Goal: Information Seeking & Learning: Check status

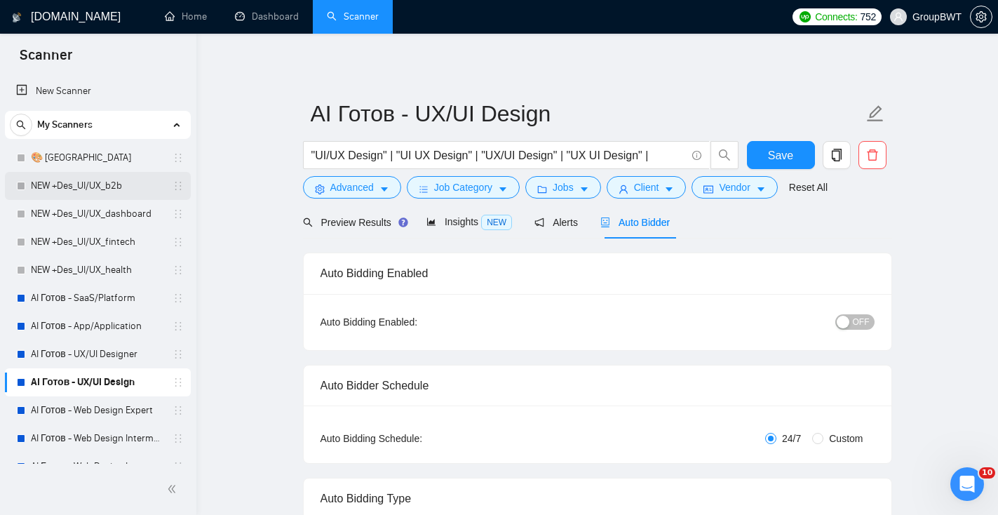
click at [75, 172] on link "NEW +Des_UI/UX_b2b" at bounding box center [97, 186] width 133 height 28
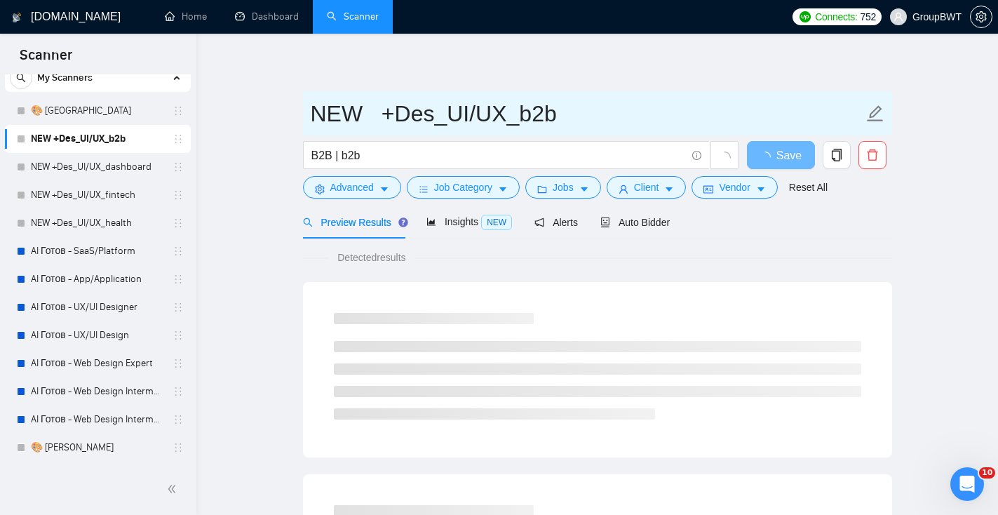
drag, startPoint x: 558, startPoint y: 118, endPoint x: 307, endPoint y: 118, distance: 251.0
click at [307, 118] on span "NEW +Des_UI/UX_b2b" at bounding box center [597, 113] width 589 height 44
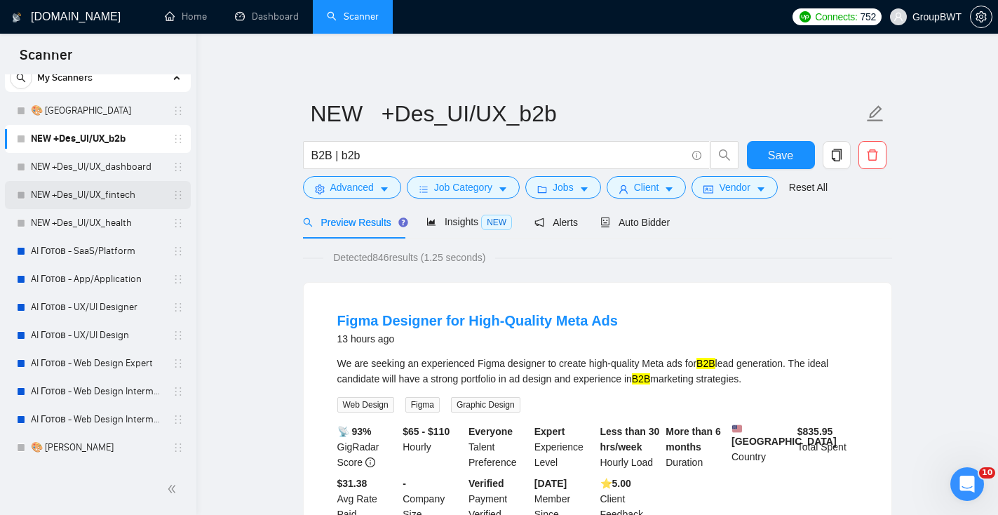
click at [114, 200] on link "NEW +Des_UI/UX_fintech" at bounding box center [97, 195] width 133 height 28
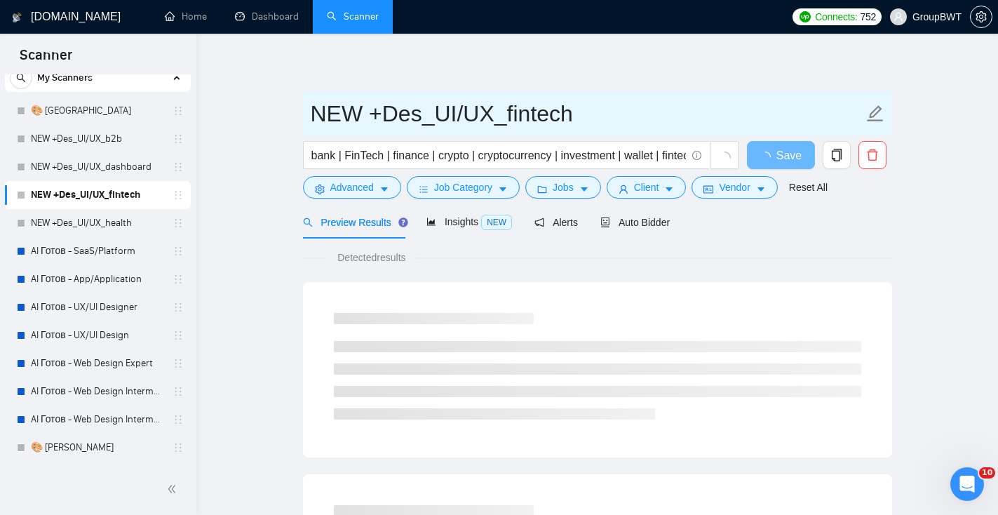
drag, startPoint x: 585, startPoint y: 109, endPoint x: 281, endPoint y: 104, distance: 304.3
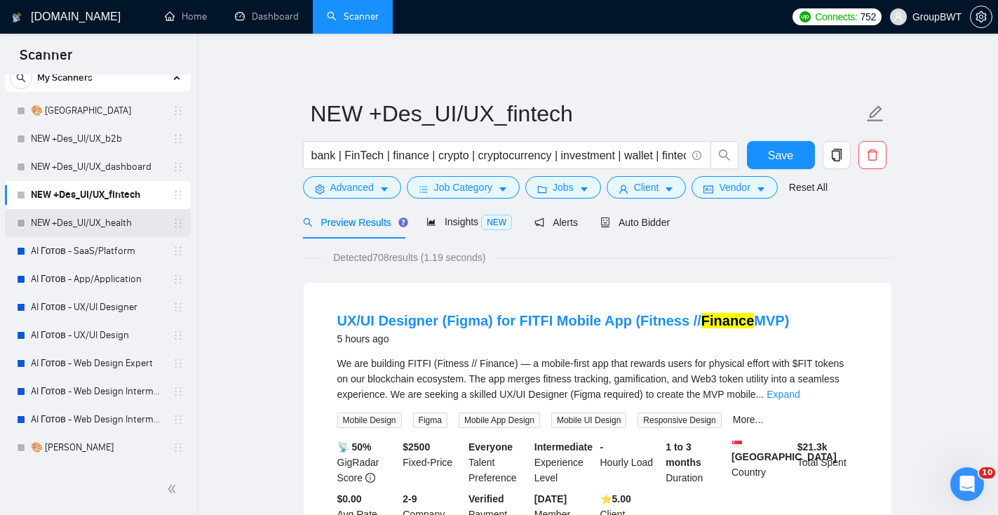
click at [89, 225] on link "NEW +Des_UI/UX_health" at bounding box center [97, 223] width 133 height 28
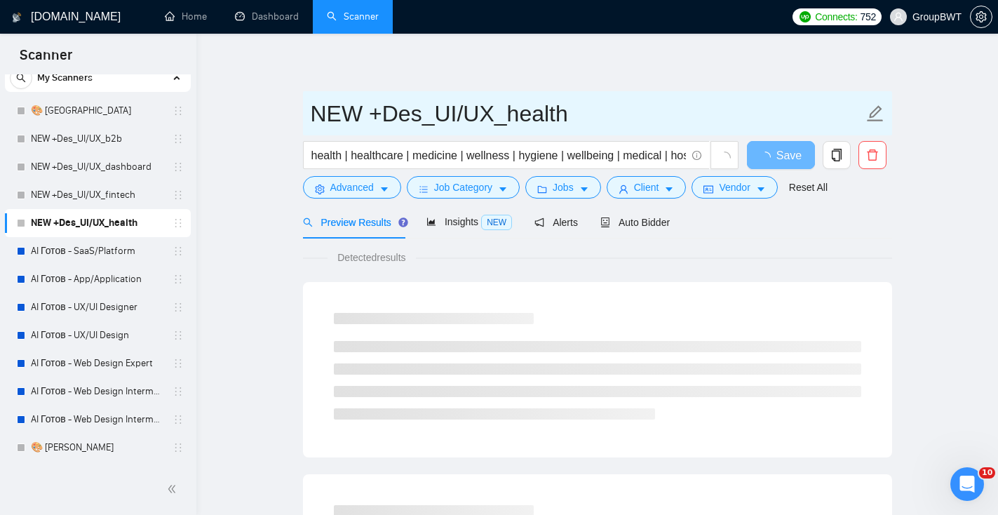
drag, startPoint x: 581, startPoint y: 121, endPoint x: 316, endPoint y: 116, distance: 265.0
click at [317, 116] on input "NEW +Des_UI/UX_health" at bounding box center [587, 113] width 552 height 35
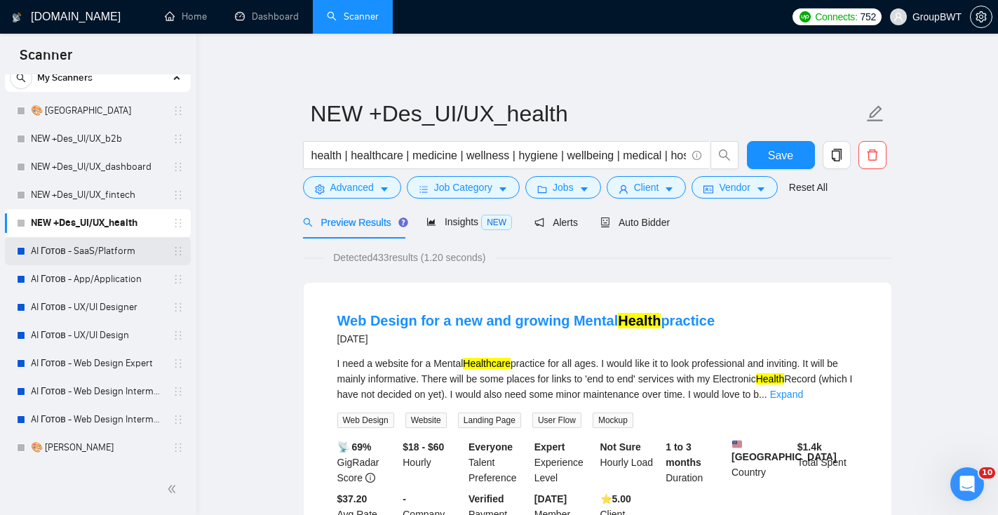
click at [110, 248] on link "AI Готов - SaaS/Platform" at bounding box center [97, 251] width 133 height 28
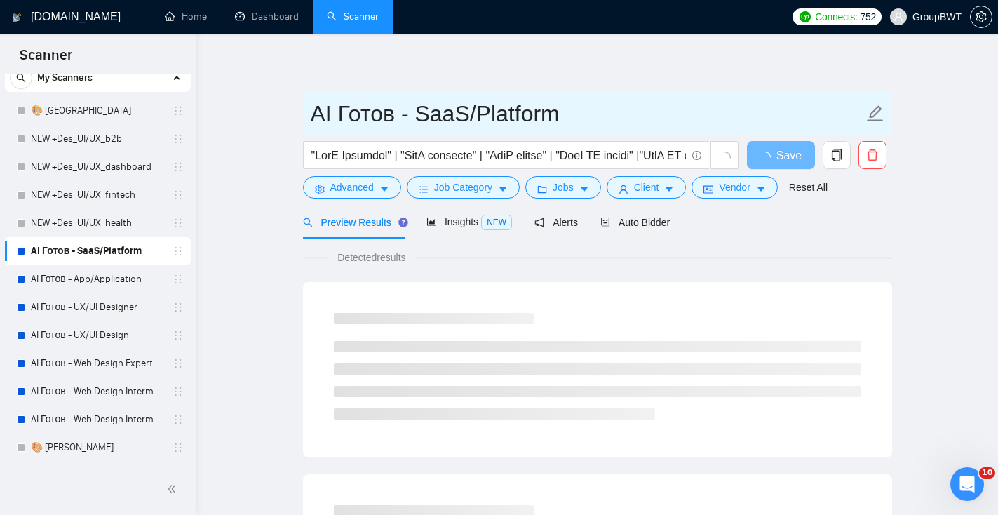
drag, startPoint x: 559, startPoint y: 121, endPoint x: 295, endPoint y: 119, distance: 263.6
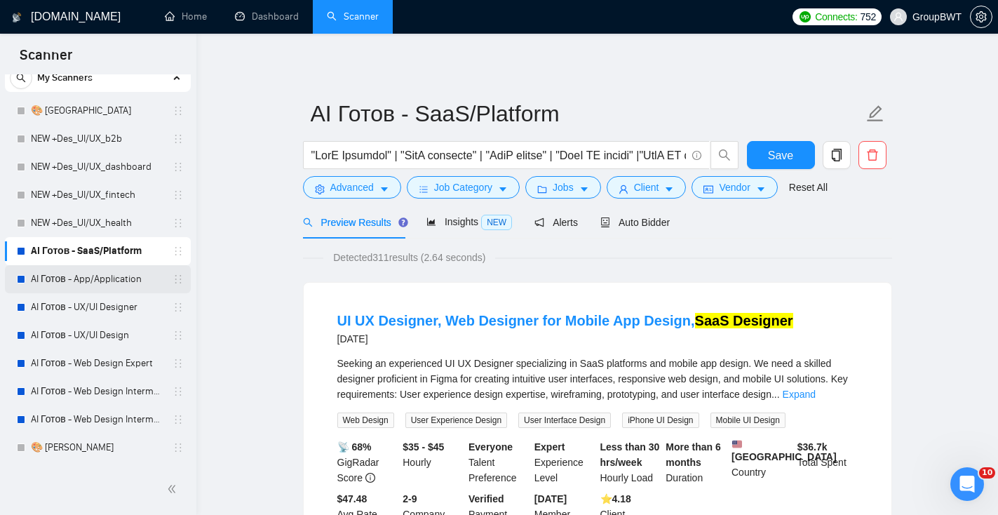
click at [112, 283] on link "AI Готов - App/Application" at bounding box center [97, 279] width 133 height 28
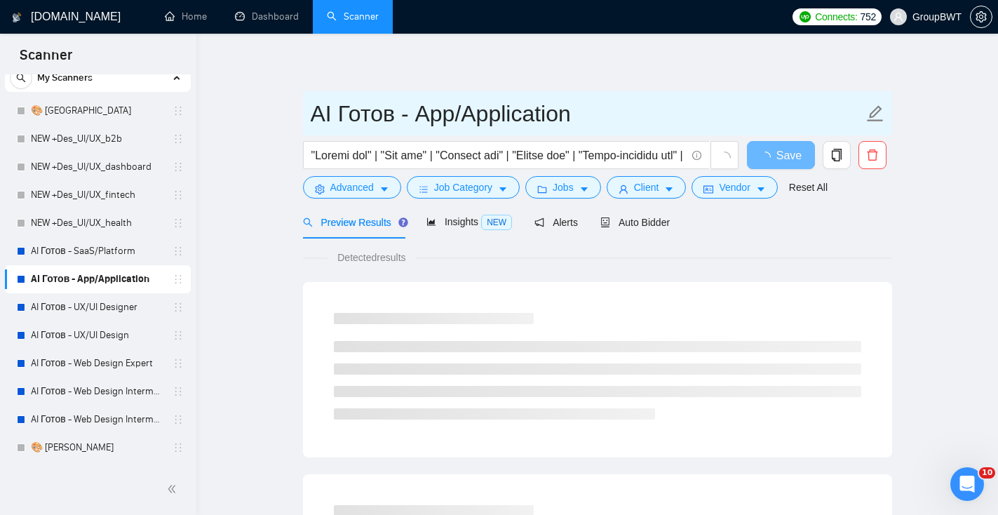
drag, startPoint x: 586, startPoint y: 110, endPoint x: 285, endPoint y: 107, distance: 300.8
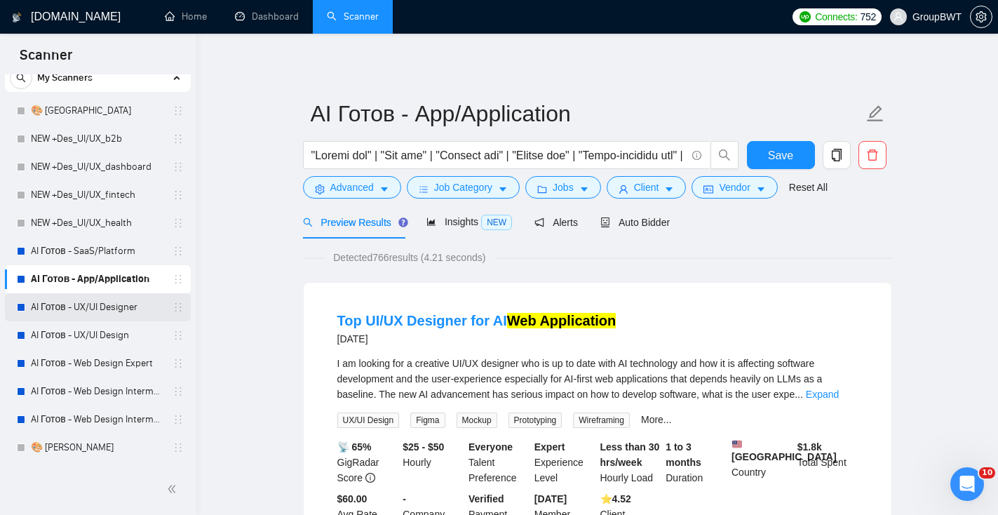
click at [113, 315] on link "AI Готов - UX/UI Designer" at bounding box center [97, 307] width 133 height 28
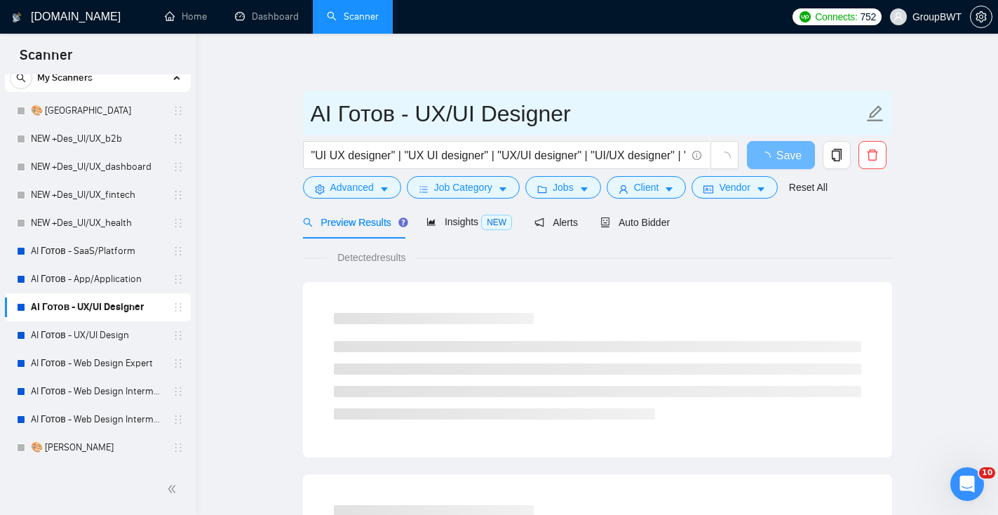
drag, startPoint x: 538, startPoint y: 116, endPoint x: 283, endPoint y: 108, distance: 254.6
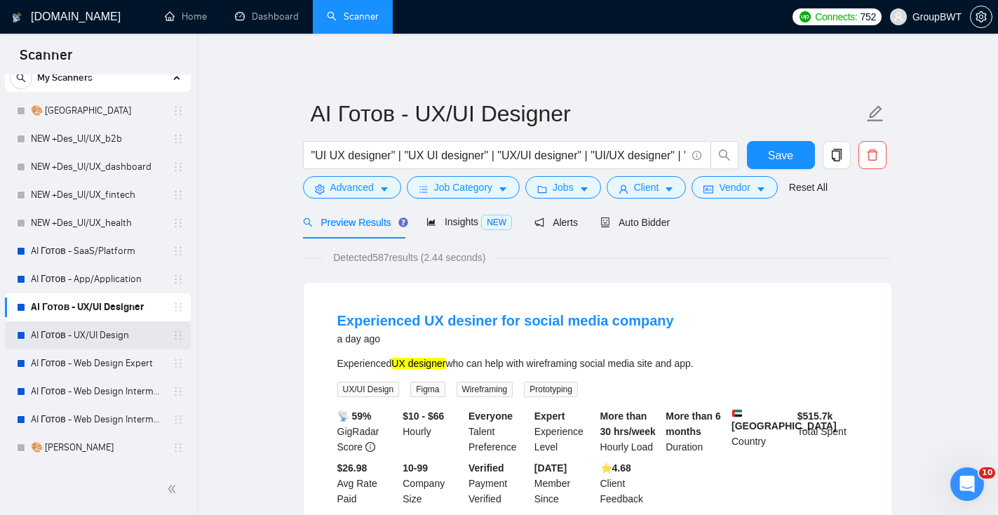
click at [122, 338] on link "AI Готов - UX/UI Design" at bounding box center [97, 335] width 133 height 28
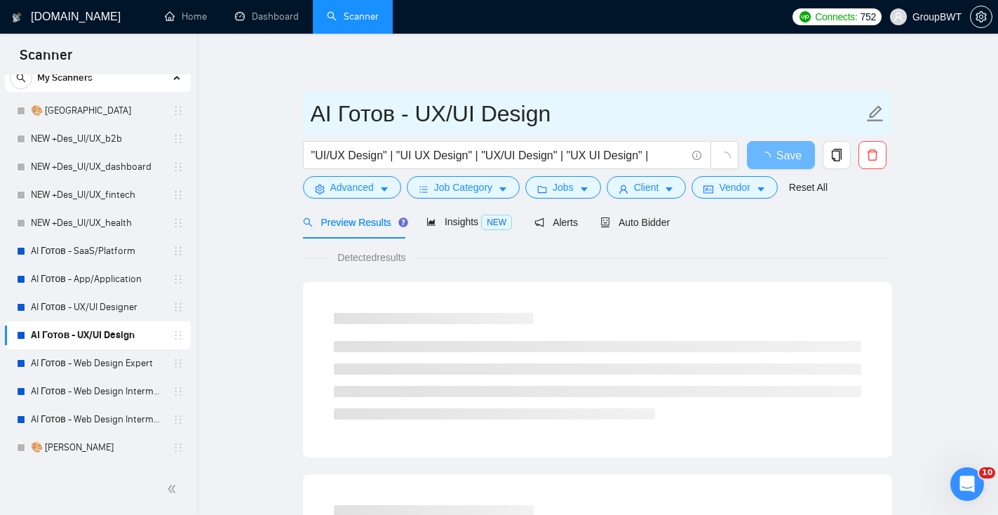
drag, startPoint x: 565, startPoint y: 121, endPoint x: 284, endPoint y: 114, distance: 281.2
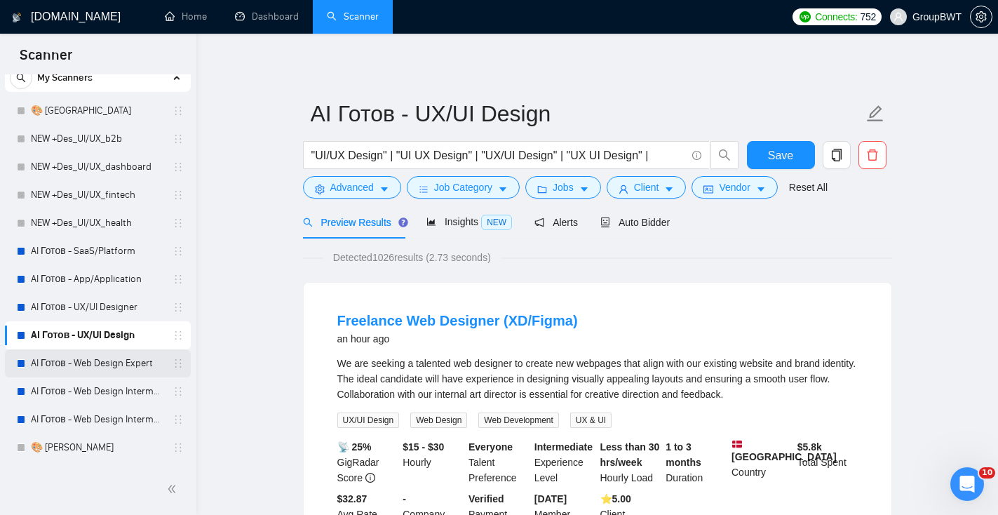
click at [87, 372] on link "AI Готов - Web Design Expert" at bounding box center [97, 363] width 133 height 28
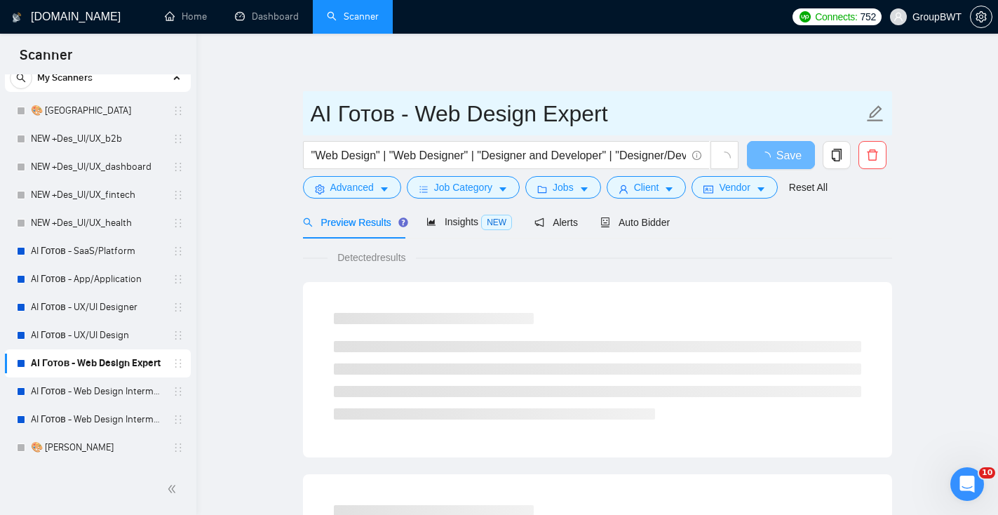
drag, startPoint x: 618, startPoint y: 121, endPoint x: 239, endPoint y: 120, distance: 378.6
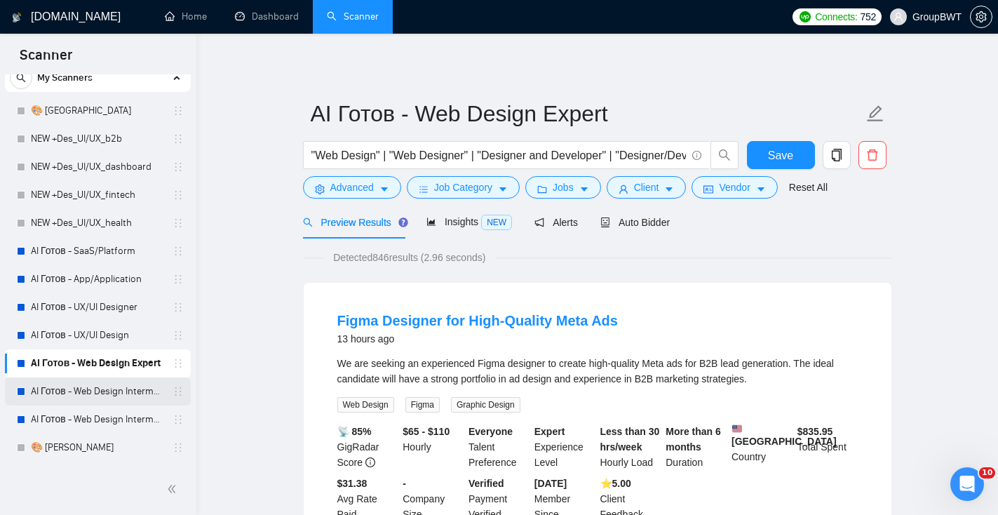
click at [83, 393] on link "AI Готов - Web Design Intermediate минус Developer" at bounding box center [97, 391] width 133 height 28
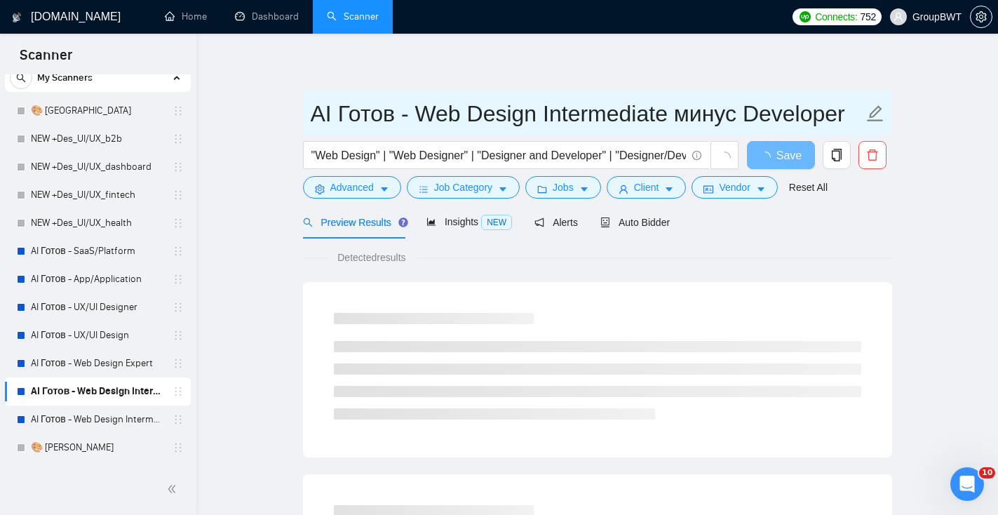
drag, startPoint x: 313, startPoint y: 113, endPoint x: 860, endPoint y: 103, distance: 547.6
click at [861, 104] on input "AI Готов - Web Design Intermediate минус Developer" at bounding box center [587, 113] width 552 height 35
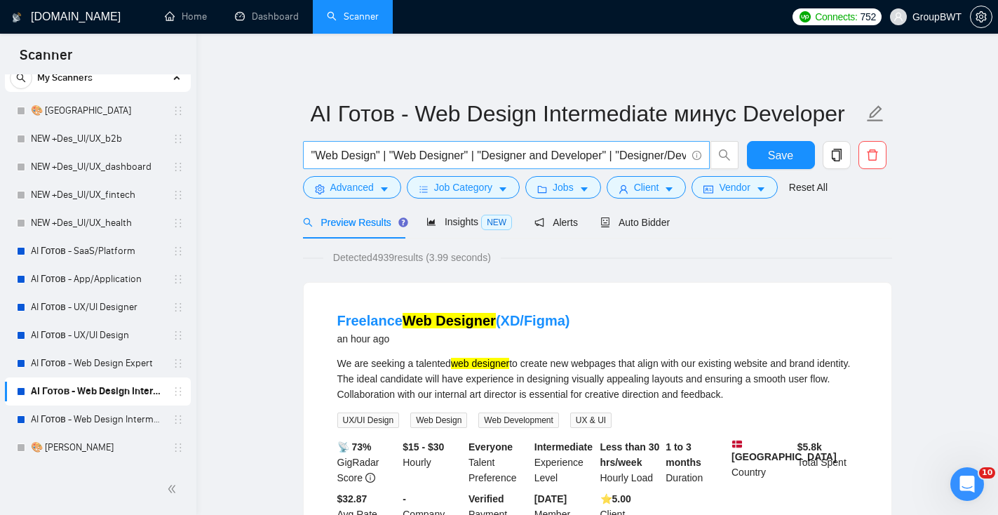
drag, startPoint x: 97, startPoint y: 419, endPoint x: 533, endPoint y: 161, distance: 506.3
click at [97, 419] on link "AI Готов - Web Design Intermediate минус Development" at bounding box center [97, 419] width 133 height 28
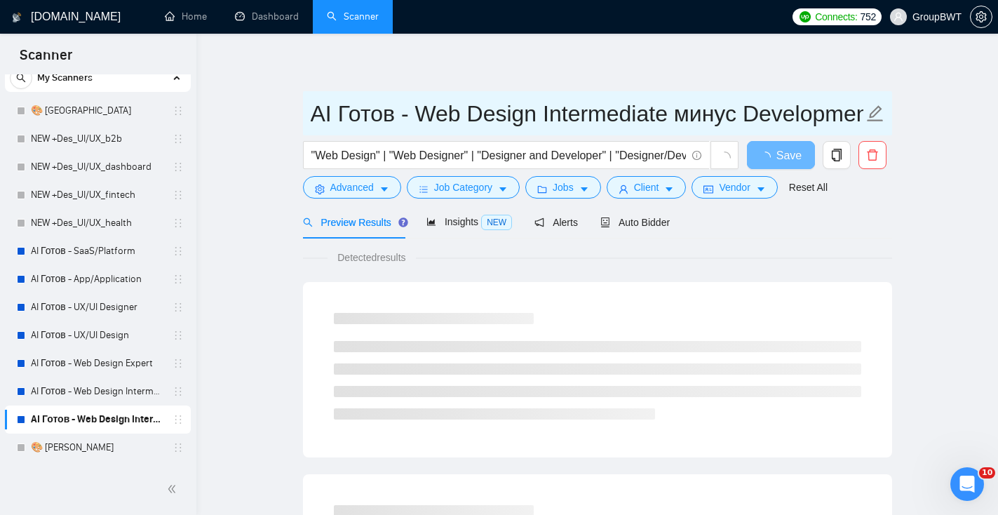
scroll to position [0, 6]
drag, startPoint x: 315, startPoint y: 115, endPoint x: 967, endPoint y: 139, distance: 651.7
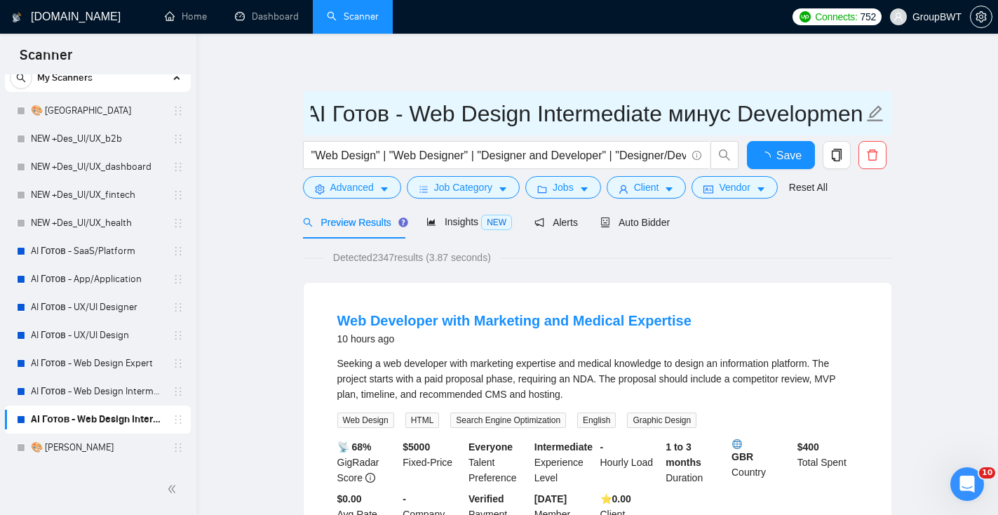
scroll to position [0, 0]
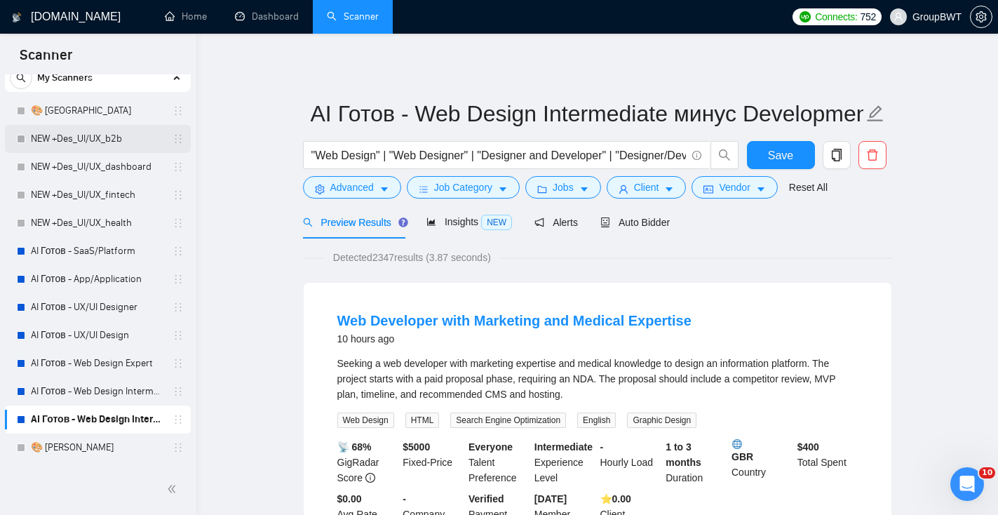
click at [80, 130] on link "NEW +Des_UI/UX_b2b" at bounding box center [97, 139] width 133 height 28
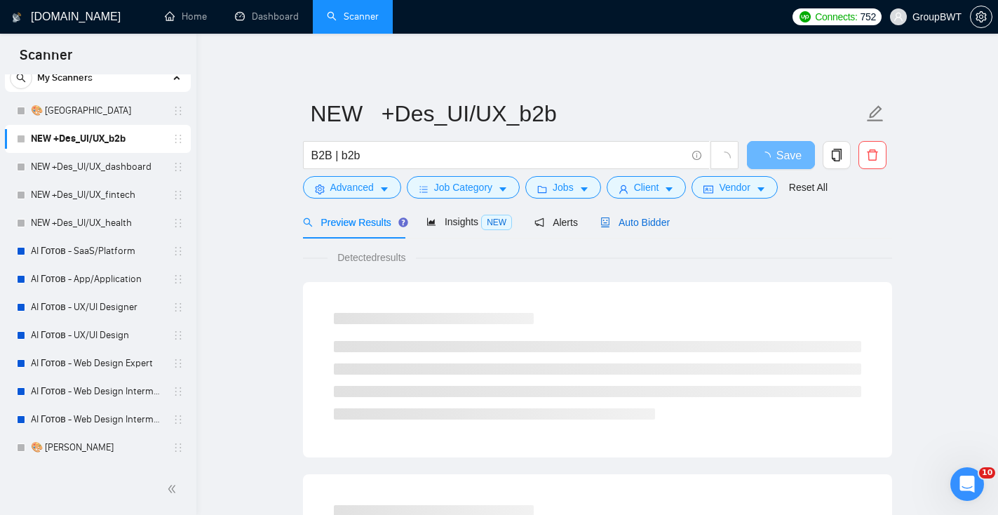
click at [669, 219] on span "Auto Bidder" at bounding box center [634, 222] width 69 height 11
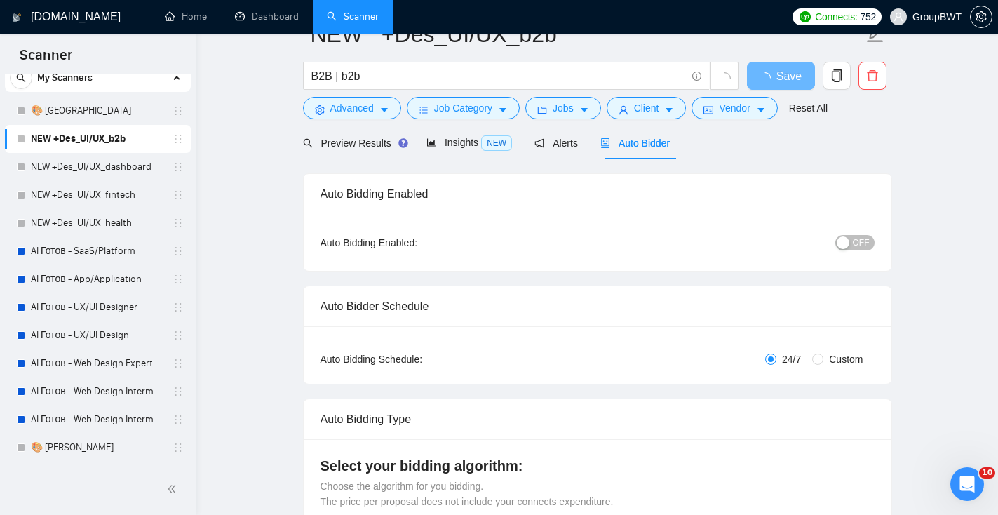
scroll to position [15, 0]
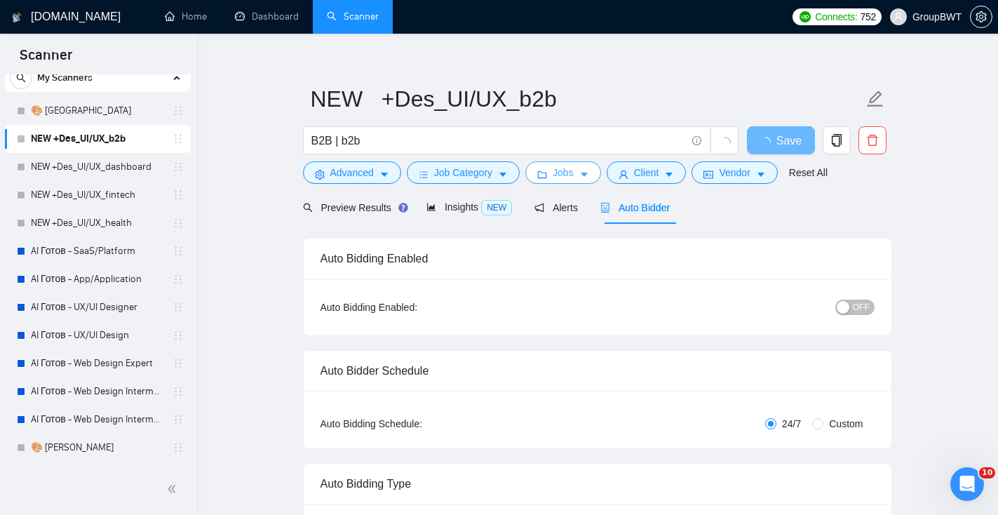
click at [585, 179] on icon "caret-down" at bounding box center [584, 175] width 10 height 10
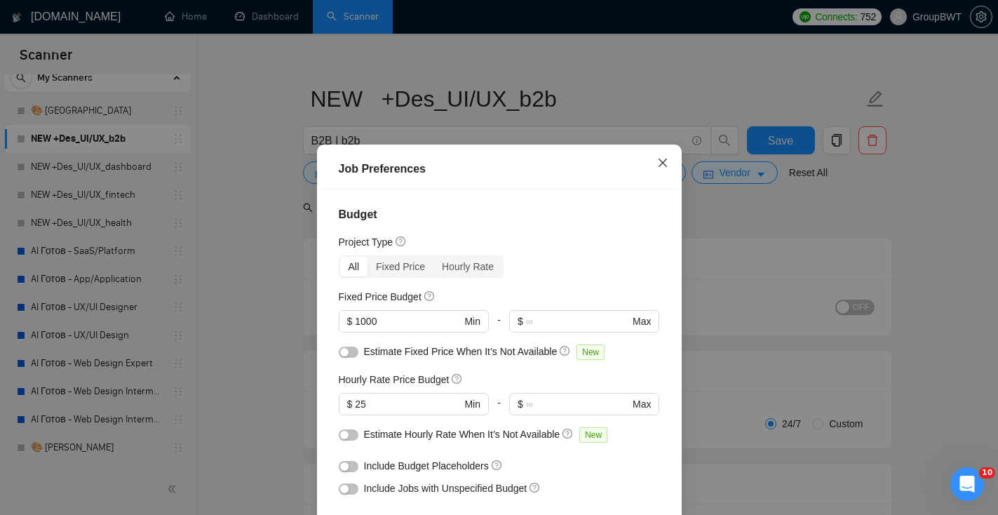
click at [658, 167] on icon "close" at bounding box center [662, 162] width 11 height 11
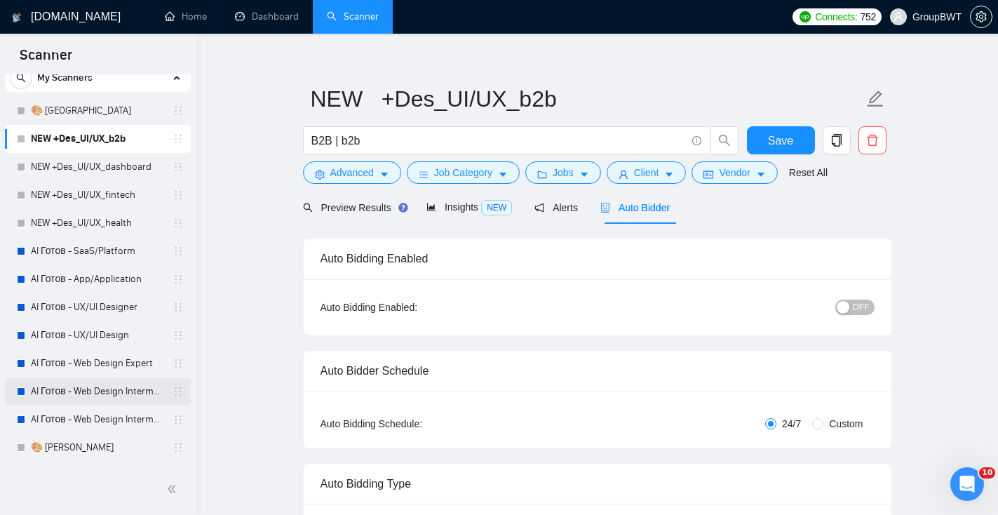
click at [101, 390] on link "AI Готов - Web Design Intermediate минус Developer" at bounding box center [97, 391] width 133 height 28
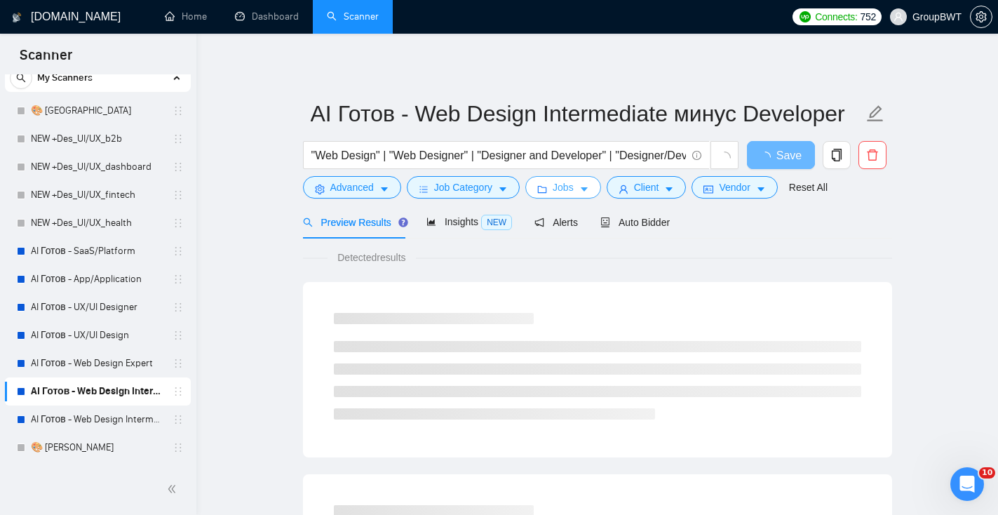
click at [573, 191] on span "Jobs" at bounding box center [562, 186] width 21 height 15
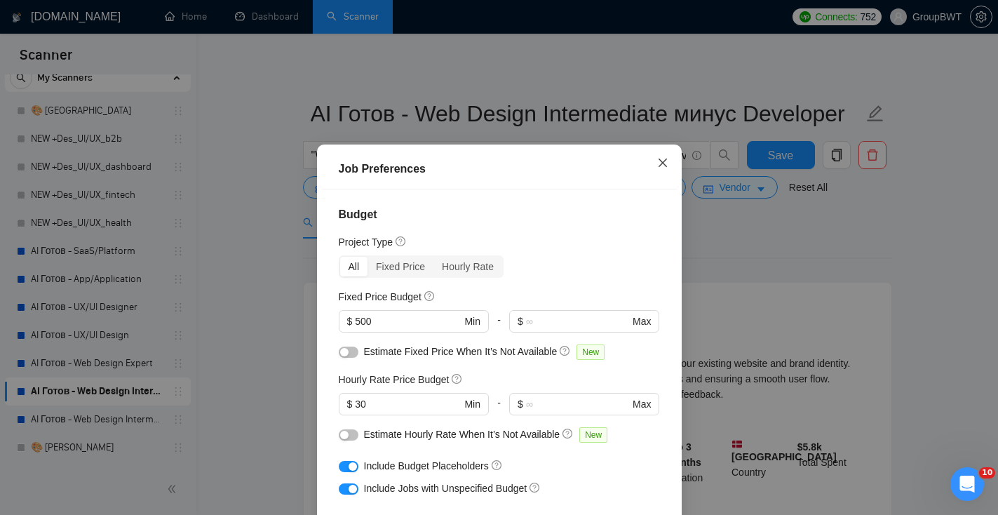
click at [658, 165] on icon "close" at bounding box center [662, 162] width 11 height 11
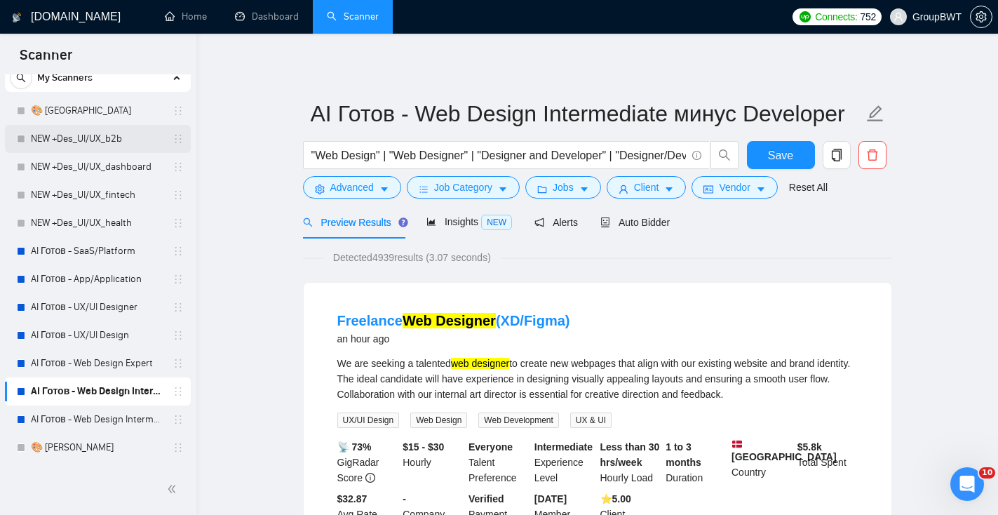
click at [91, 139] on link "NEW +Des_UI/UX_b2b" at bounding box center [97, 139] width 133 height 28
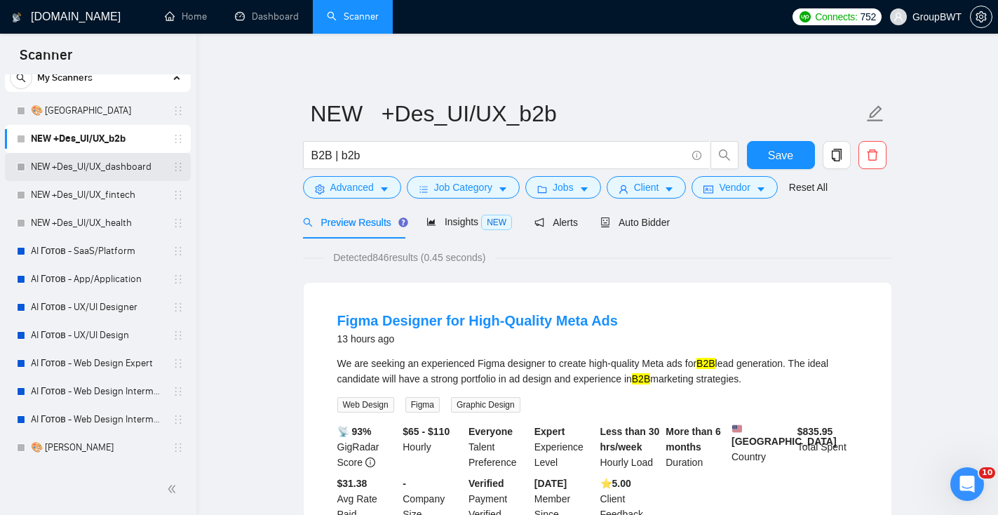
click at [128, 169] on link "NEW +Des_UI/UX_dashboard" at bounding box center [97, 167] width 133 height 28
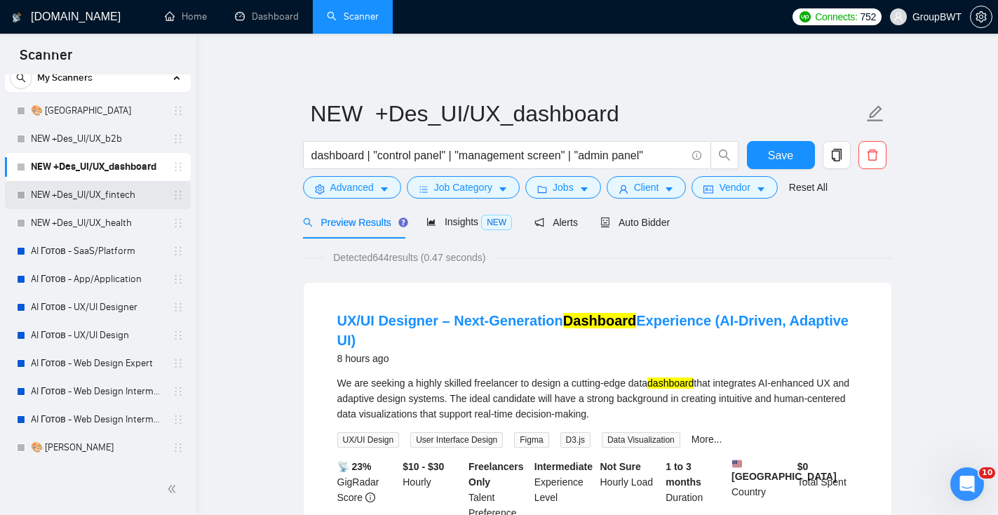
click at [119, 196] on link "NEW +Des_UI/UX_fintech" at bounding box center [97, 195] width 133 height 28
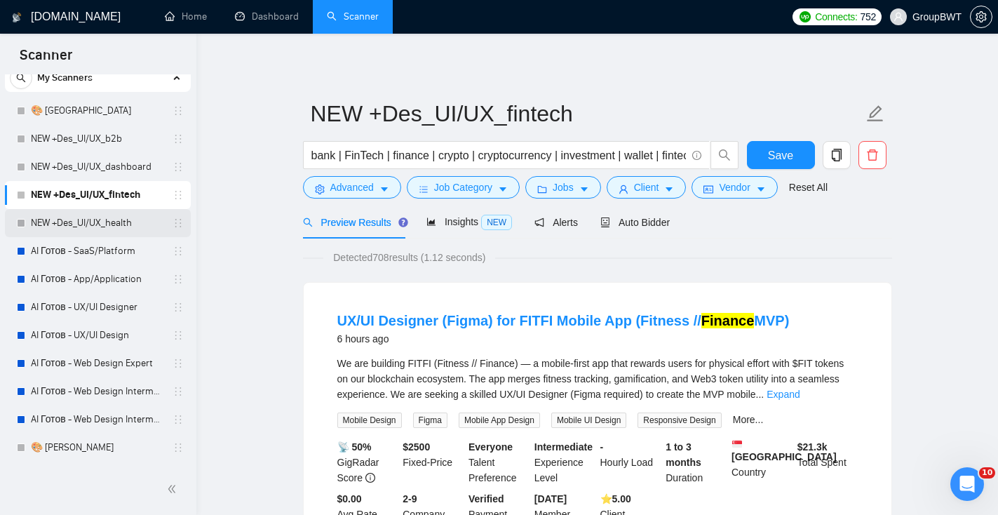
click at [111, 229] on link "NEW +Des_UI/UX_health" at bounding box center [97, 223] width 133 height 28
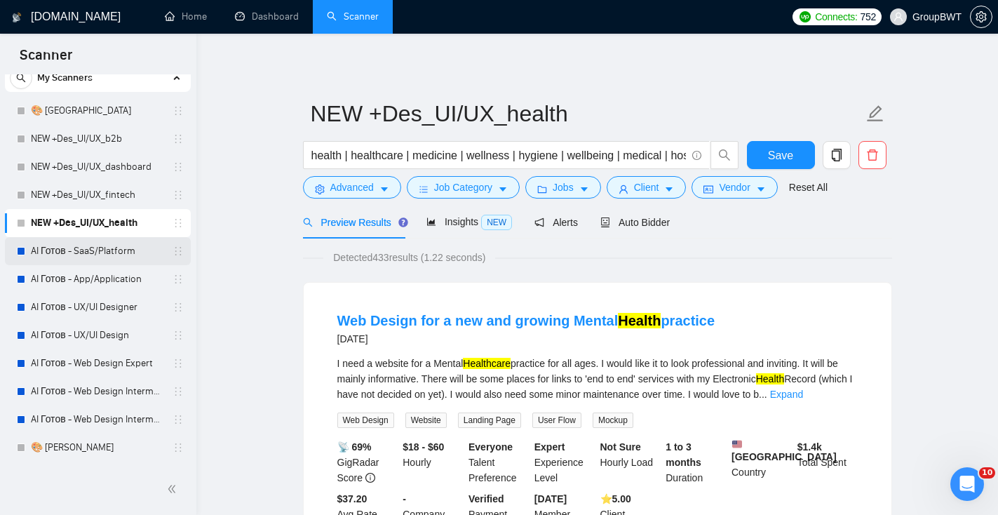
click at [115, 247] on link "AI Готов - SaaS/Platform" at bounding box center [97, 251] width 133 height 28
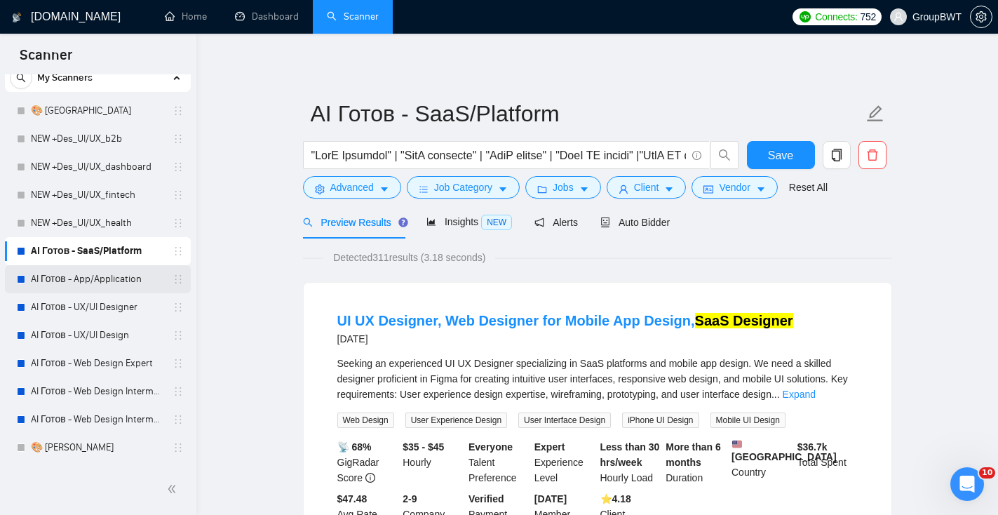
click at [103, 283] on link "AI Готов - App/Application" at bounding box center [97, 279] width 133 height 28
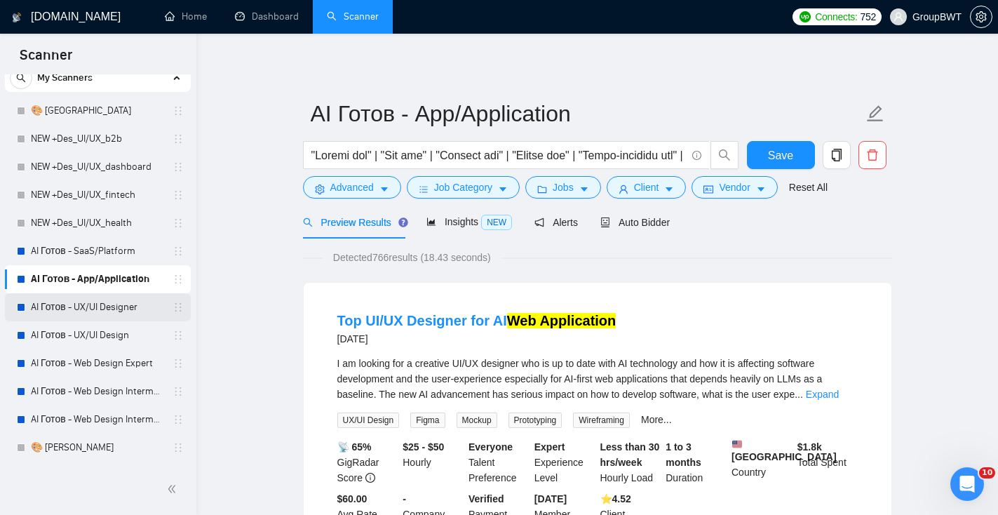
click at [123, 311] on link "AI Готов - UX/UI Designer" at bounding box center [97, 307] width 133 height 28
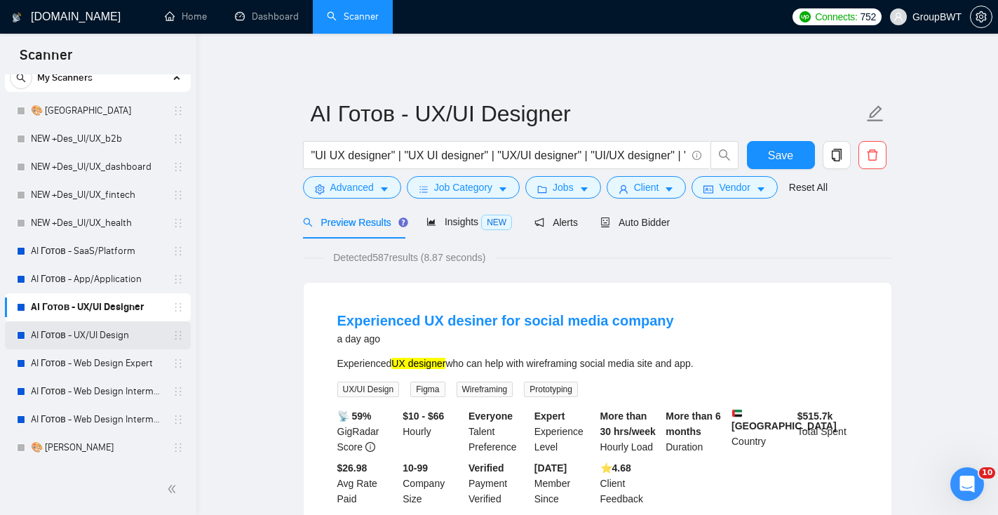
click at [90, 346] on link "AI Готов - UX/UI Design" at bounding box center [97, 335] width 133 height 28
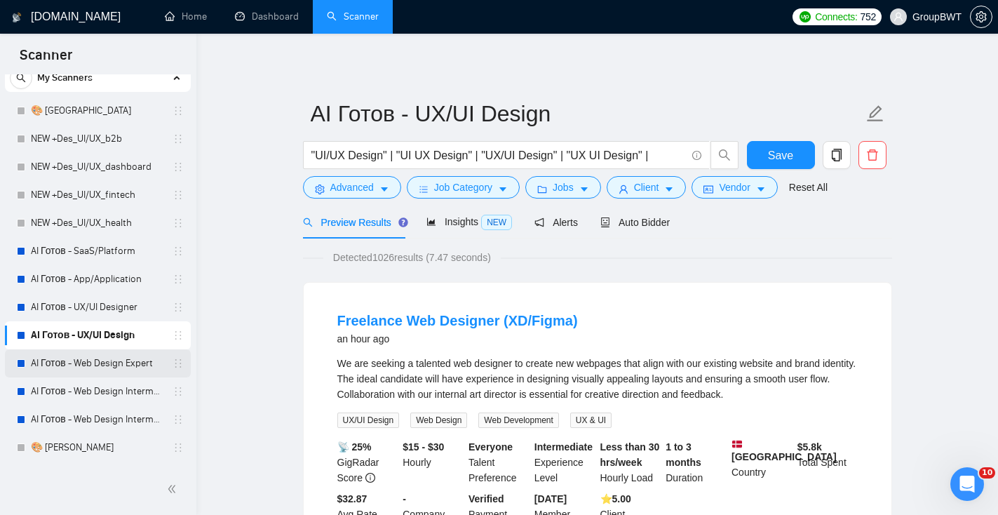
click at [119, 363] on link "AI Готов - Web Design Expert" at bounding box center [97, 363] width 133 height 28
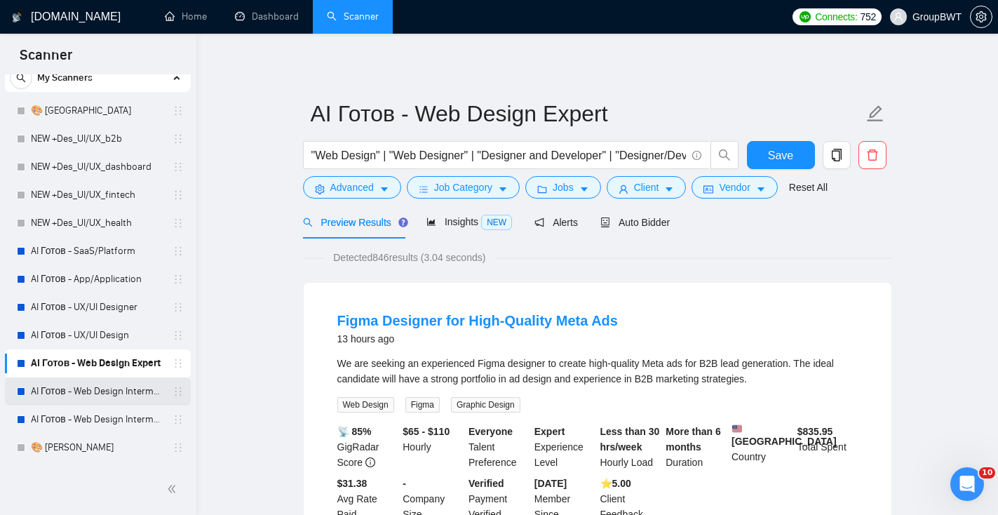
click at [91, 398] on link "AI Готов - Web Design Intermediate минус Developer" at bounding box center [97, 391] width 133 height 28
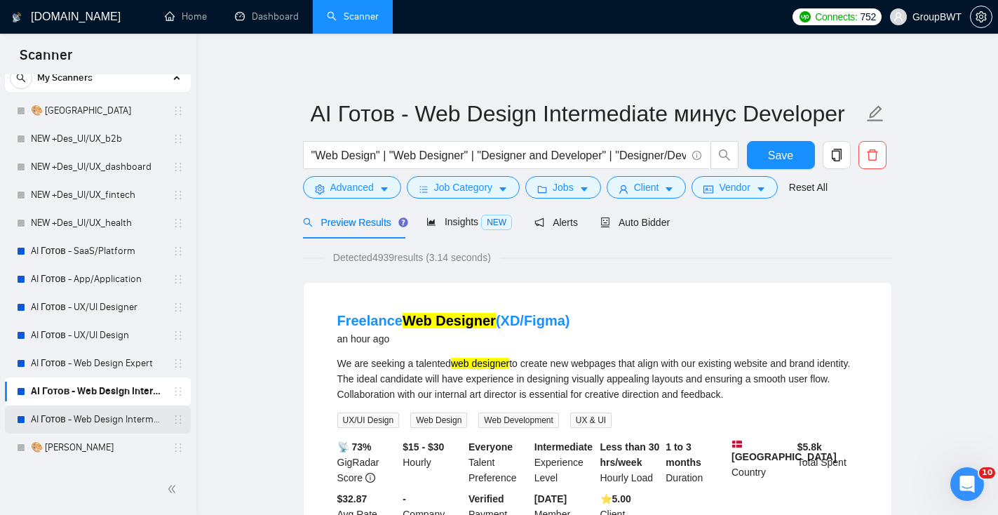
click at [92, 422] on link "AI Готов - Web Design Intermediate минус Development" at bounding box center [97, 419] width 133 height 28
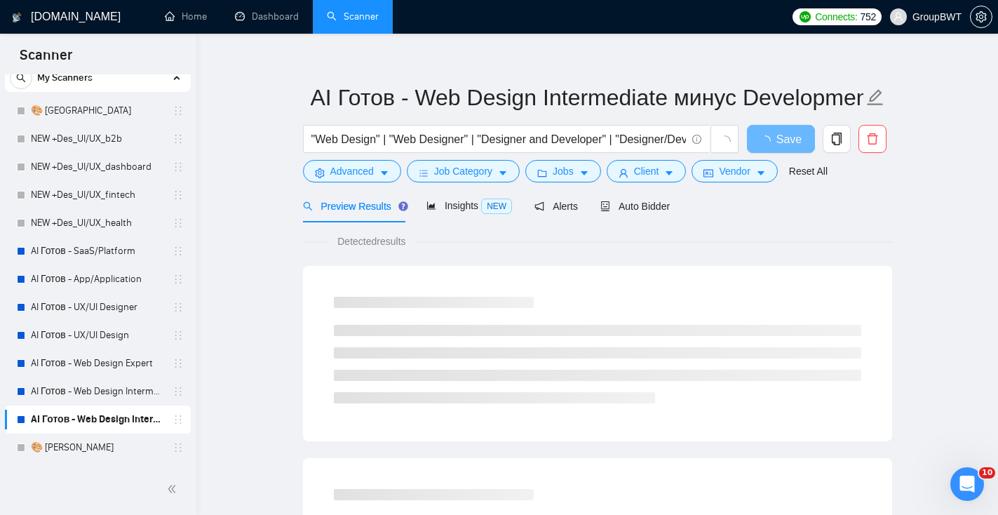
scroll to position [25, 0]
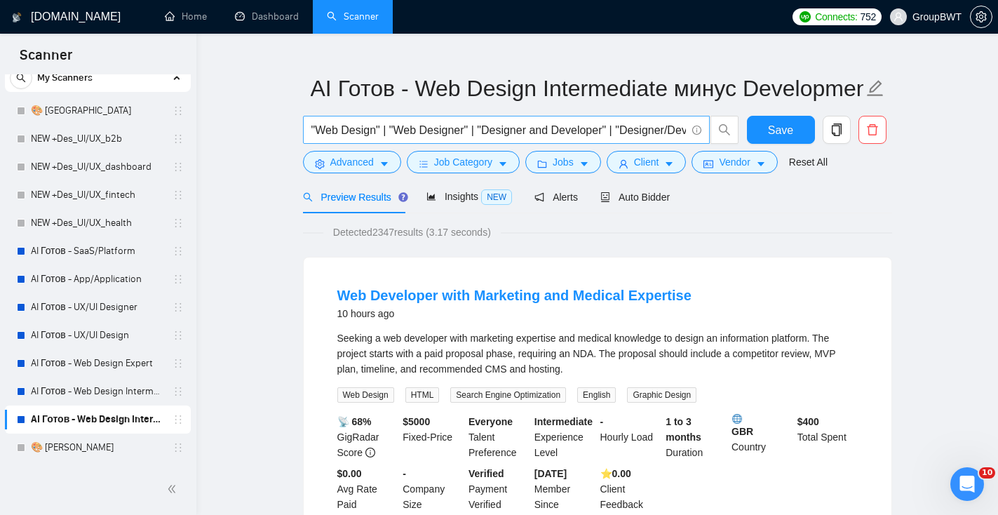
click at [430, 132] on input ""Web Design" | "Web Designer" | "Designer and Developer" | "Designer/Developer"…" at bounding box center [498, 130] width 374 height 18
click at [360, 170] on button "Advanced" at bounding box center [352, 162] width 98 height 22
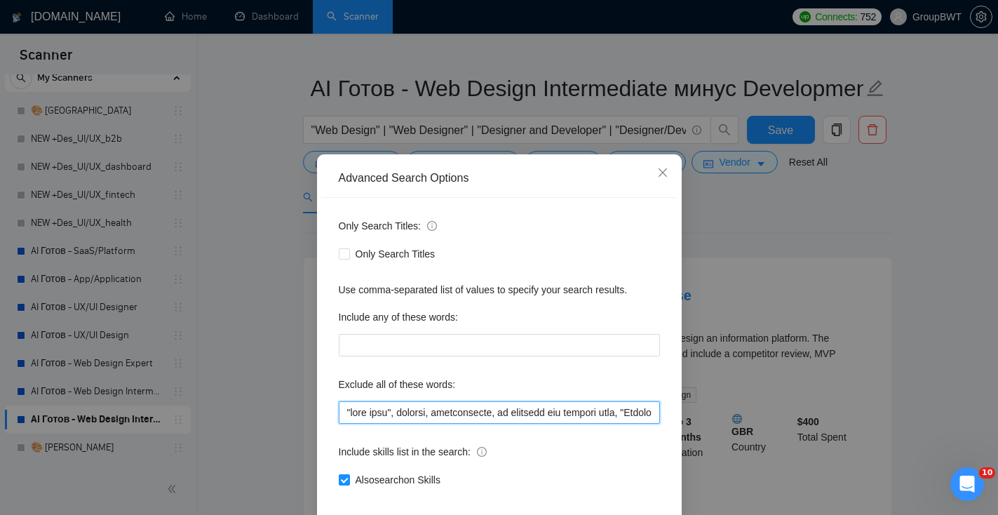
click at [417, 413] on input "text" at bounding box center [499, 412] width 321 height 22
click at [672, 170] on span "Close" at bounding box center [663, 173] width 38 height 38
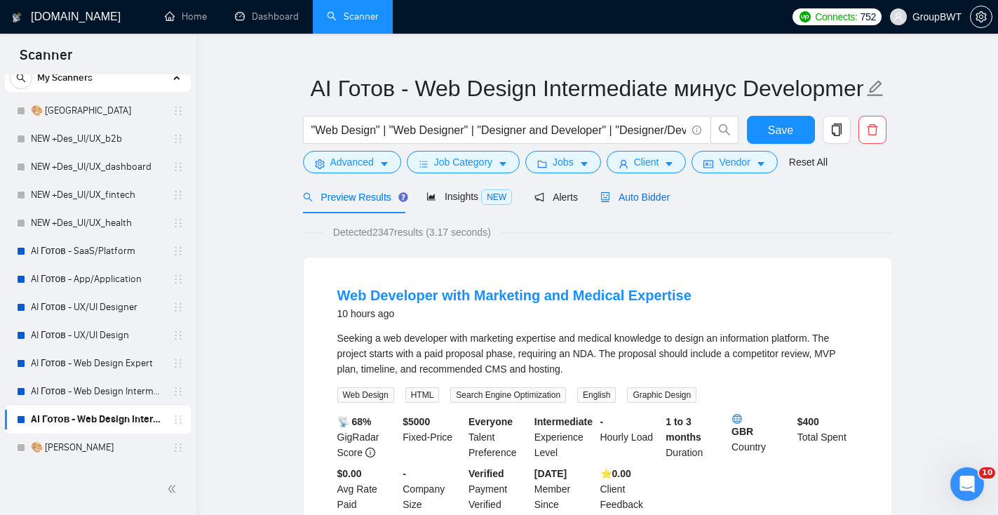
click at [620, 198] on span "Auto Bidder" at bounding box center [634, 196] width 69 height 11
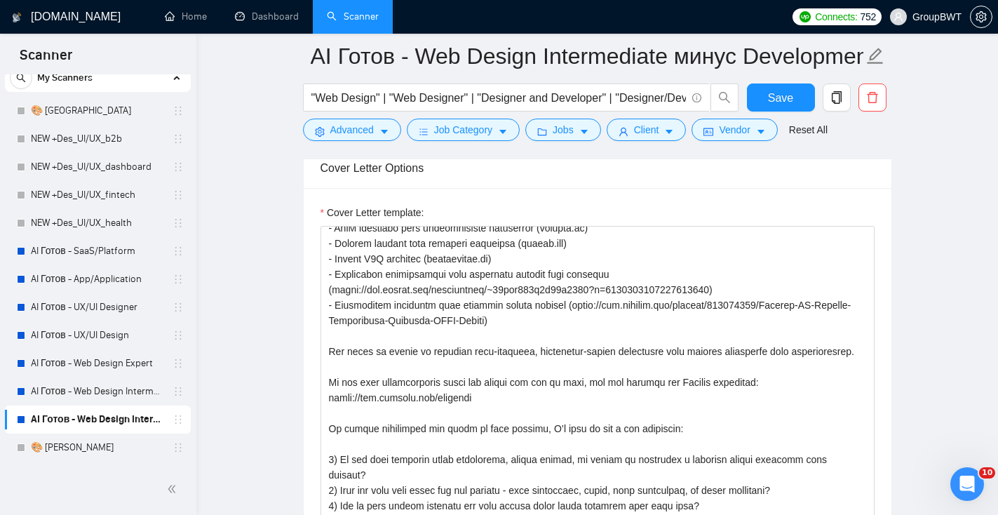
scroll to position [70, 0]
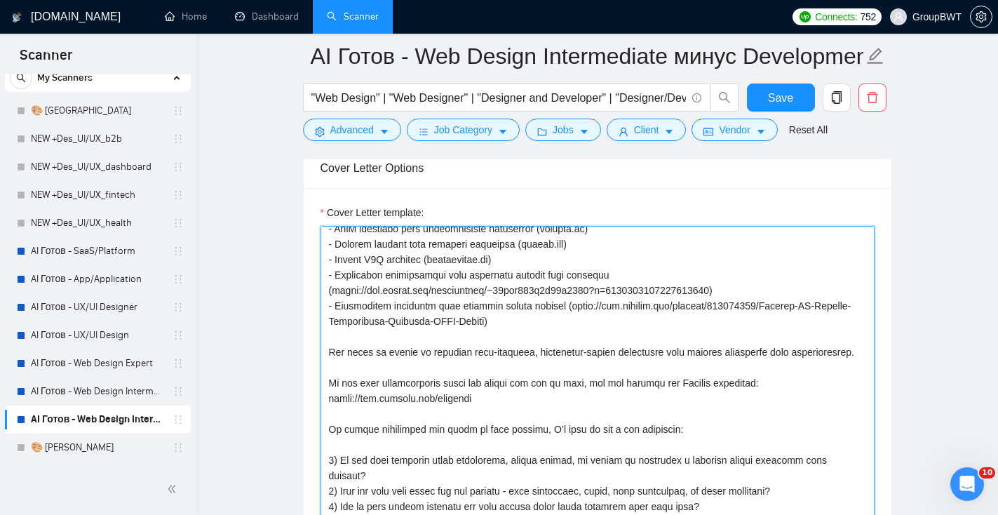
click at [496, 346] on textarea "Cover Letter template:" at bounding box center [597, 383] width 554 height 315
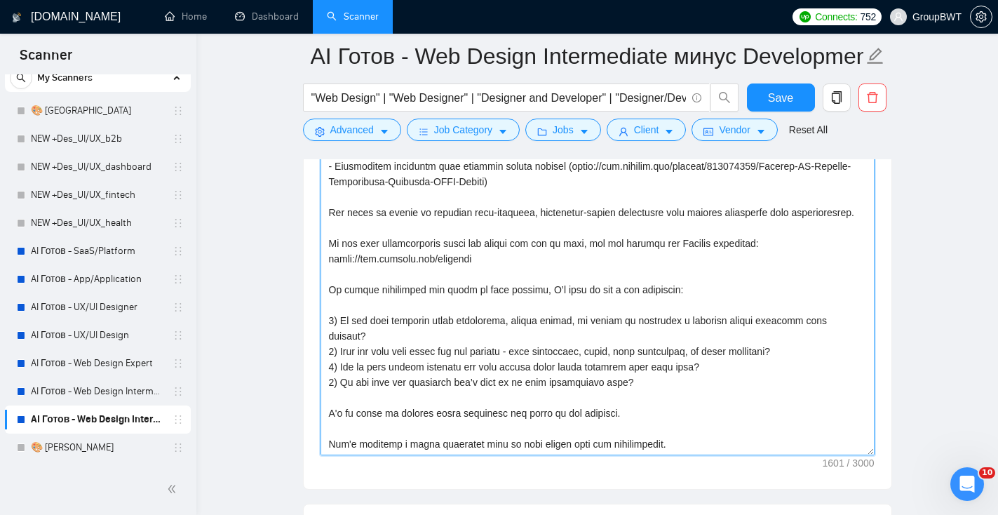
scroll to position [1056, 0]
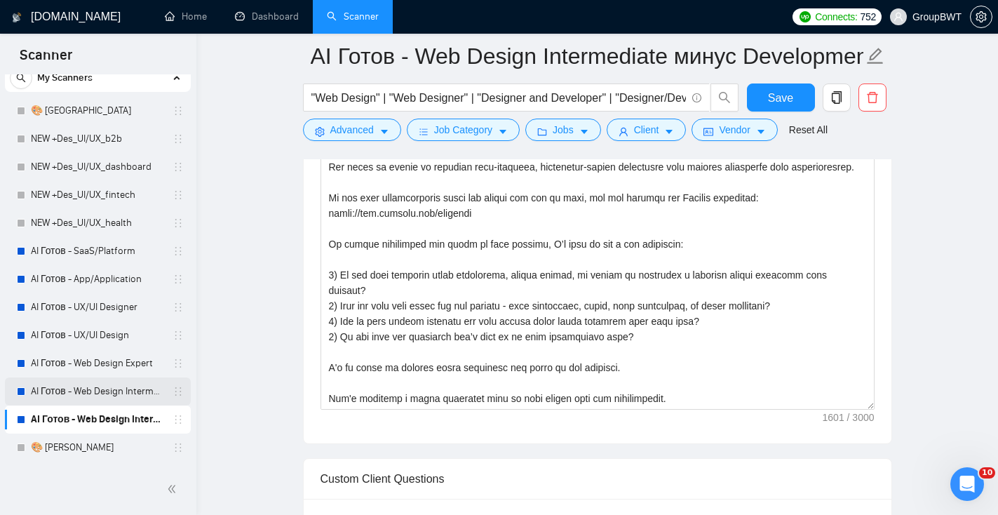
click at [134, 388] on link "AI Готов - Web Design Intermediate минус Developer" at bounding box center [97, 391] width 133 height 28
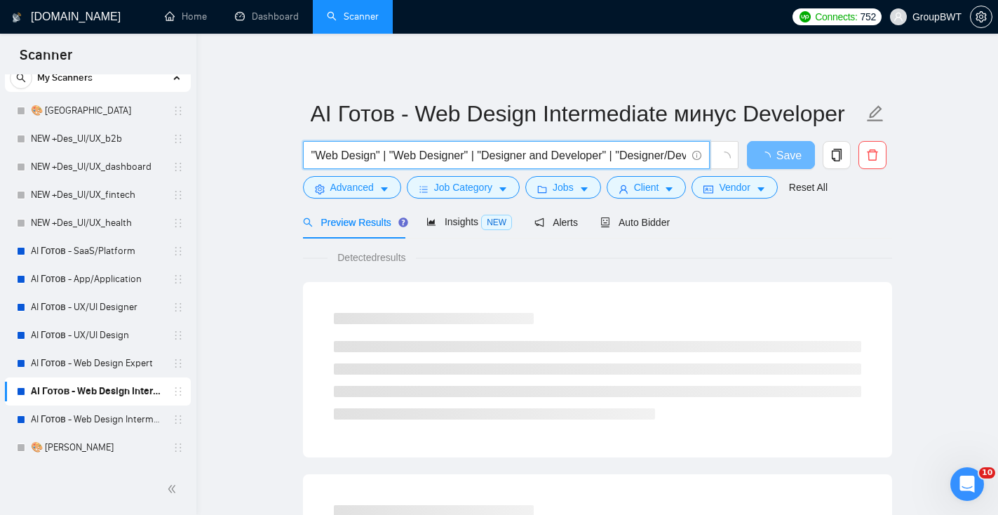
click at [471, 156] on input ""Web Design" | "Web Designer" | "Designer and Developer" | "Designer/Developer"…" at bounding box center [498, 156] width 374 height 18
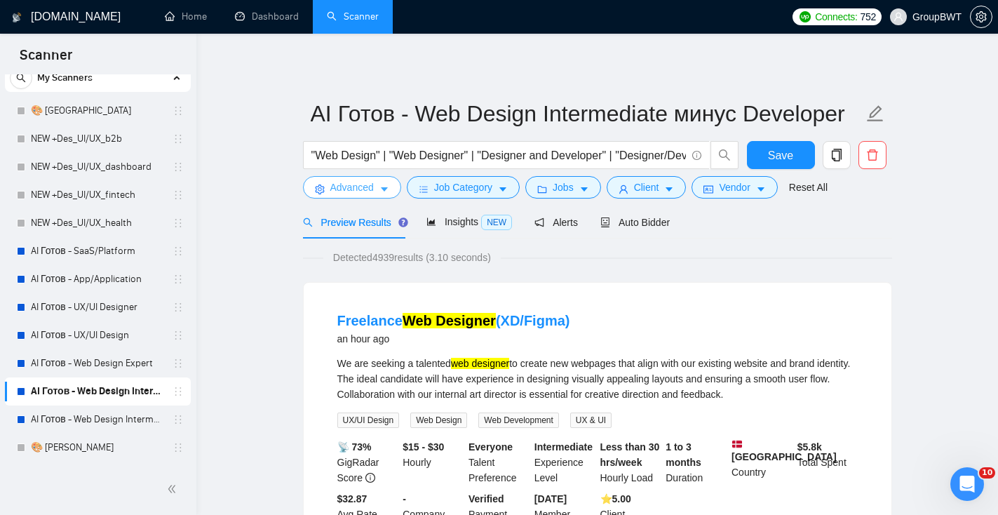
click at [341, 196] on button "Advanced" at bounding box center [352, 187] width 98 height 22
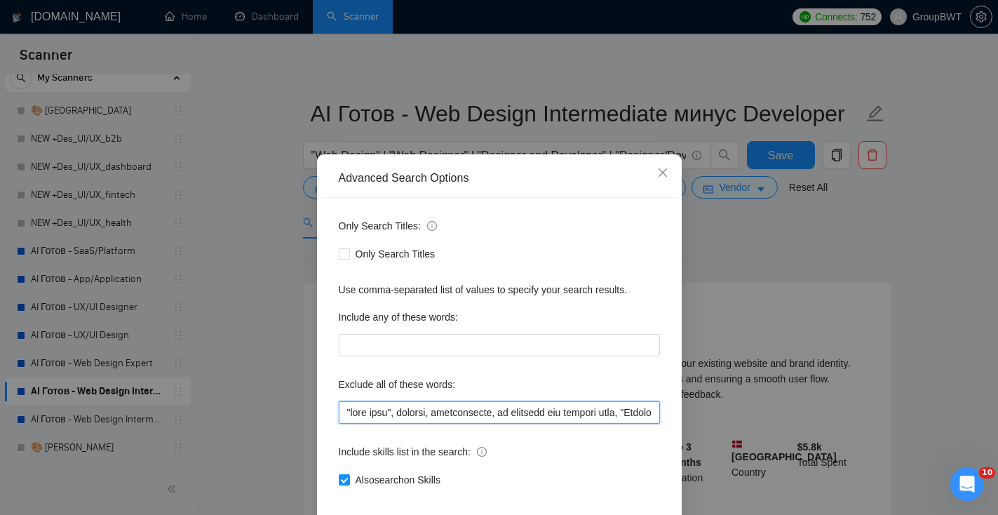
click at [419, 414] on input "text" at bounding box center [499, 412] width 321 height 22
click at [669, 167] on span "Close" at bounding box center [663, 173] width 38 height 38
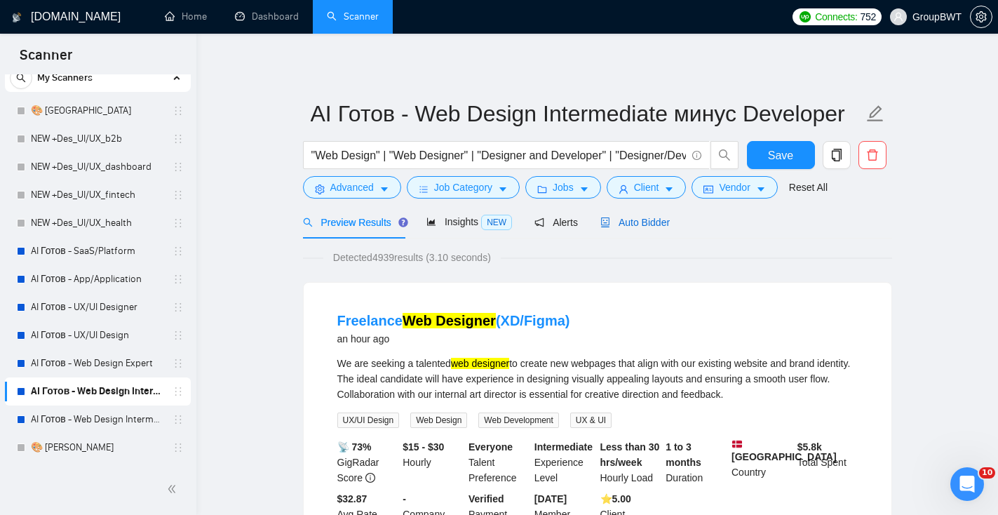
click at [639, 220] on span "Auto Bidder" at bounding box center [634, 222] width 69 height 11
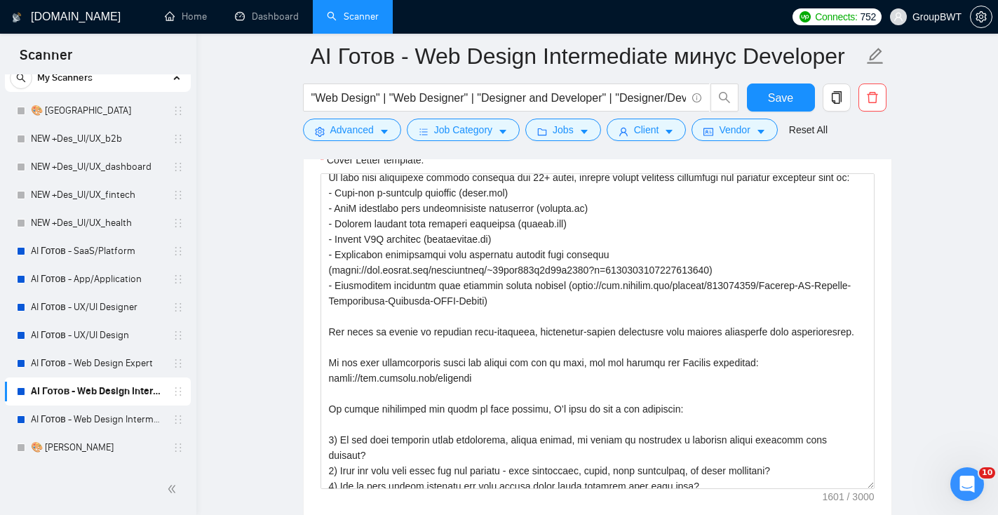
scroll to position [49, 0]
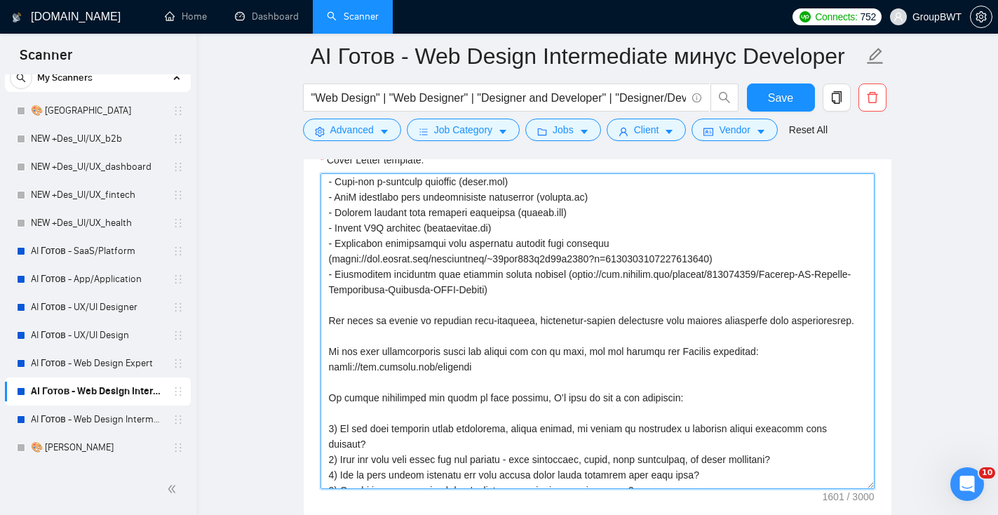
click at [505, 387] on textarea "Cover Letter template:" at bounding box center [597, 330] width 554 height 315
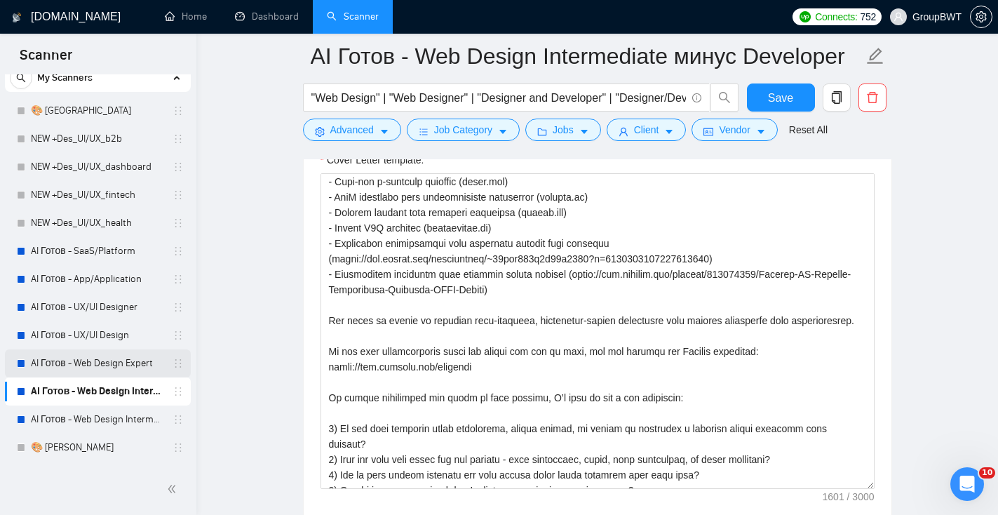
click at [82, 365] on link "AI Готов - Web Design Expert" at bounding box center [97, 363] width 133 height 28
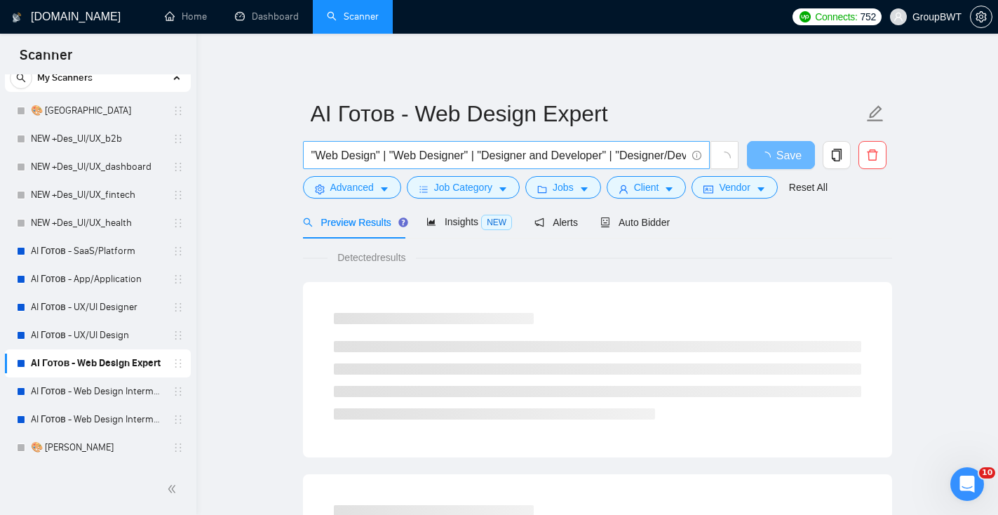
click at [435, 157] on input ""Web Design" | "Web Designer" | "Designer and Developer" | "Designer/Developer"…" at bounding box center [498, 156] width 374 height 18
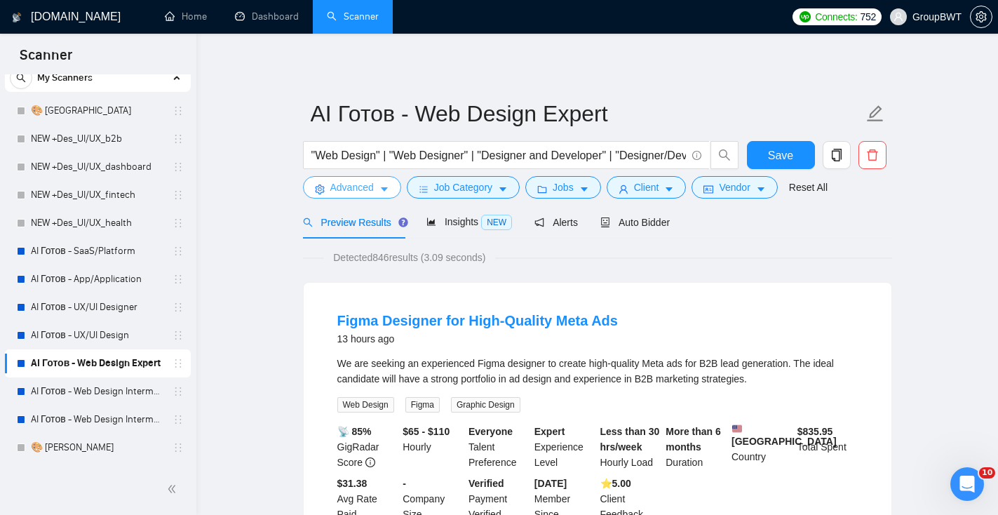
click at [352, 191] on span "Advanced" at bounding box center [351, 186] width 43 height 15
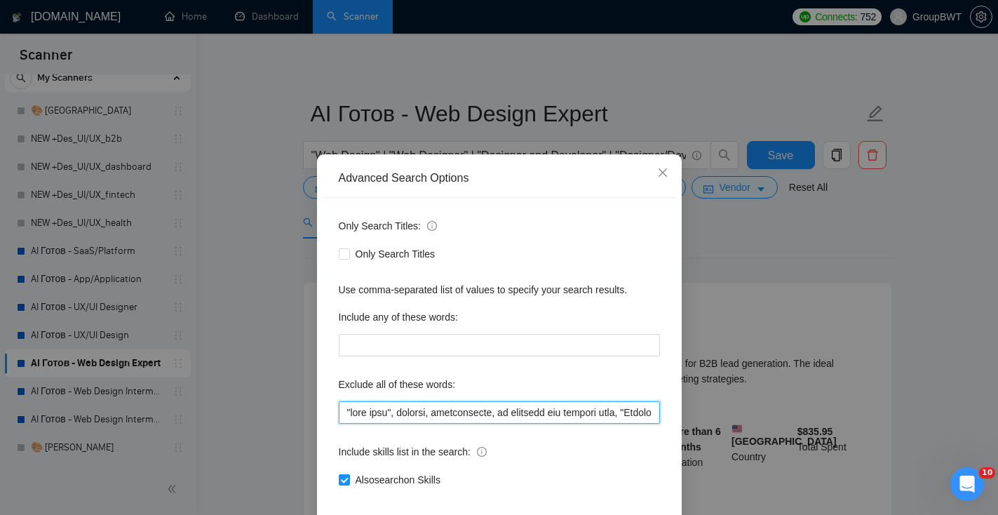
click at [410, 410] on input "text" at bounding box center [499, 412] width 321 height 22
click at [666, 169] on icon "close" at bounding box center [662, 172] width 8 height 8
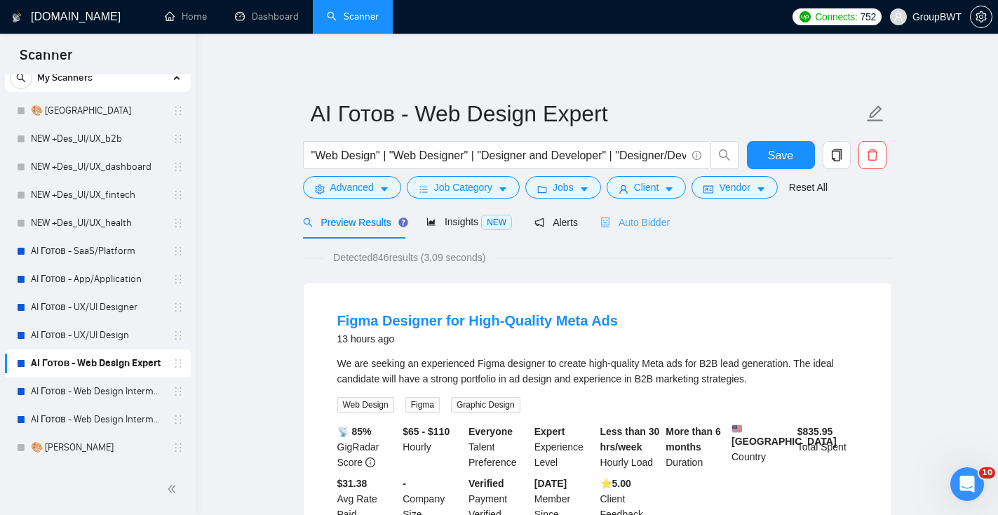
click at [628, 232] on div "Auto Bidder" at bounding box center [634, 221] width 69 height 33
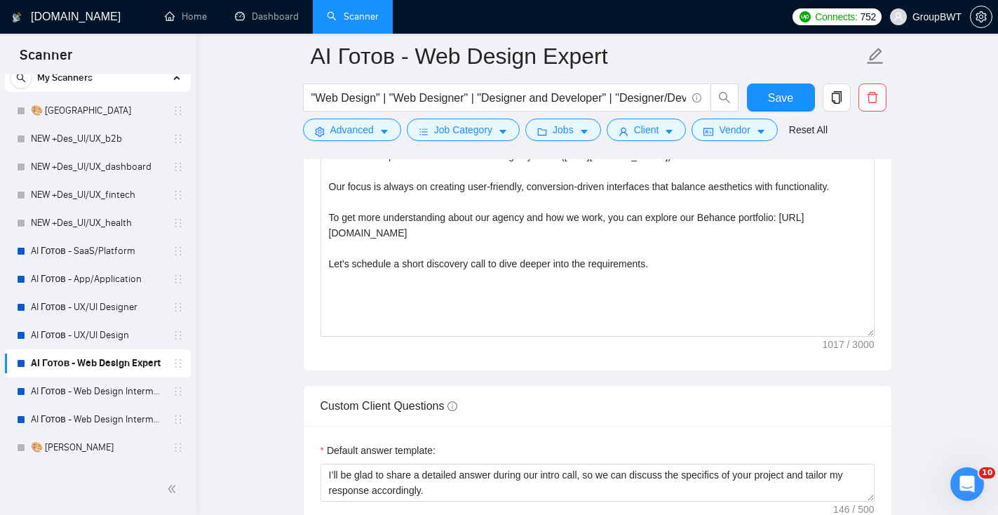
scroll to position [1847, 0]
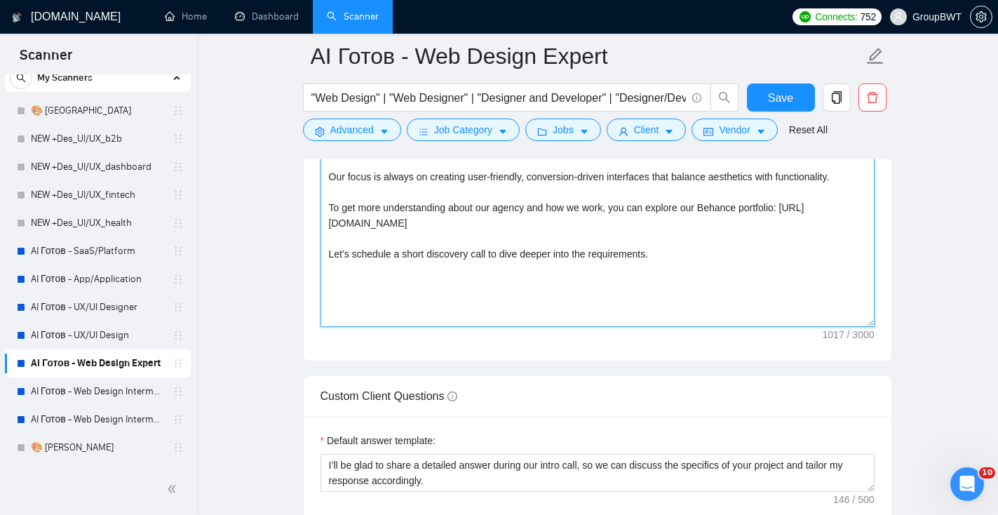
click at [594, 283] on textarea "Hi! My team specializes in clean, modern, responsive design. We have been deliv…" at bounding box center [597, 168] width 554 height 315
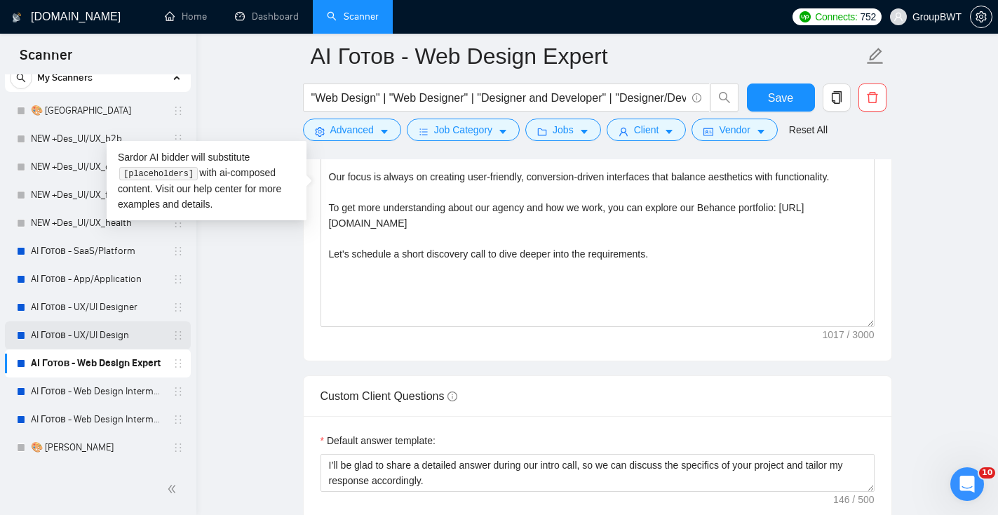
click at [96, 339] on link "AI Готов - UX/UI Design" at bounding box center [97, 335] width 133 height 28
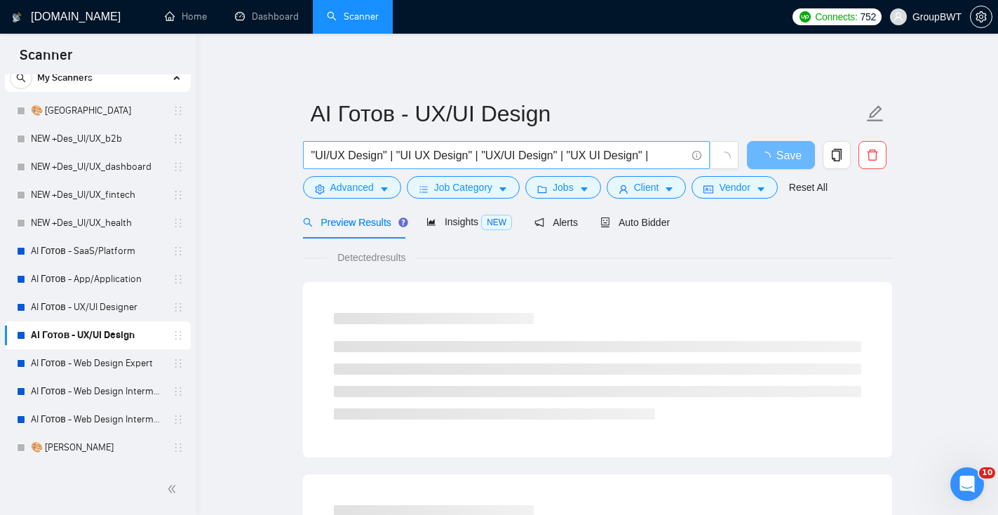
click at [414, 157] on input ""UI/UX Design" | "UI UX Design" | "UX/UI Design" | "UX UI Design" |" at bounding box center [498, 156] width 374 height 18
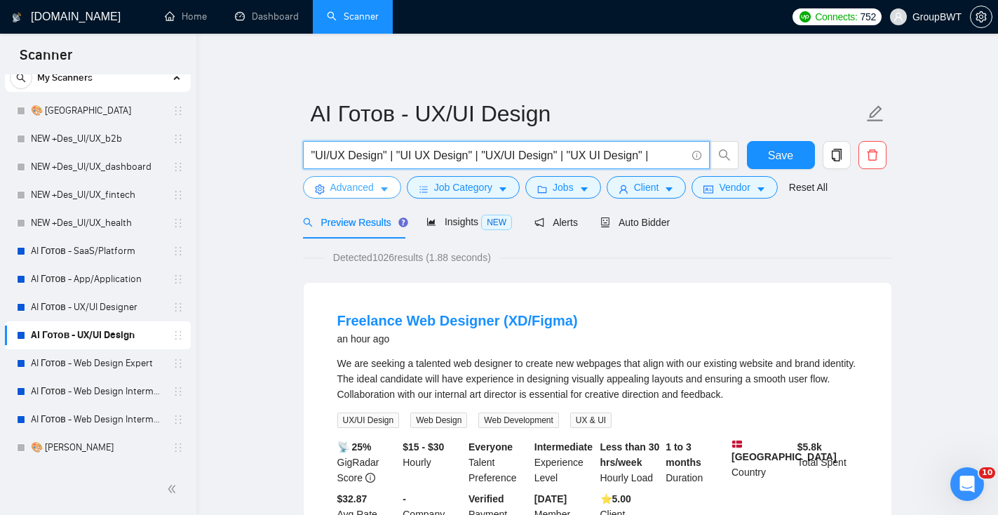
click at [359, 184] on span "Advanced" at bounding box center [351, 186] width 43 height 15
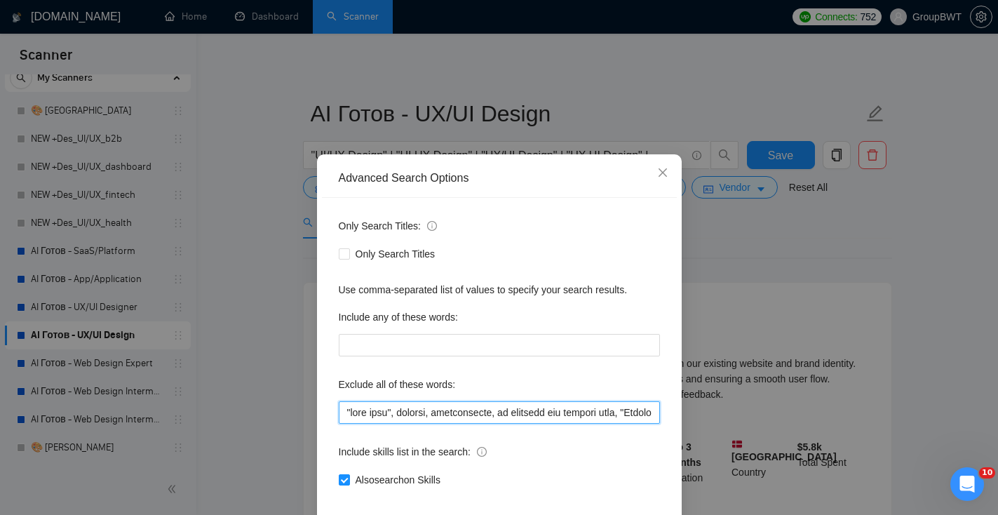
click at [388, 409] on input "text" at bounding box center [499, 412] width 321 height 22
click at [664, 173] on icon "close" at bounding box center [662, 172] width 11 height 11
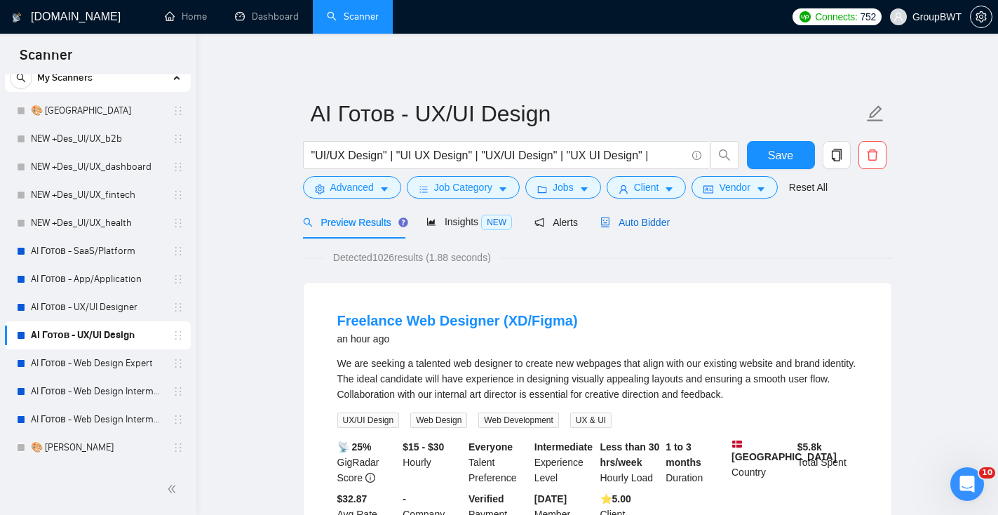
click at [623, 223] on span "Auto Bidder" at bounding box center [634, 222] width 69 height 11
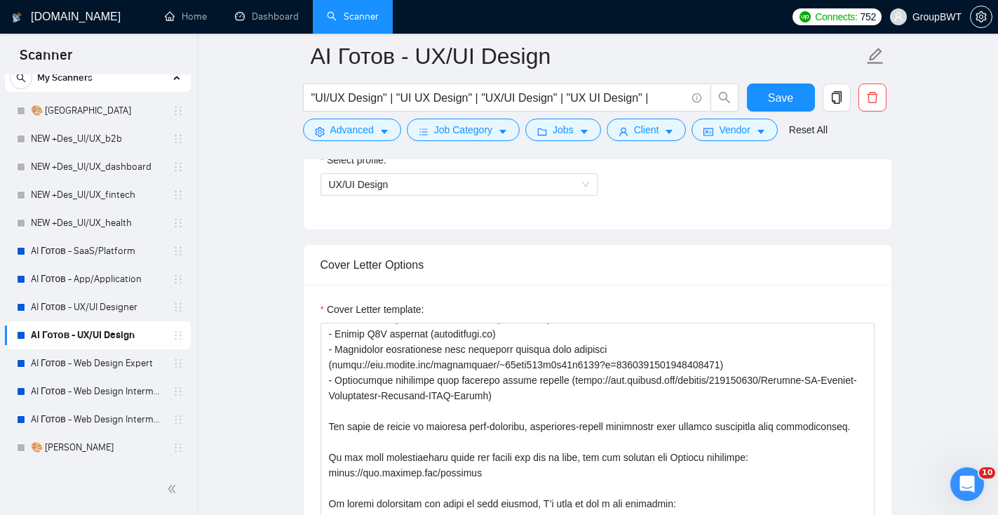
scroll to position [123, 0]
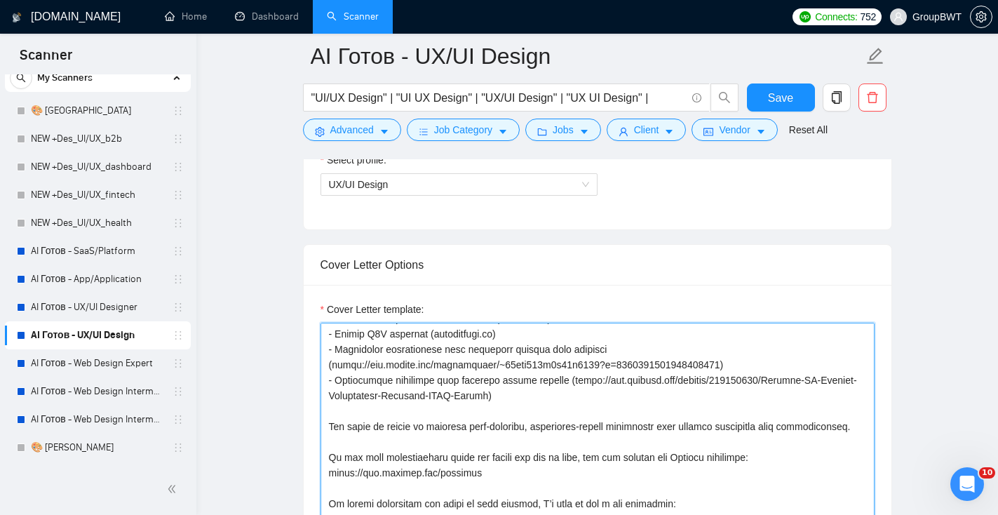
click at [548, 411] on textarea "Cover Letter template:" at bounding box center [597, 479] width 554 height 315
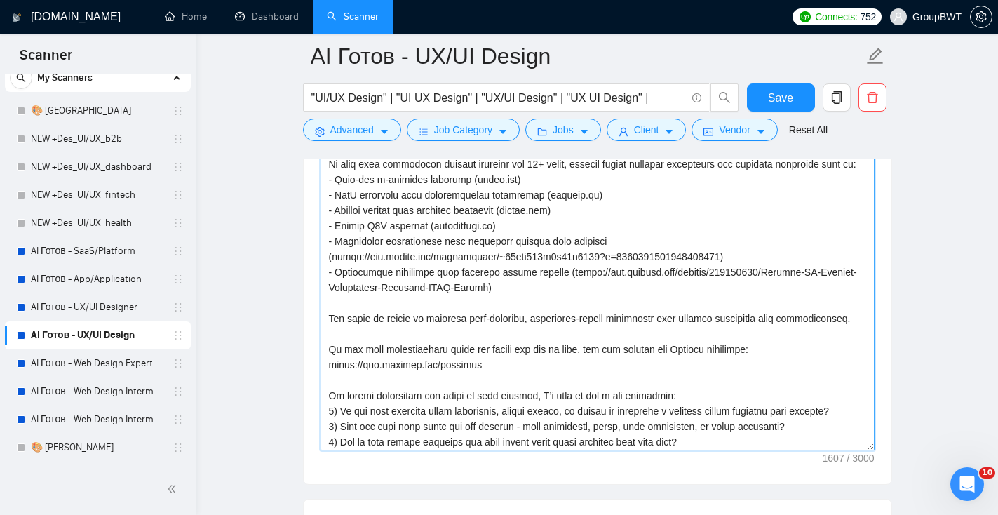
scroll to position [0, 0]
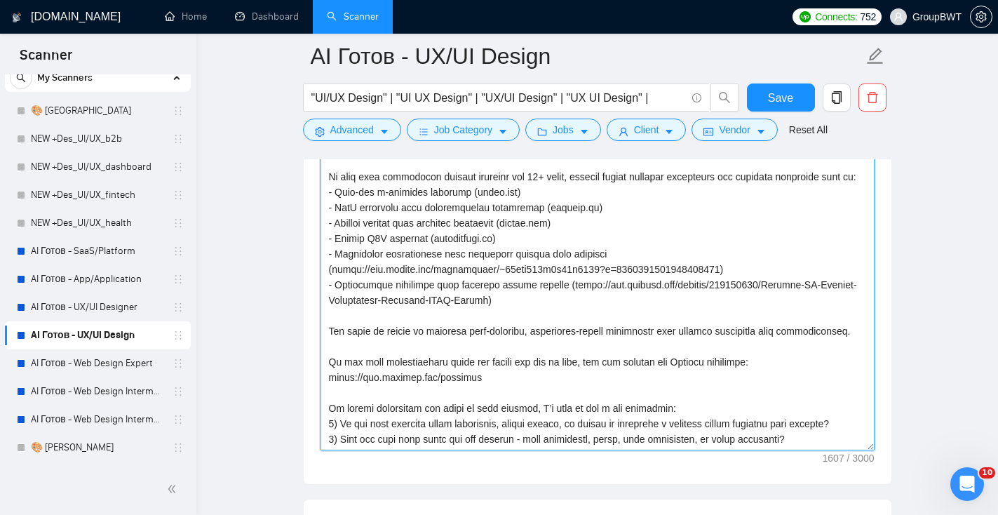
click at [608, 334] on textarea "Cover Letter template:" at bounding box center [597, 292] width 554 height 315
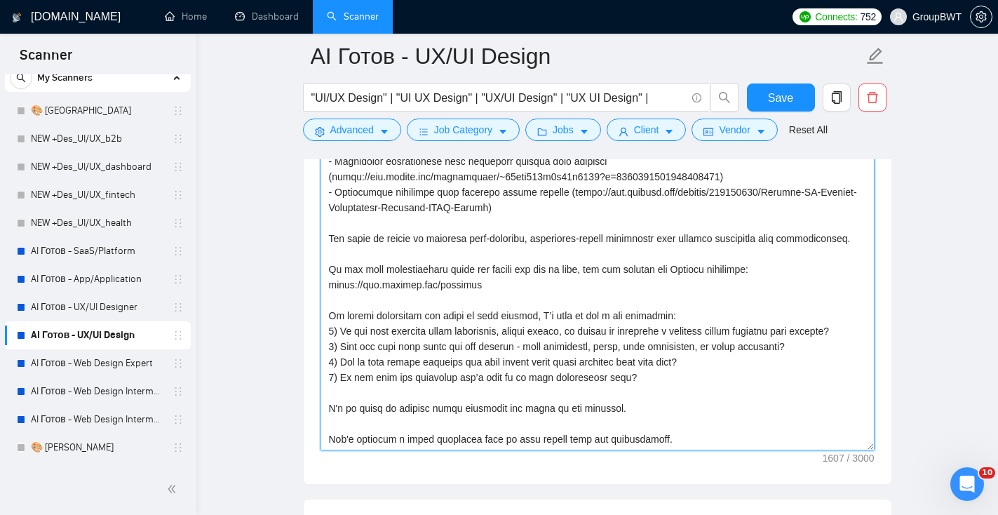
scroll to position [123, 0]
drag, startPoint x: 634, startPoint y: 407, endPoint x: 294, endPoint y: 300, distance: 357.0
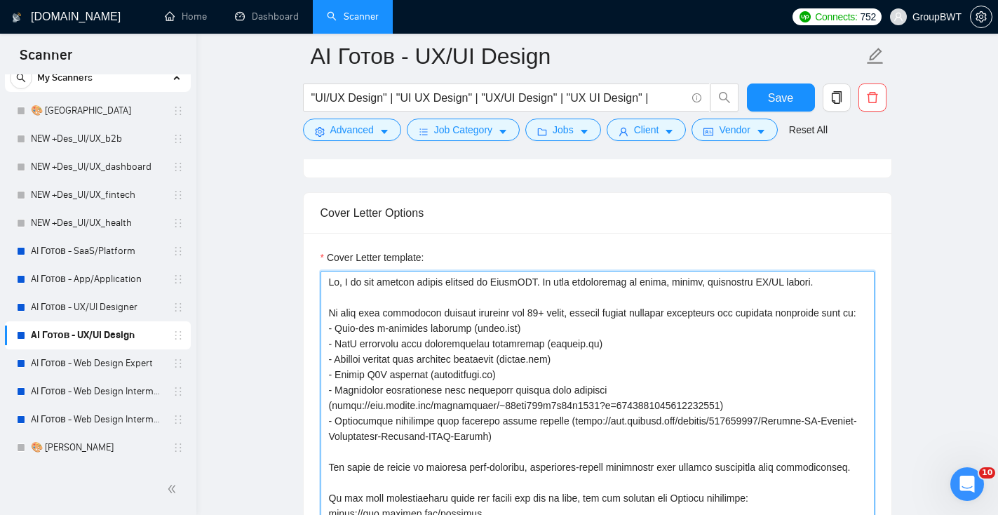
scroll to position [915, 0]
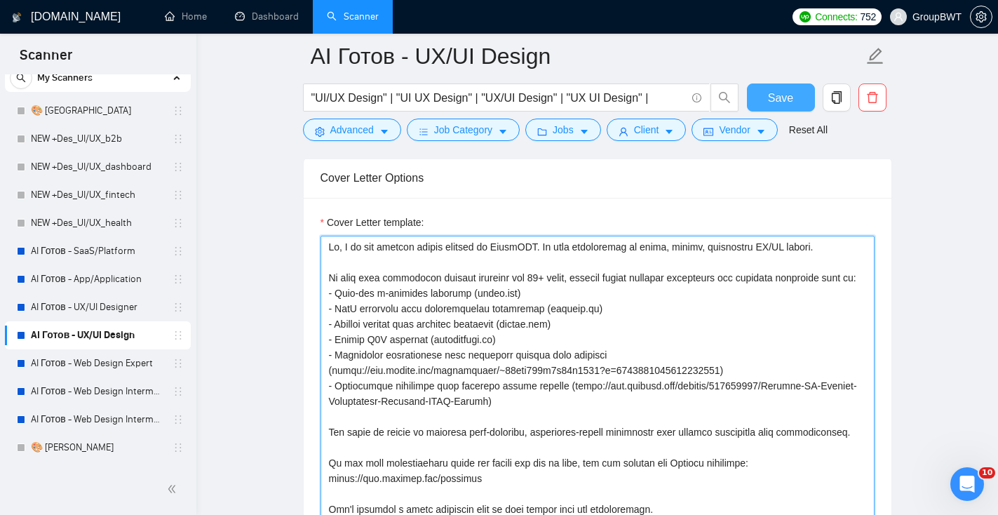
type textarea "Hi, I am the product design manager at GroupBWT. My team specializes in clean, …"
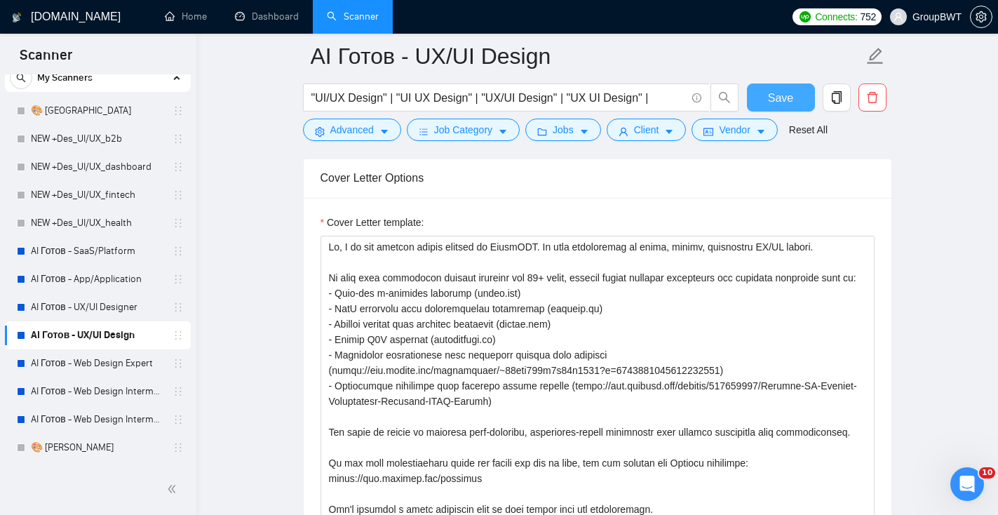
click at [798, 104] on button "Save" at bounding box center [781, 97] width 68 height 28
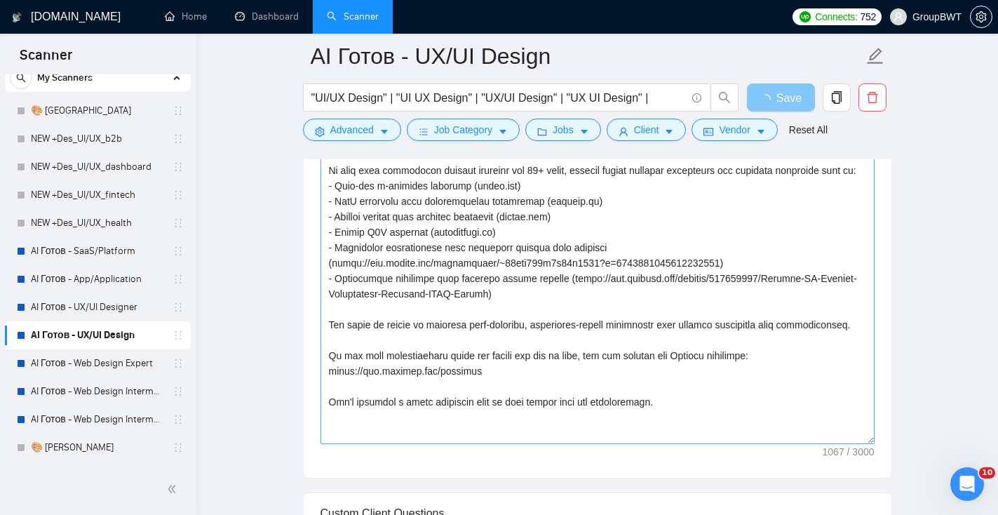
scroll to position [1022, 0]
click at [632, 334] on textarea "Cover Letter template:" at bounding box center [597, 285] width 554 height 315
click at [106, 308] on link "AI Готов - UX/UI Designer" at bounding box center [97, 307] width 133 height 28
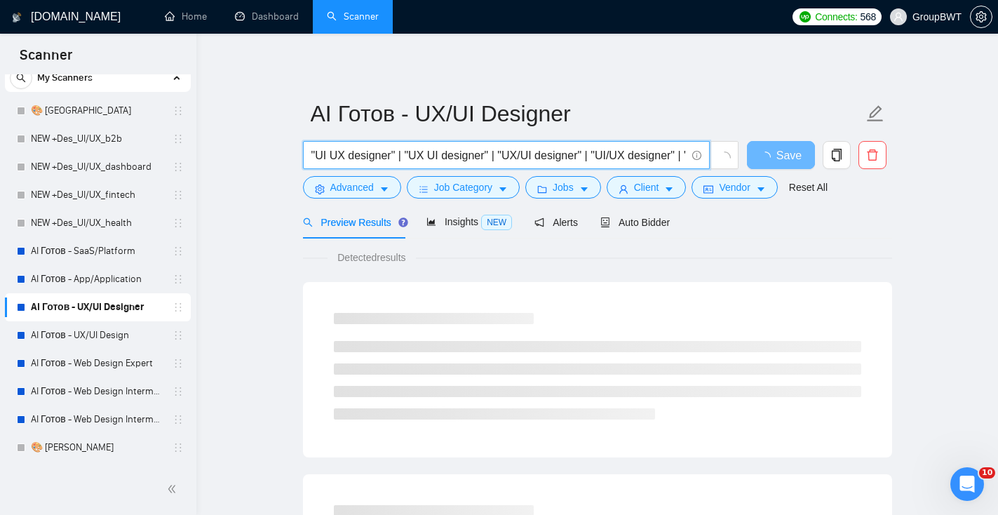
click at [391, 158] on input ""UI UX designer" | "UX UI designer" | "UX/UI designer" | "UI/UX designer" | "UI…" at bounding box center [498, 156] width 374 height 18
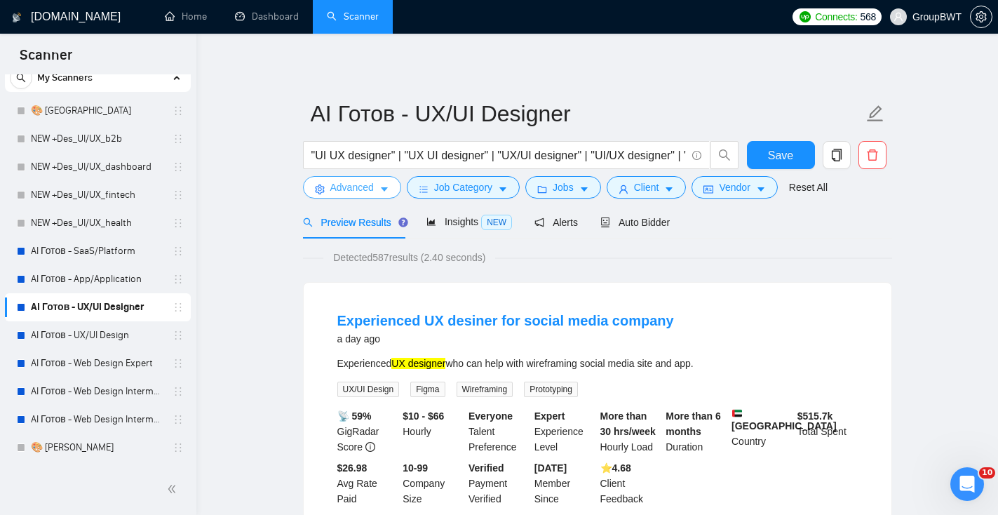
click at [372, 186] on span "Advanced" at bounding box center [351, 186] width 43 height 15
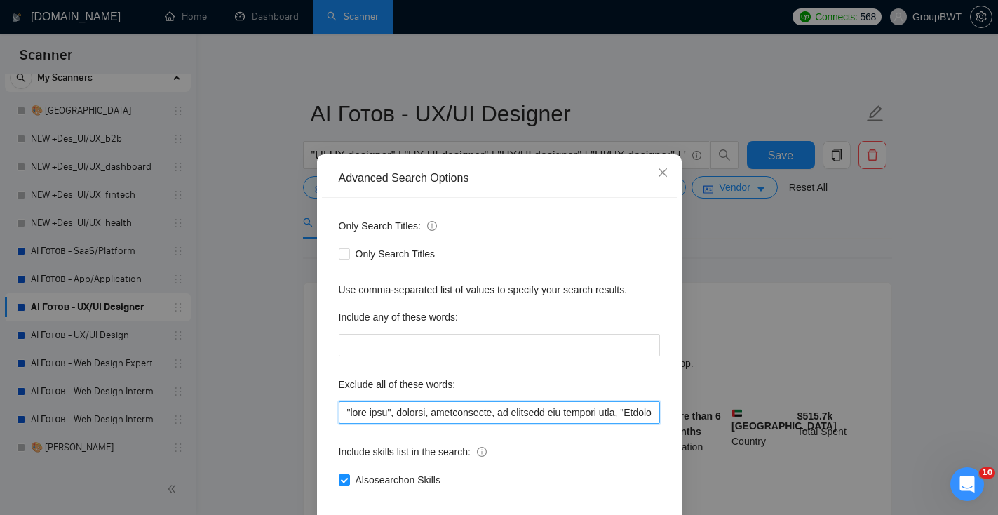
click at [424, 403] on input "text" at bounding box center [499, 412] width 321 height 22
click at [712, 244] on div "Advanced Search Options Only Search Titles: Only Search Titles Use comma-separa…" at bounding box center [499, 257] width 998 height 515
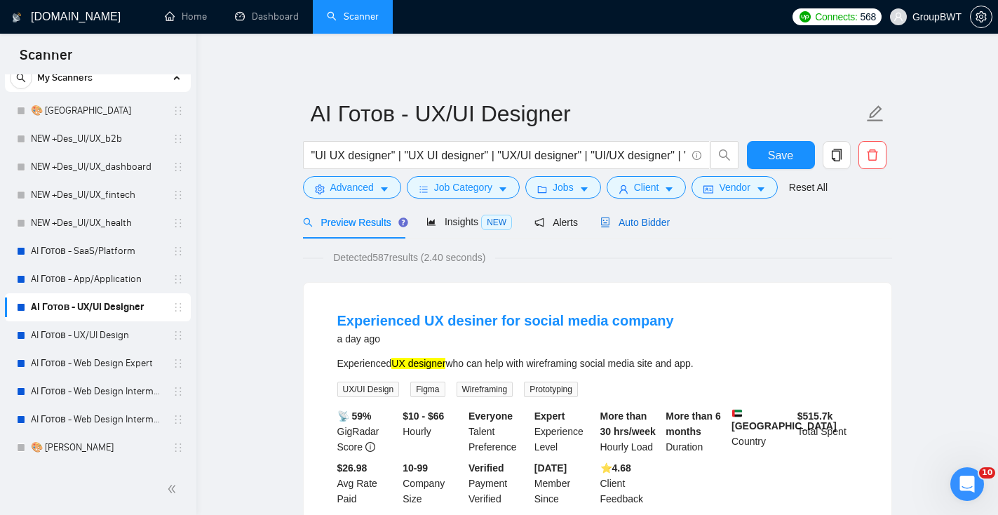
click at [640, 222] on span "Auto Bidder" at bounding box center [634, 222] width 69 height 11
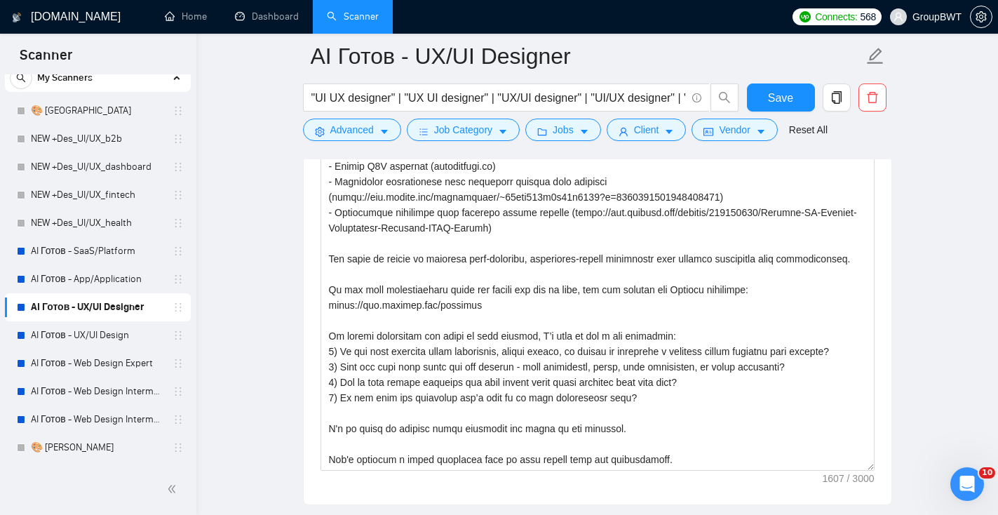
scroll to position [123, 0]
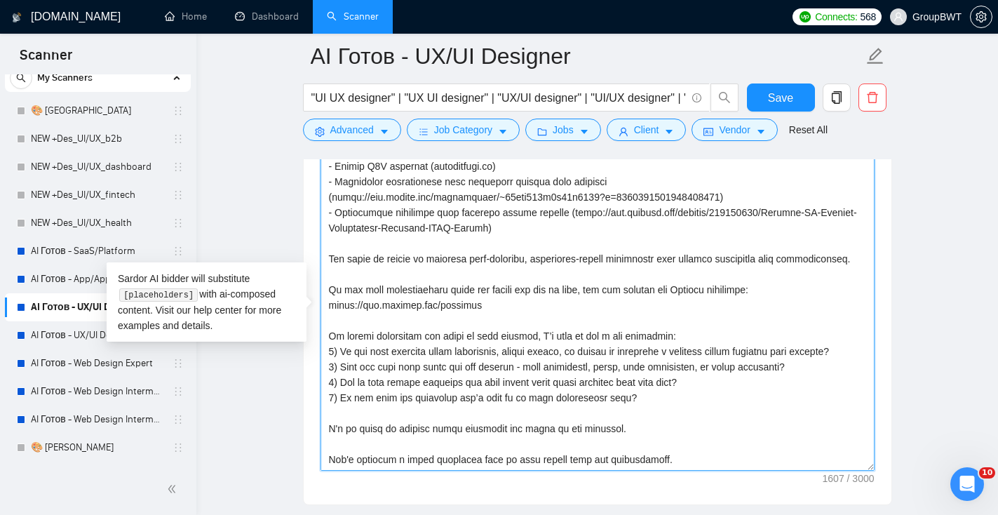
drag, startPoint x: 639, startPoint y: 426, endPoint x: 330, endPoint y: 320, distance: 326.1
click at [330, 320] on textarea "Cover letter template:" at bounding box center [597, 312] width 554 height 315
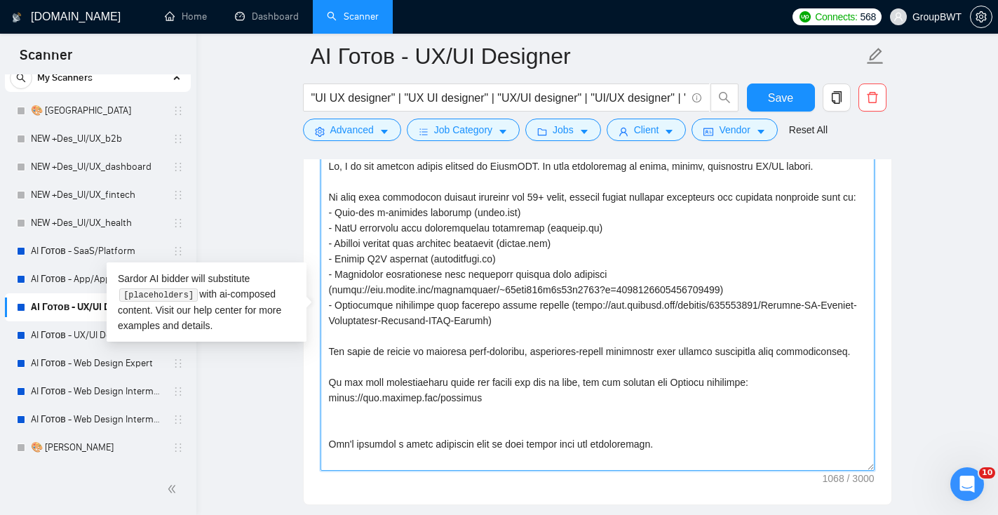
scroll to position [0, 0]
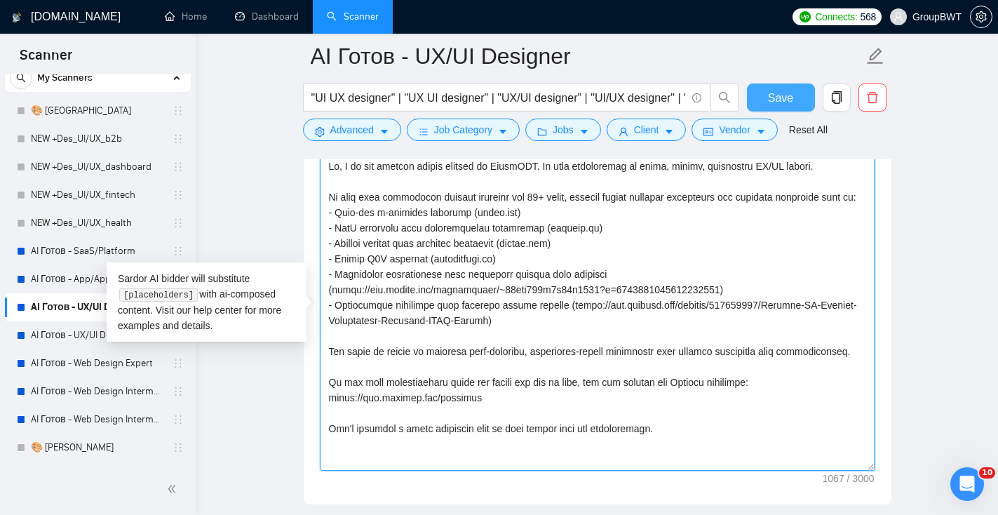
type textarea "Hi, I am the product design manager at GroupBWT. My team specializes in clean, …"
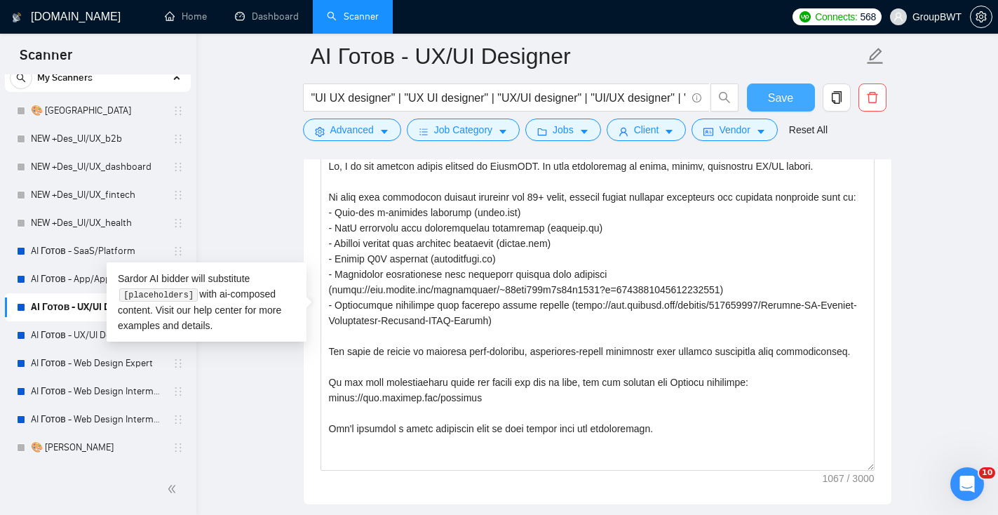
click at [797, 92] on button "Save" at bounding box center [781, 97] width 68 height 28
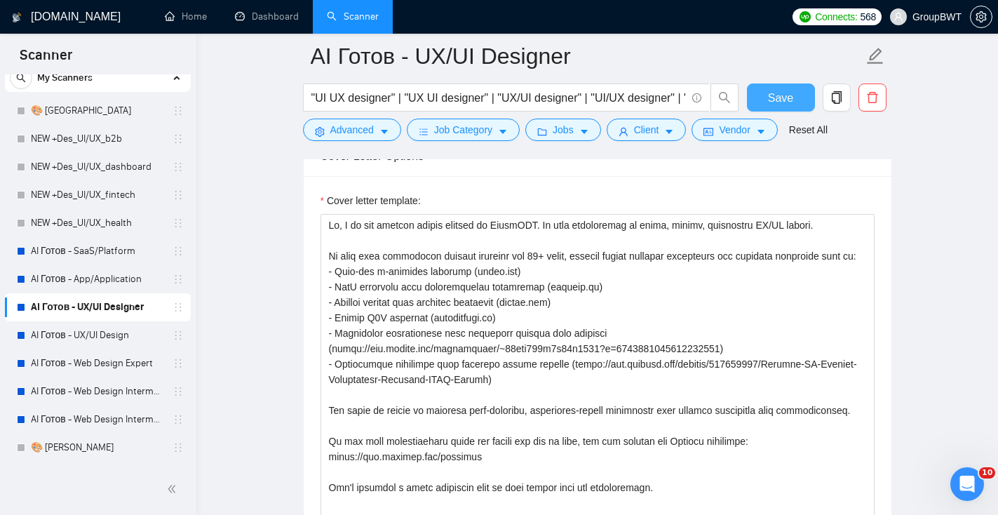
scroll to position [1537, 0]
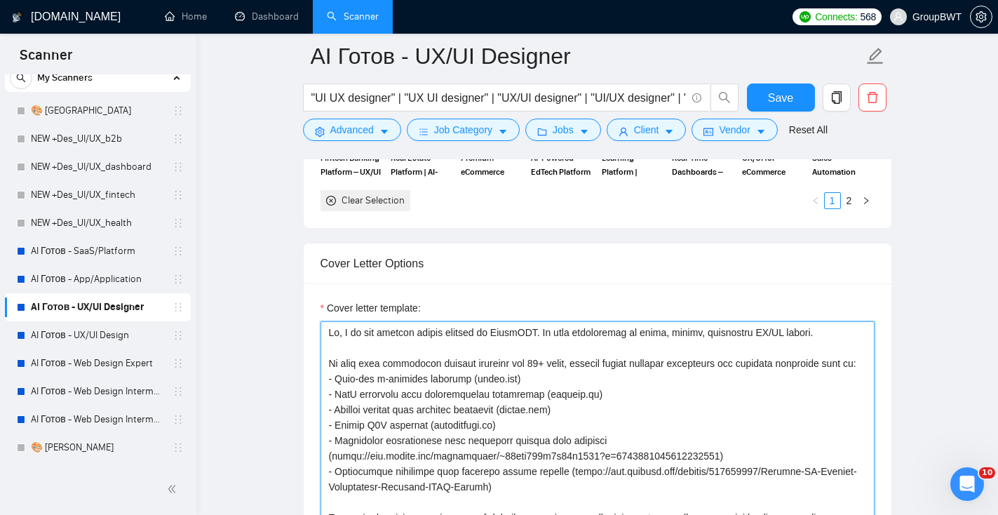
click at [533, 382] on textarea "Cover letter template:" at bounding box center [597, 478] width 554 height 315
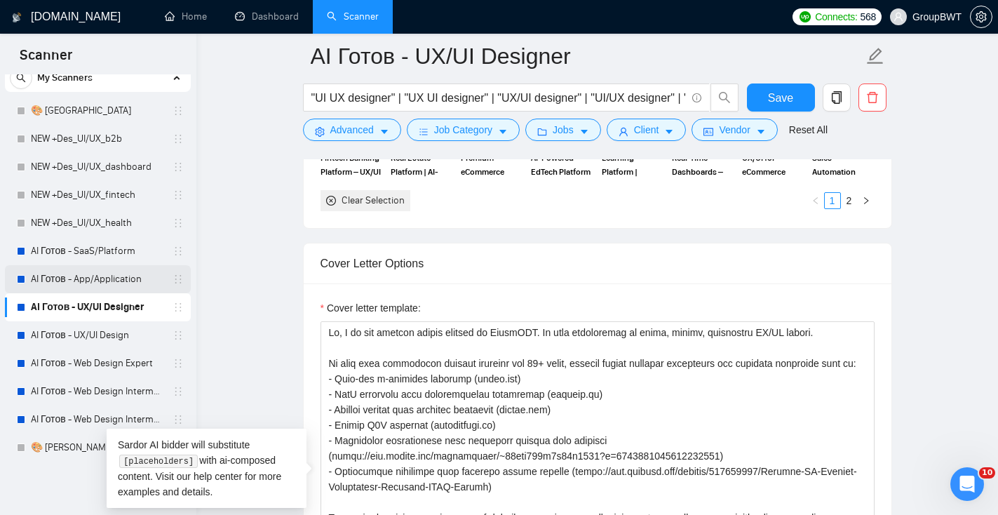
click at [97, 286] on link "AI Готов - App/Application" at bounding box center [97, 279] width 133 height 28
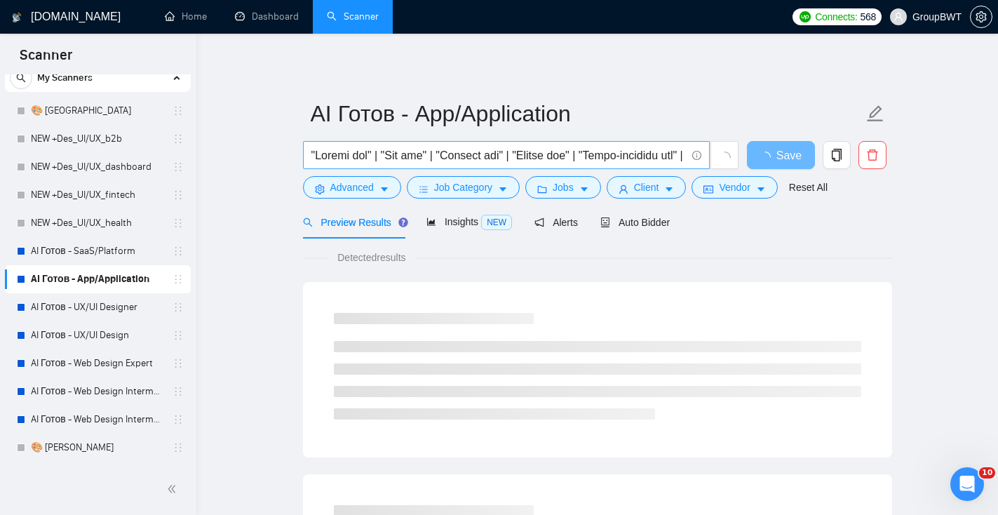
click at [393, 161] on input "text" at bounding box center [498, 156] width 374 height 18
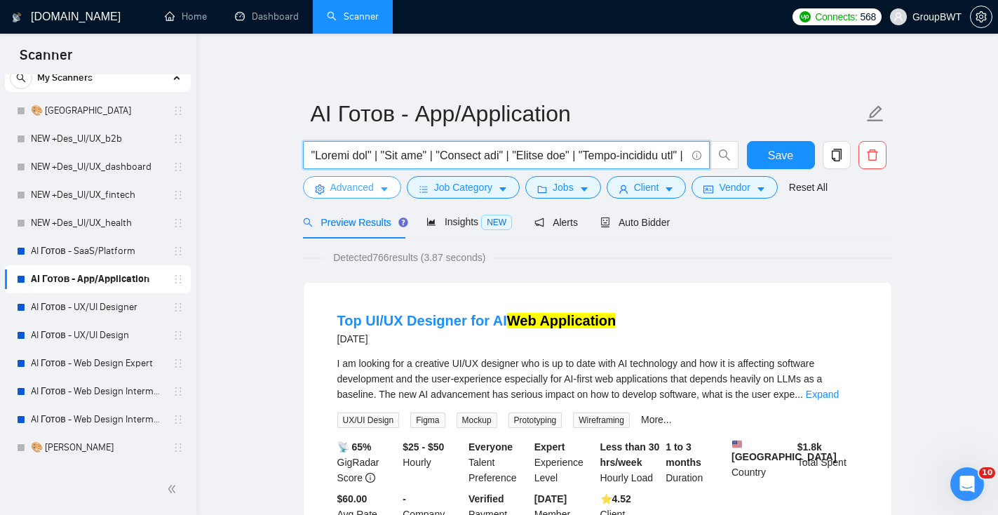
click at [372, 196] on button "Advanced" at bounding box center [352, 187] width 98 height 22
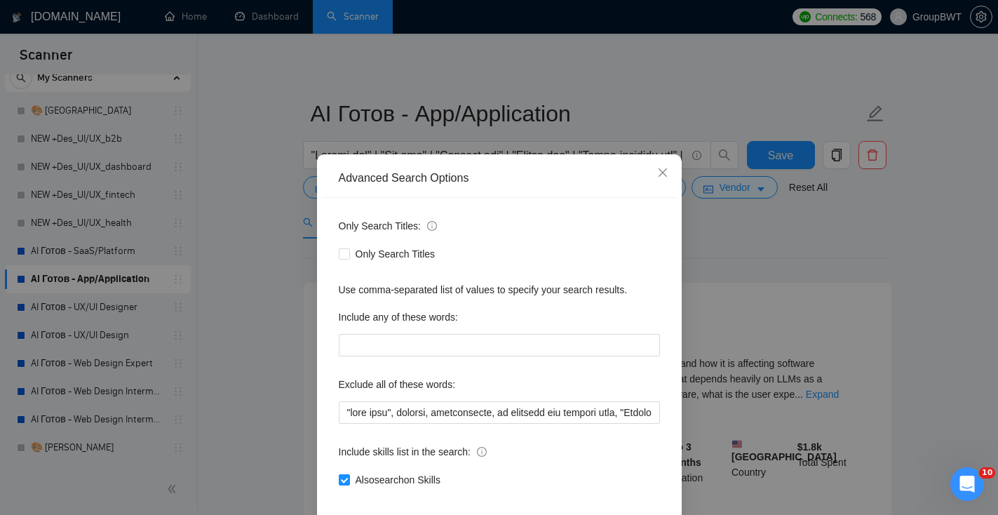
scroll to position [69, 0]
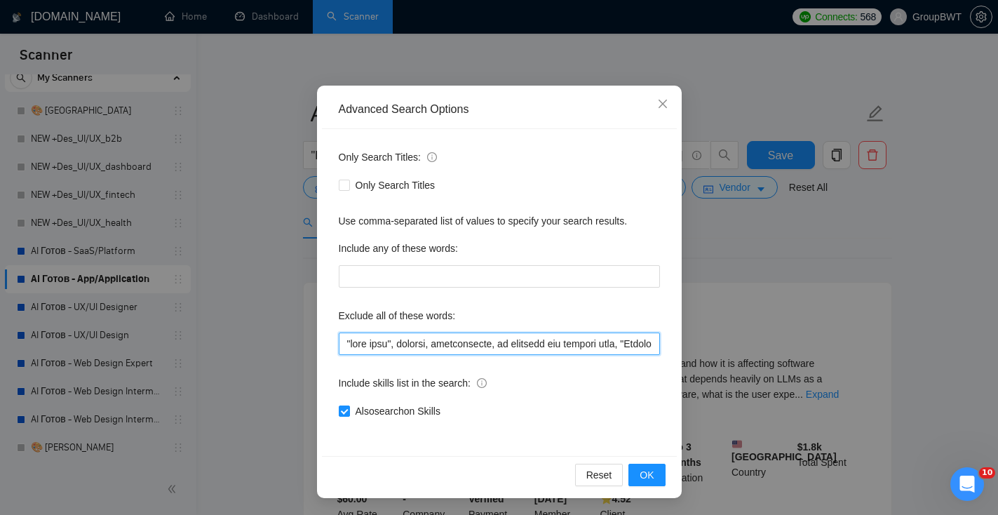
click at [373, 348] on input "text" at bounding box center [499, 343] width 321 height 22
click at [662, 103] on icon "close" at bounding box center [662, 103] width 11 height 11
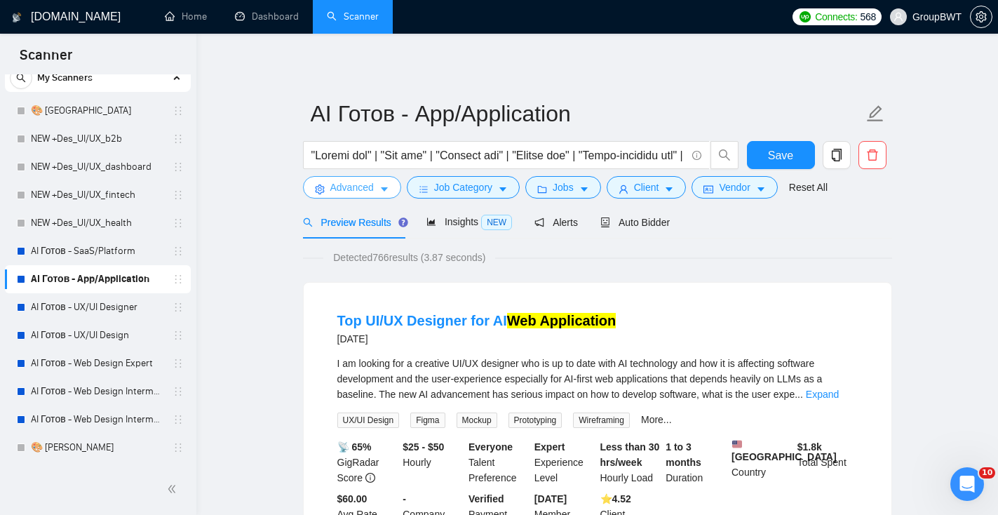
scroll to position [0, 0]
click at [623, 233] on div "Auto Bidder" at bounding box center [634, 221] width 69 height 33
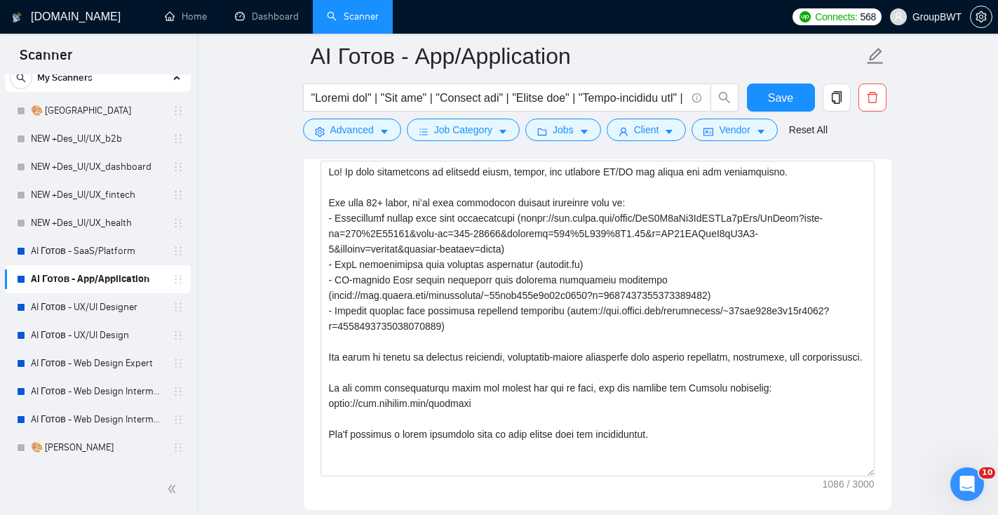
scroll to position [1699, 0]
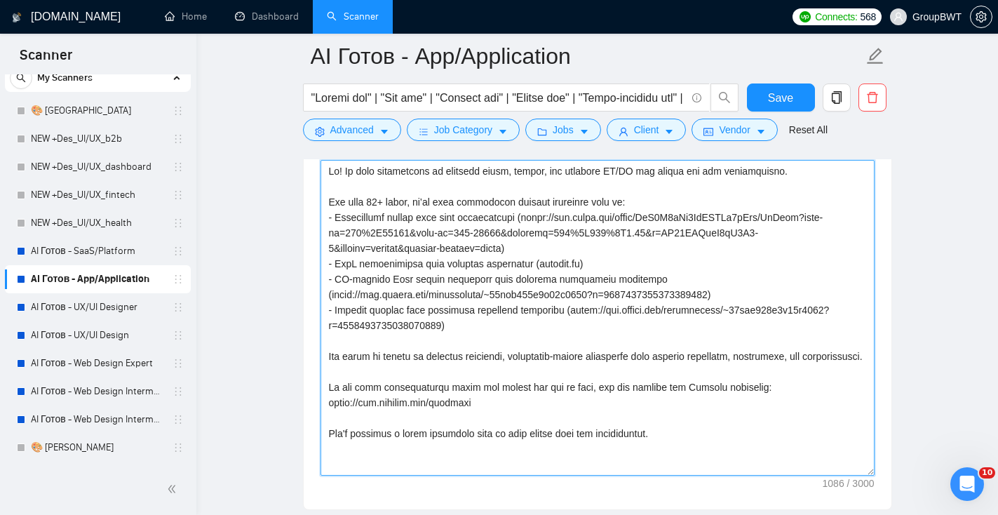
click at [512, 384] on textarea "Cover letter template:" at bounding box center [597, 317] width 554 height 315
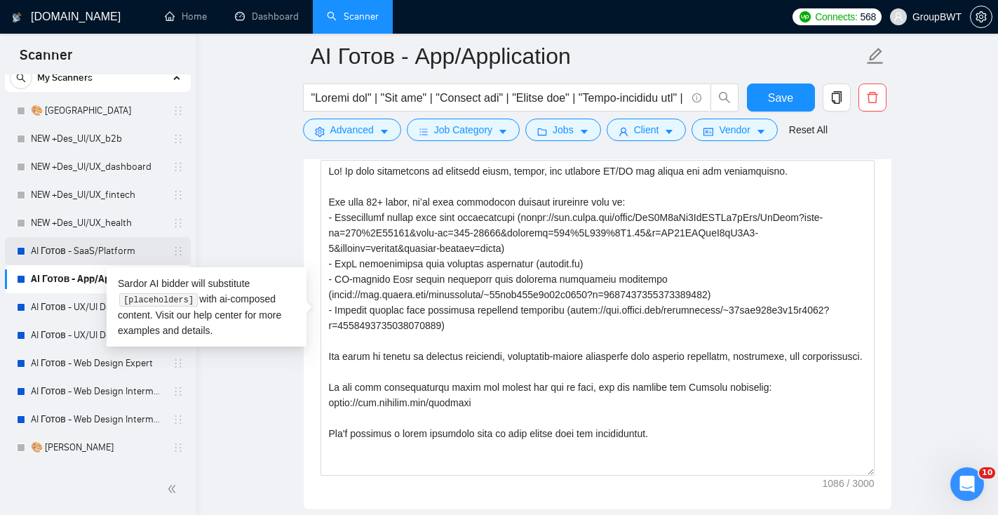
click at [130, 245] on link "AI Готов - SaaS/Platform" at bounding box center [97, 251] width 133 height 28
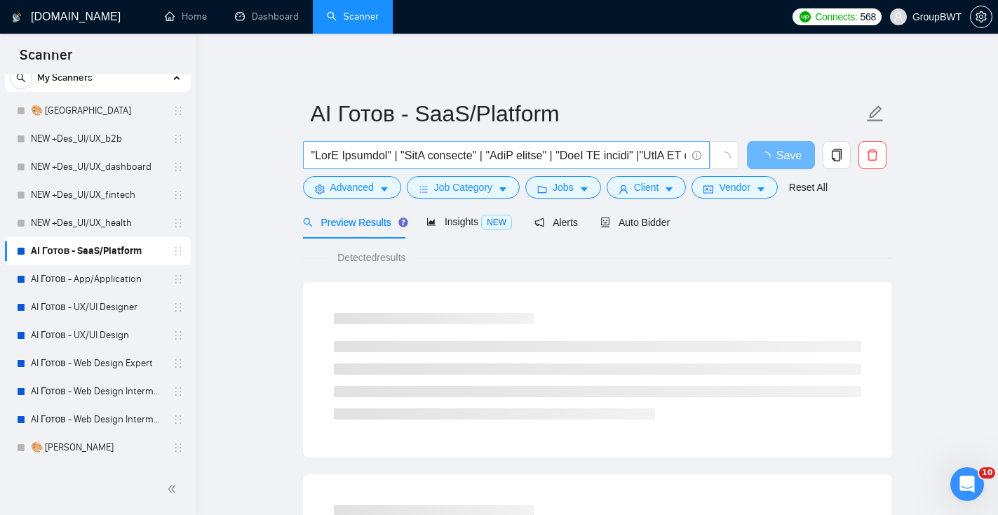
click at [447, 150] on input "text" at bounding box center [498, 156] width 374 height 18
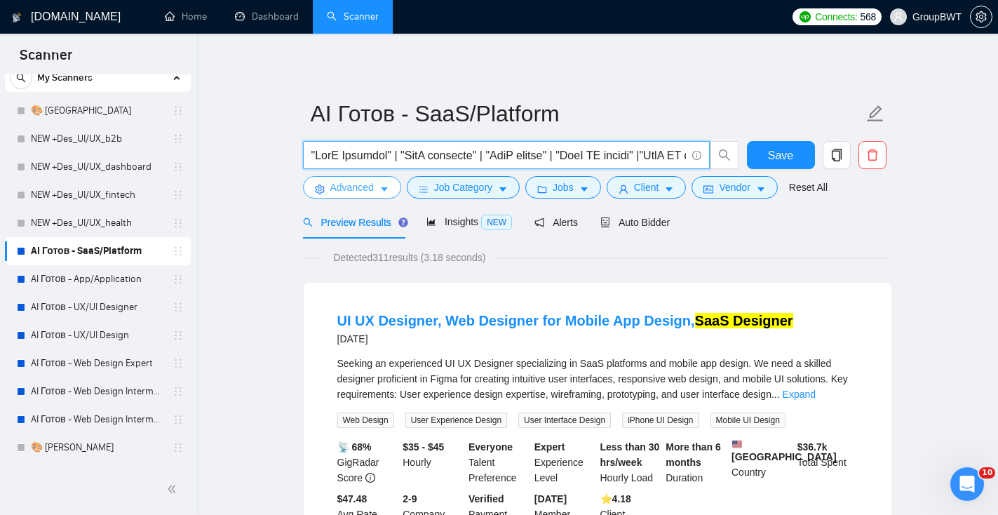
click at [344, 195] on button "Advanced" at bounding box center [352, 187] width 98 height 22
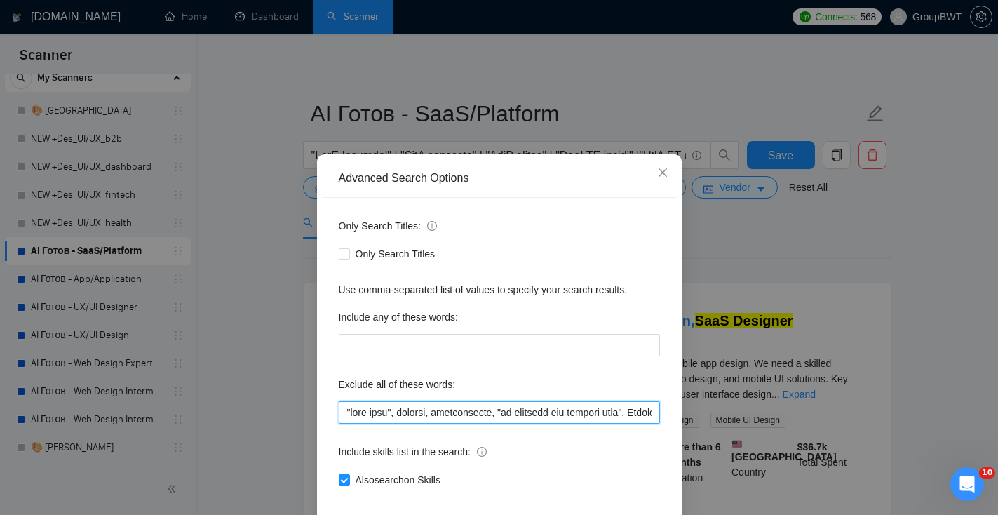
click at [411, 416] on input "text" at bounding box center [499, 412] width 321 height 22
click at [667, 170] on icon "close" at bounding box center [662, 172] width 11 height 11
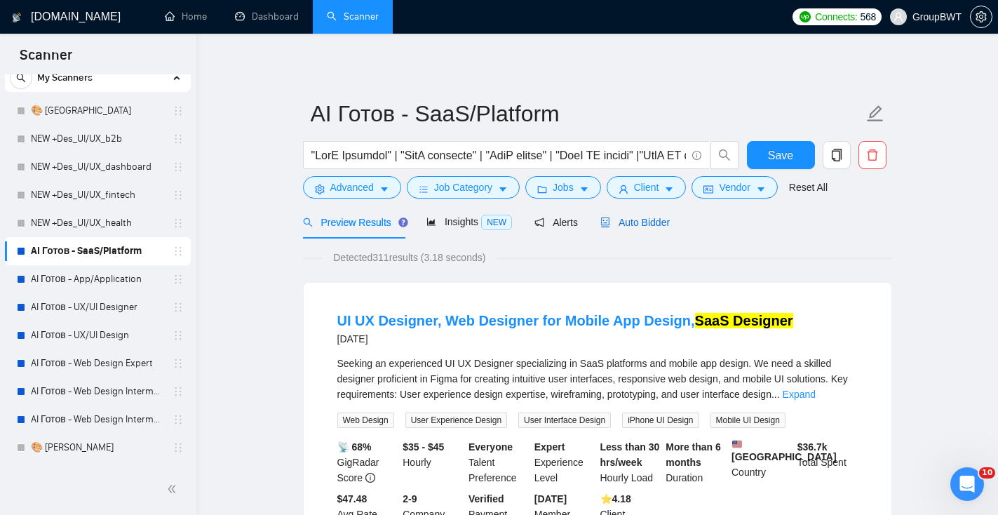
click at [636, 222] on span "Auto Bidder" at bounding box center [634, 222] width 69 height 11
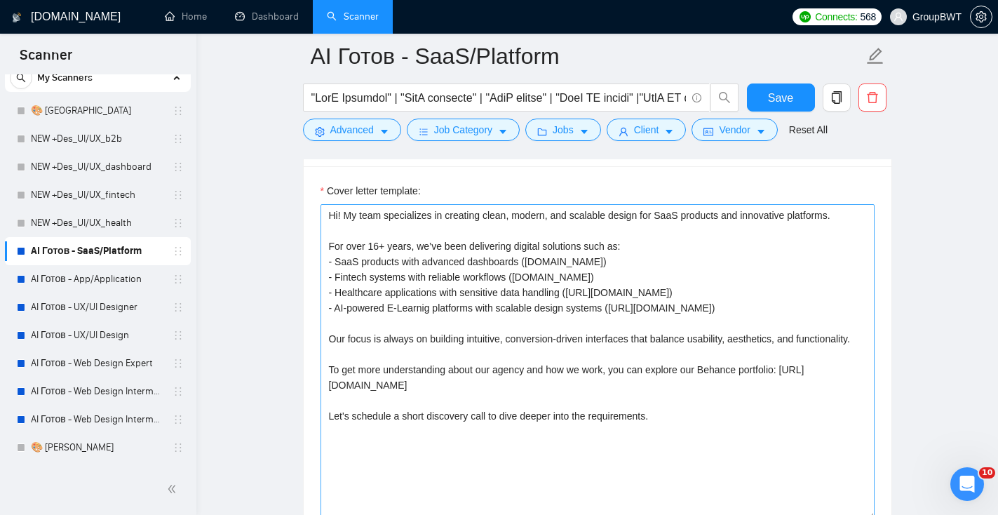
scroll to position [1629, 0]
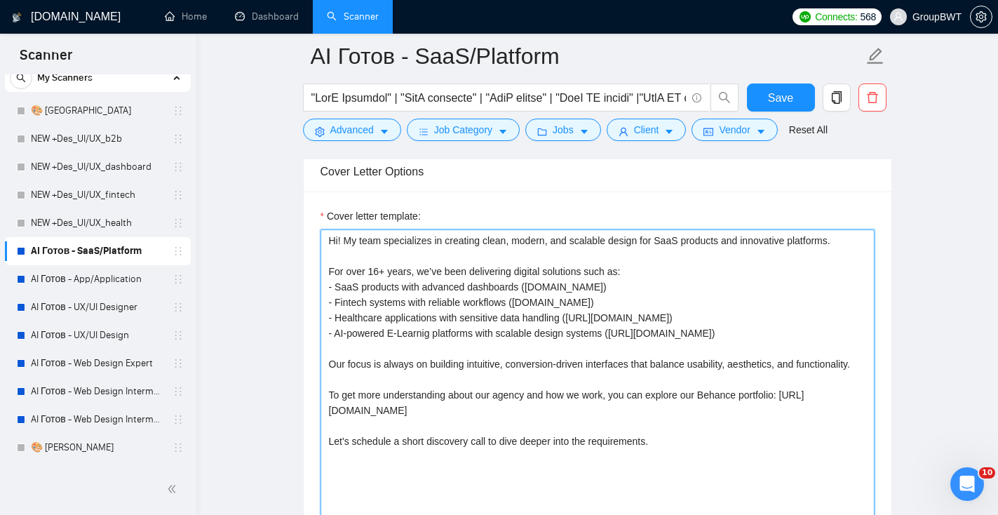
click at [444, 377] on textarea "Hi! My team specializes in creating clean, modern, and scalable design for SaaS…" at bounding box center [597, 386] width 554 height 315
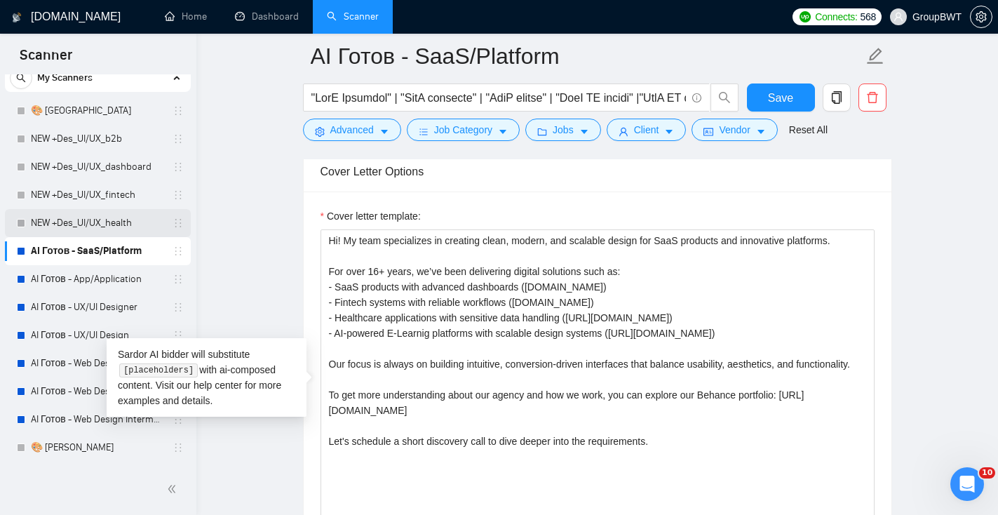
click at [79, 231] on link "NEW +Des_UI/UX_health" at bounding box center [97, 223] width 133 height 28
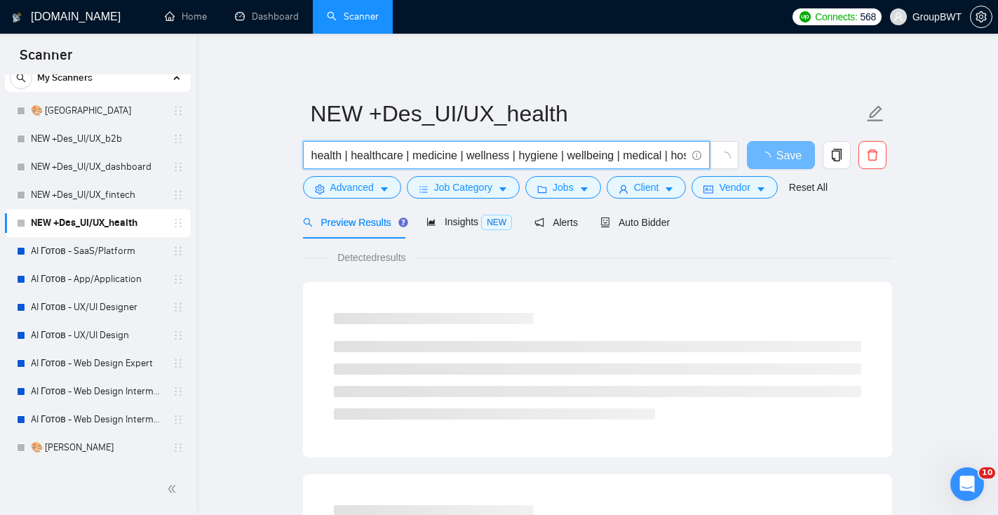
click at [451, 159] on input "health | healthcare | medicine | wellness | hygiene | wellbeing | medical | hos…" at bounding box center [498, 156] width 374 height 18
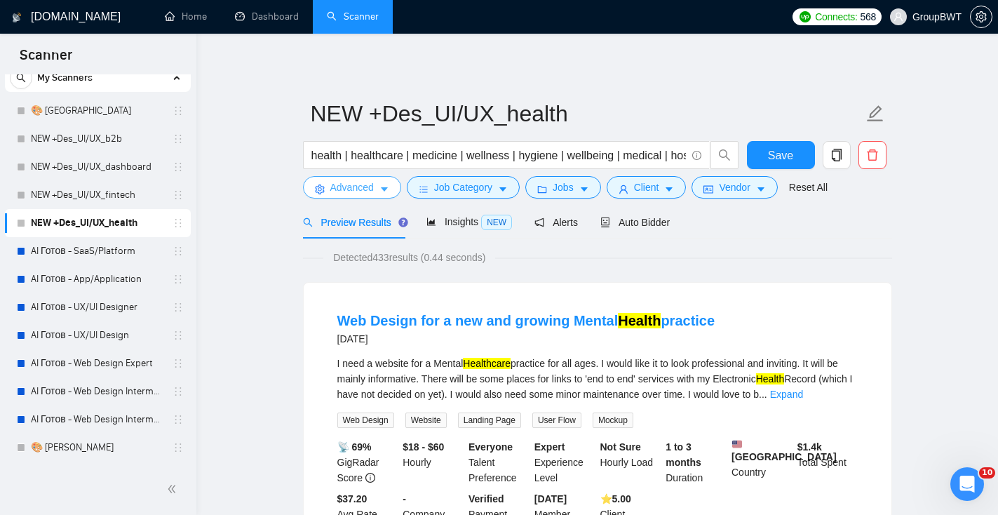
click at [342, 191] on span "Advanced" at bounding box center [351, 186] width 43 height 15
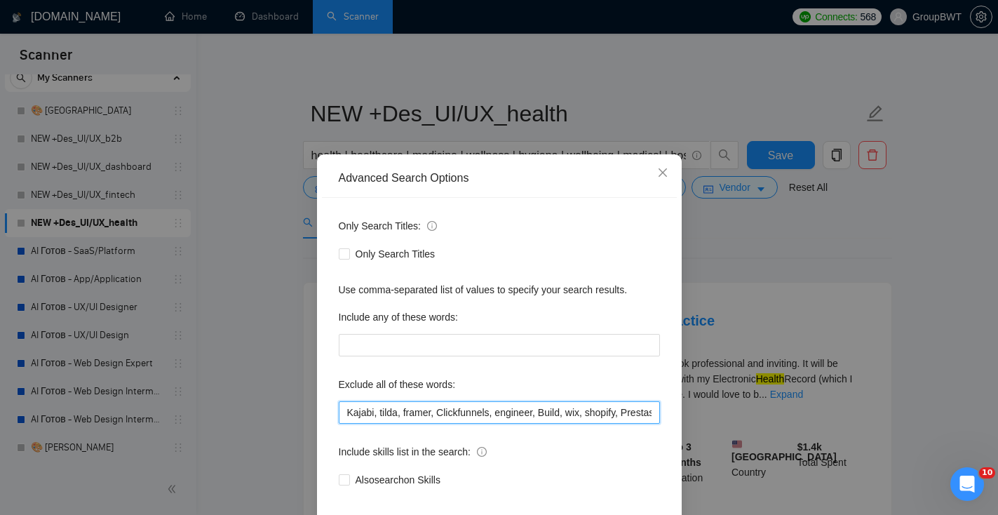
click at [416, 412] on input "Kajabi, tilda, framer, Clickfunnels, engineer, Build, wix, shopify, Prestashop,…" at bounding box center [499, 412] width 321 height 22
click at [668, 178] on span "Close" at bounding box center [663, 173] width 38 height 38
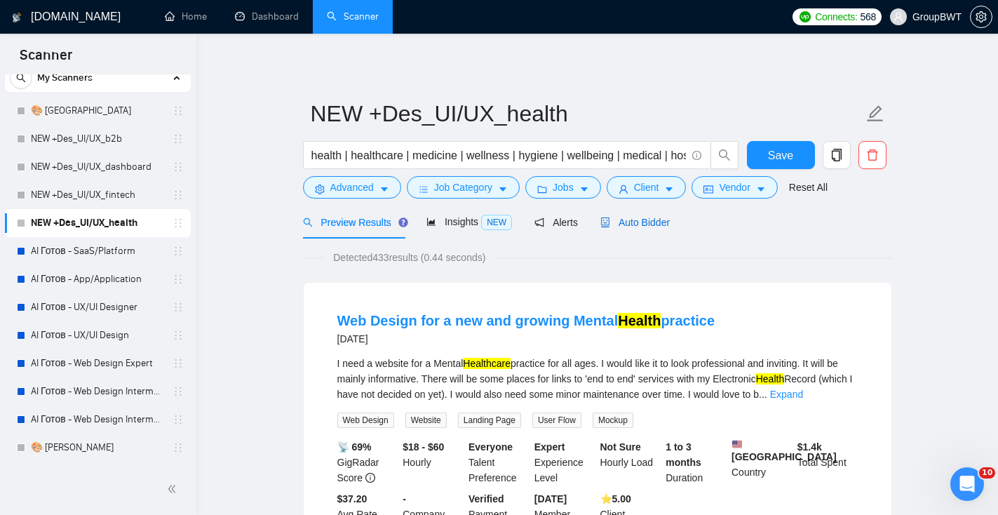
click at [609, 220] on icon "robot" at bounding box center [605, 222] width 8 height 10
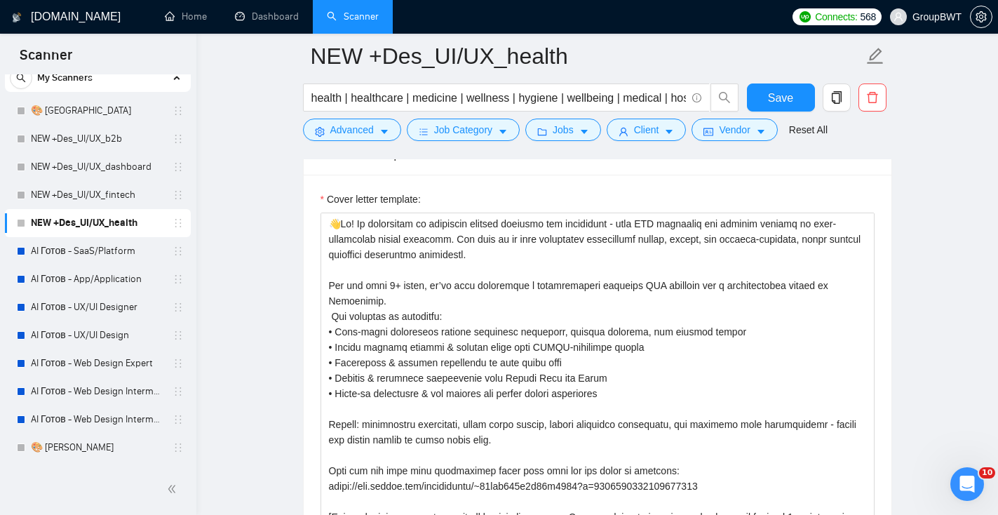
scroll to position [46, 0]
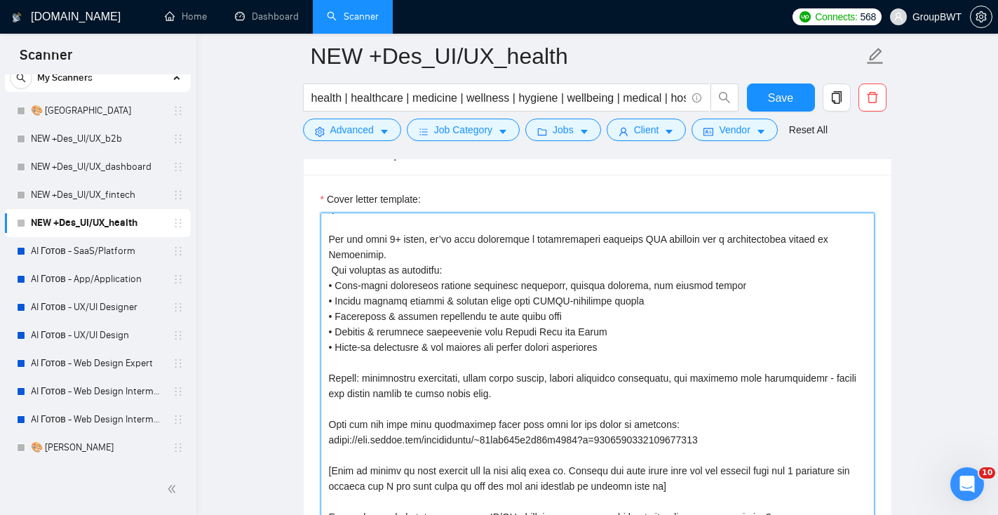
click at [516, 339] on textarea "Cover letter template:" at bounding box center [597, 369] width 554 height 315
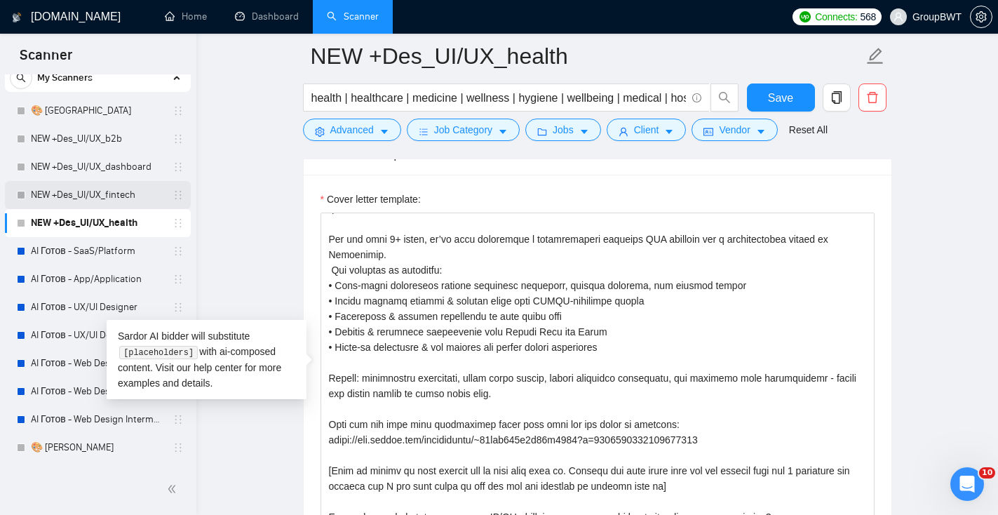
click at [125, 193] on link "NEW +Des_UI/UX_fintech" at bounding box center [97, 195] width 133 height 28
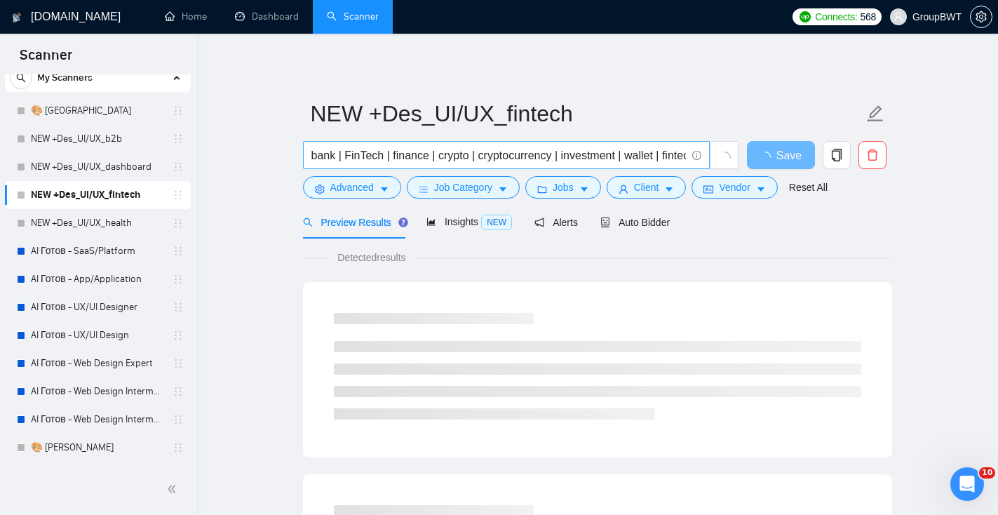
click at [559, 151] on input "bank | FinTech | finance | crypto | cryptocurrency | investment | wallet | fint…" at bounding box center [498, 156] width 374 height 18
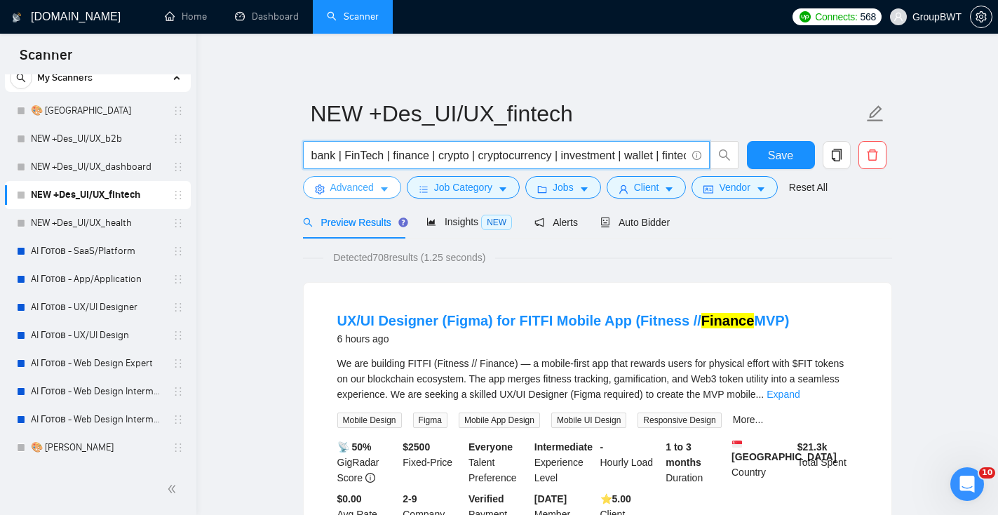
click at [369, 187] on span "Advanced" at bounding box center [351, 186] width 43 height 15
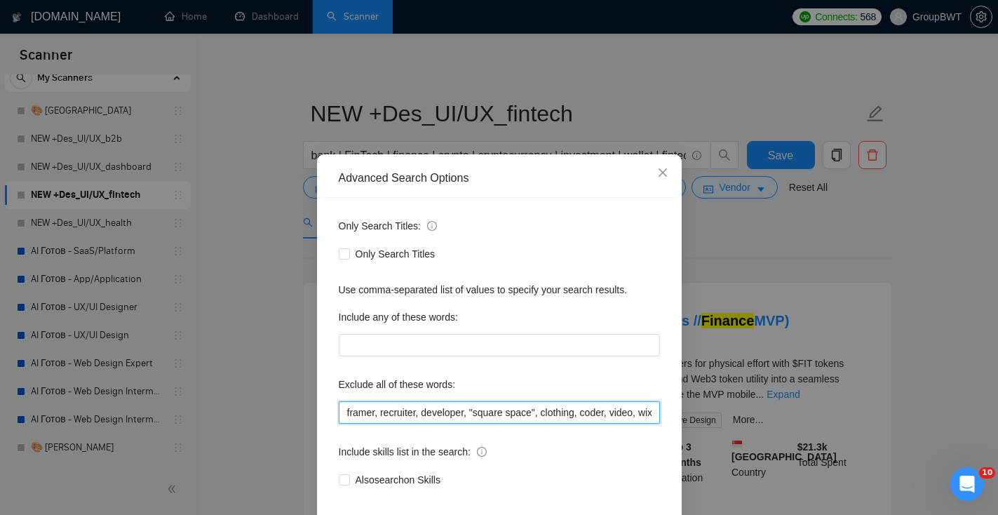
click at [430, 402] on input "framer, recruiter, developer, "square space", clothing, coder, video, wix, shop…" at bounding box center [499, 412] width 321 height 22
click at [663, 175] on icon "close" at bounding box center [662, 172] width 8 height 8
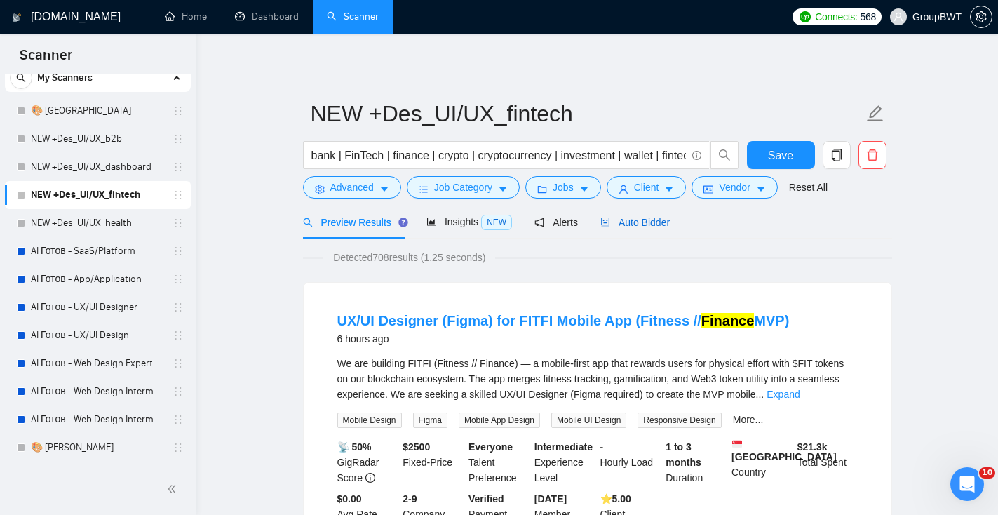
click at [637, 223] on span "Auto Bidder" at bounding box center [634, 222] width 69 height 11
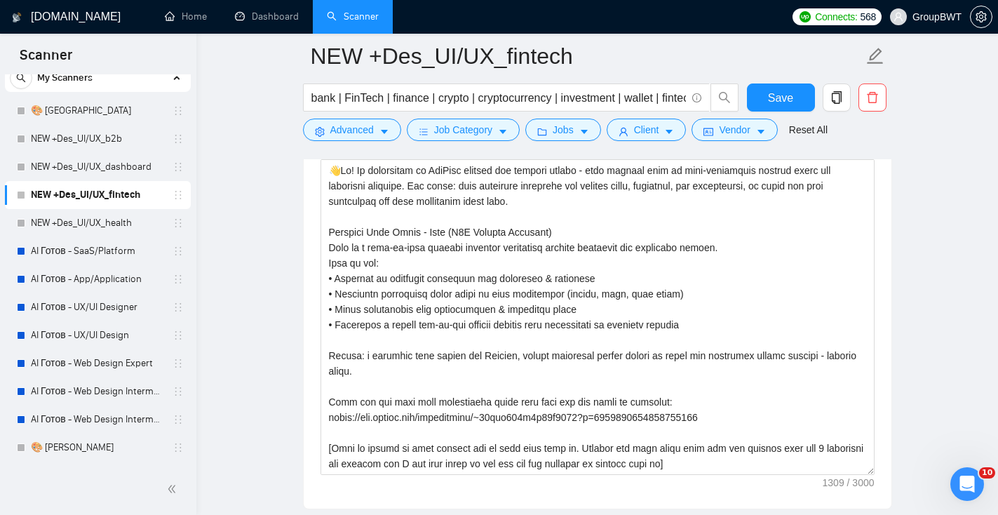
scroll to position [1714, 0]
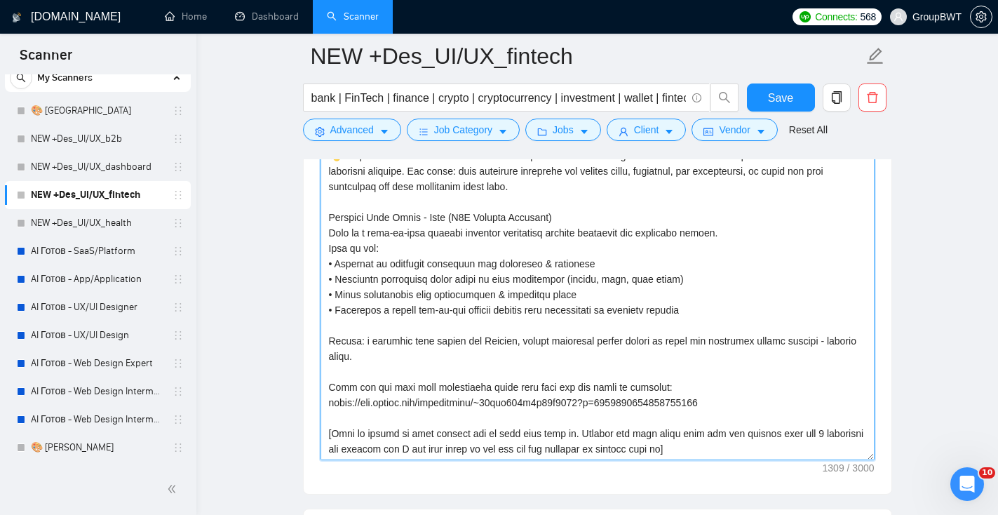
click at [440, 381] on textarea "Cover letter template:" at bounding box center [597, 301] width 554 height 315
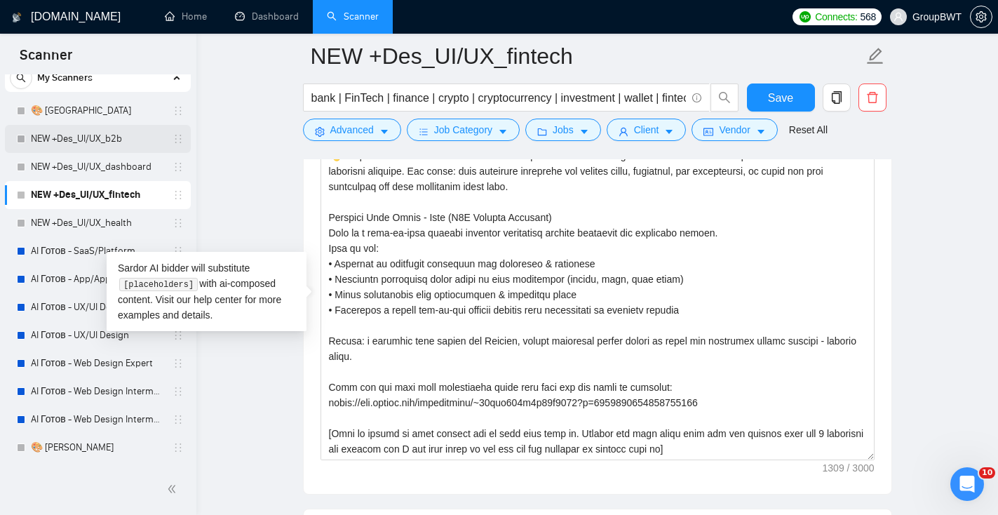
click at [146, 142] on link "NEW +Des_UI/UX_b2b" at bounding box center [97, 139] width 133 height 28
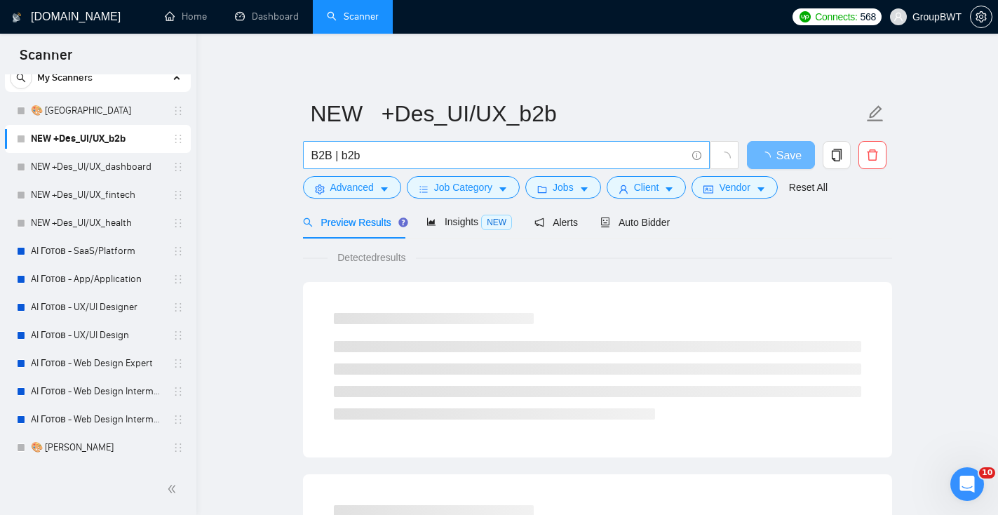
click at [404, 156] on input "B2B | b2b" at bounding box center [498, 156] width 374 height 18
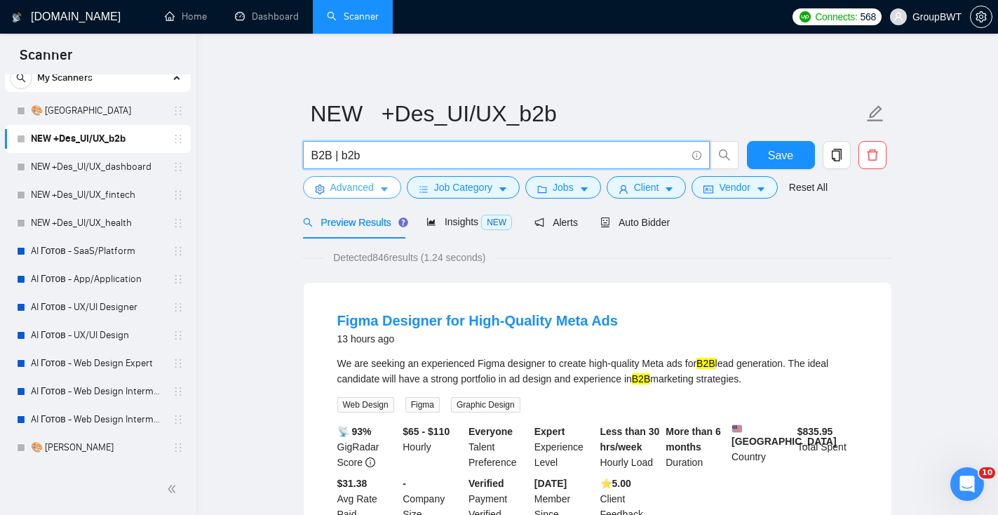
click at [396, 180] on button "Advanced" at bounding box center [352, 187] width 98 height 22
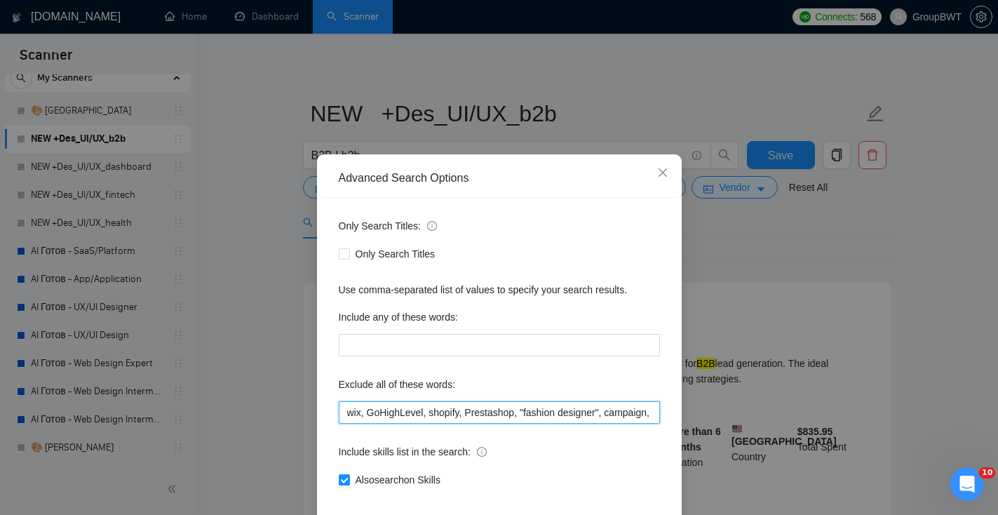
click at [411, 416] on input "wix, GoHighLevel, shopify, Prestashop, "fashion designer", campaign, canva, gam…" at bounding box center [499, 412] width 321 height 22
click at [666, 172] on icon "close" at bounding box center [662, 172] width 11 height 11
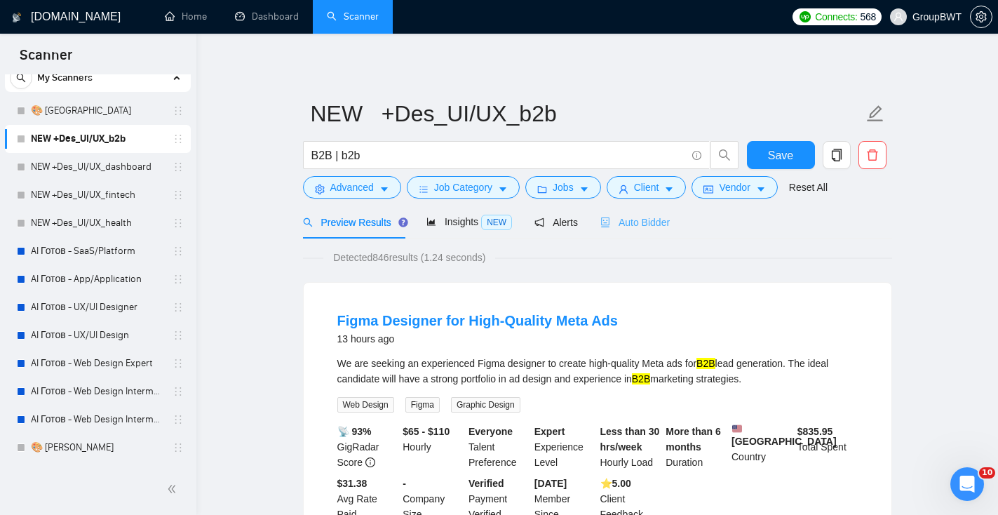
click at [627, 231] on div "Auto Bidder" at bounding box center [634, 221] width 69 height 33
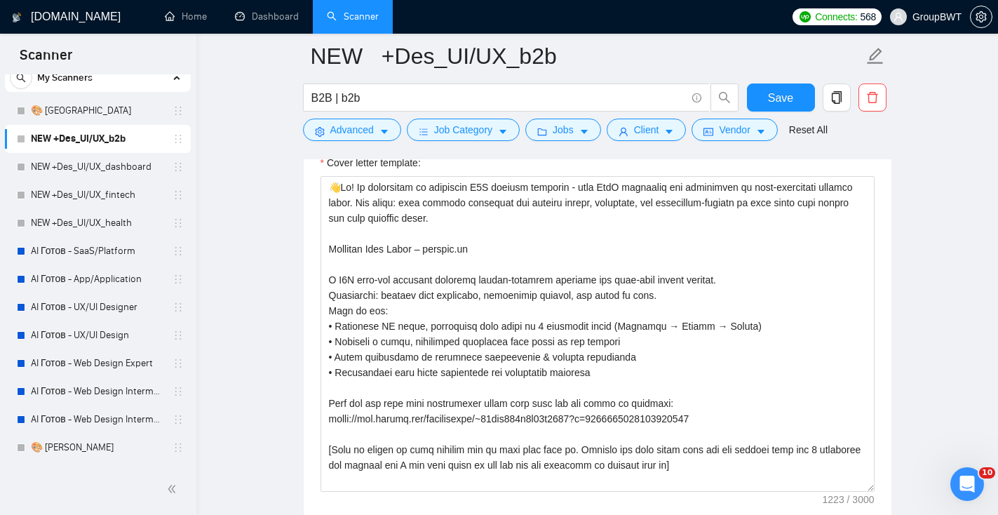
scroll to position [1682, 0]
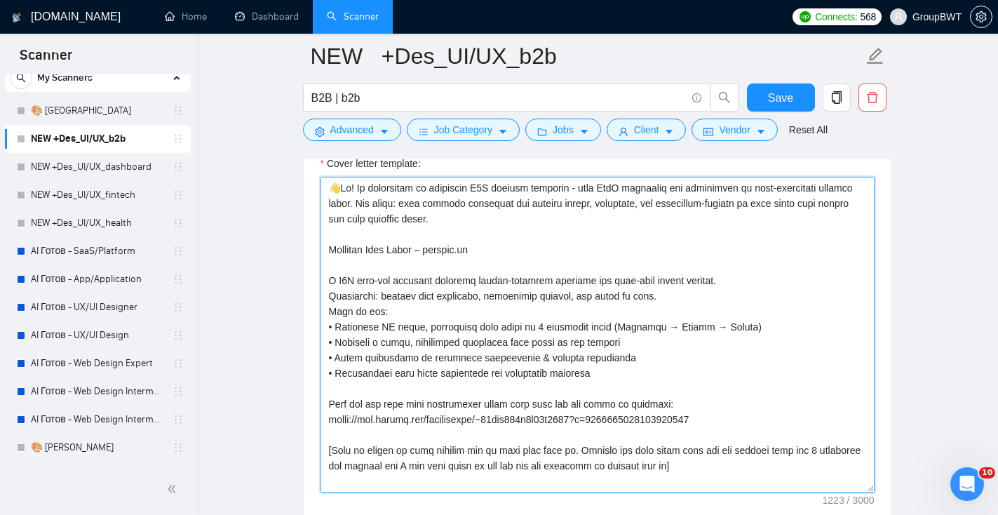
click at [545, 390] on textarea "Cover letter template:" at bounding box center [597, 334] width 554 height 315
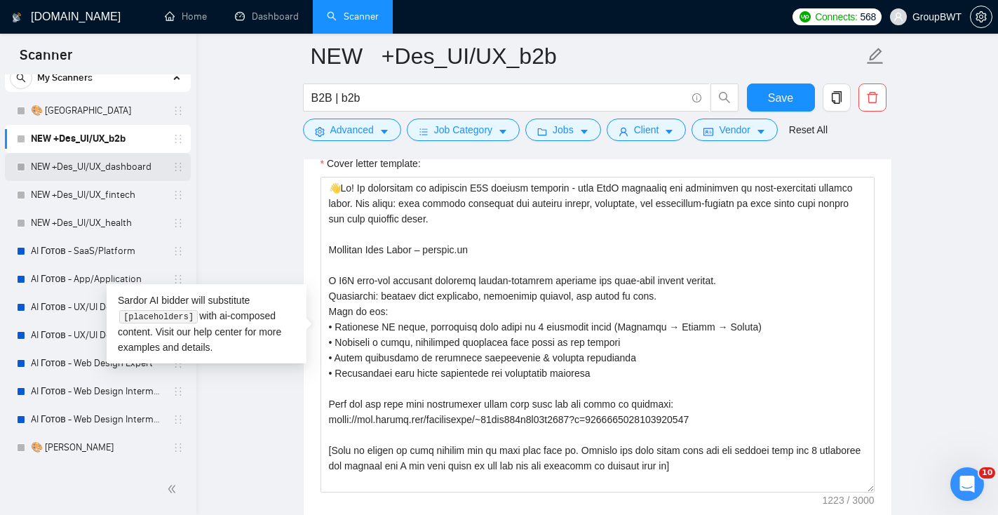
click at [103, 172] on link "NEW +Des_UI/UX_dashboard" at bounding box center [97, 167] width 133 height 28
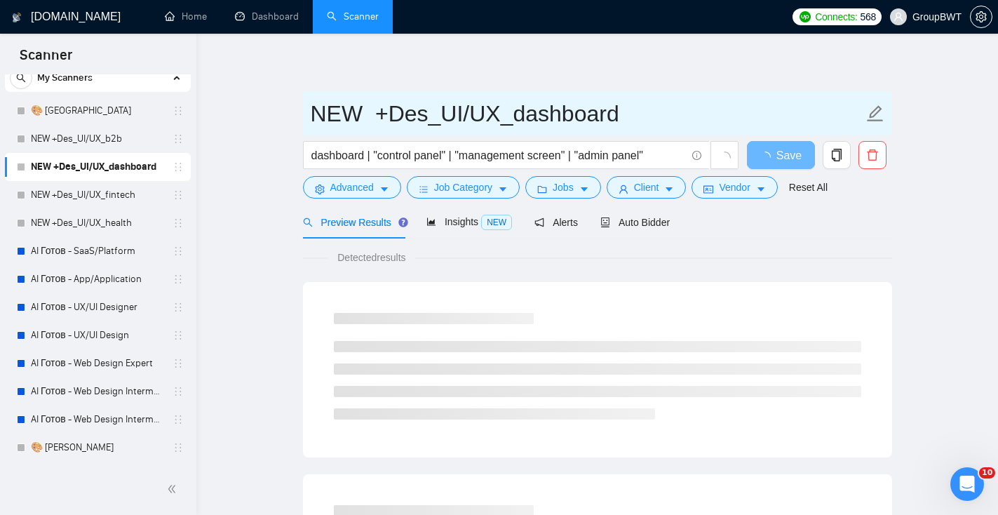
drag, startPoint x: 631, startPoint y: 123, endPoint x: 309, endPoint y: 120, distance: 321.8
click at [309, 121] on span "NEW +Des_UI/UX_dashboard" at bounding box center [597, 113] width 589 height 44
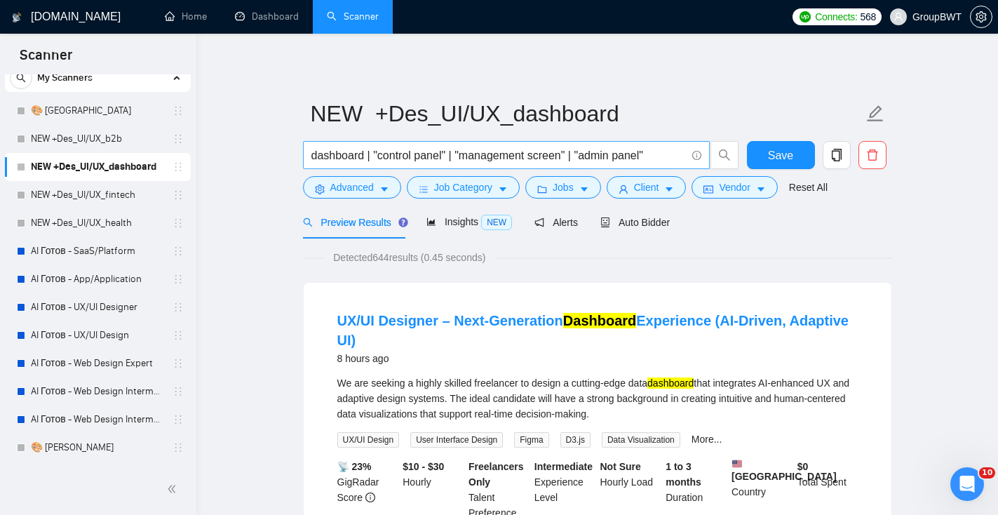
click at [416, 159] on input "dashboard | "control panel" | "management screen" | "admin panel"" at bounding box center [498, 156] width 374 height 18
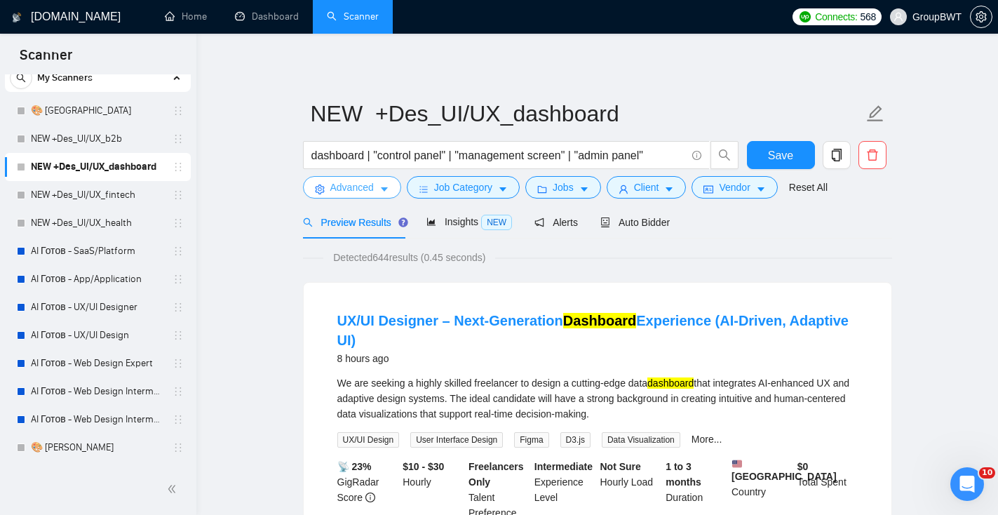
click at [361, 193] on span "Advanced" at bounding box center [351, 186] width 43 height 15
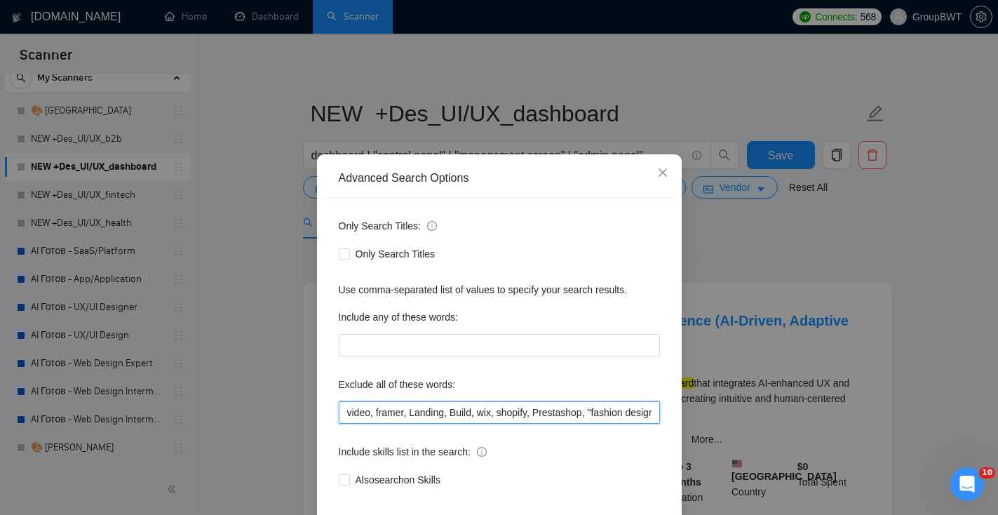
click at [391, 414] on input "video, framer, Landing, Build, wix, shopify, Prestashop, "fashion designer", ca…" at bounding box center [499, 412] width 321 height 22
click at [675, 165] on span "Close" at bounding box center [663, 173] width 38 height 38
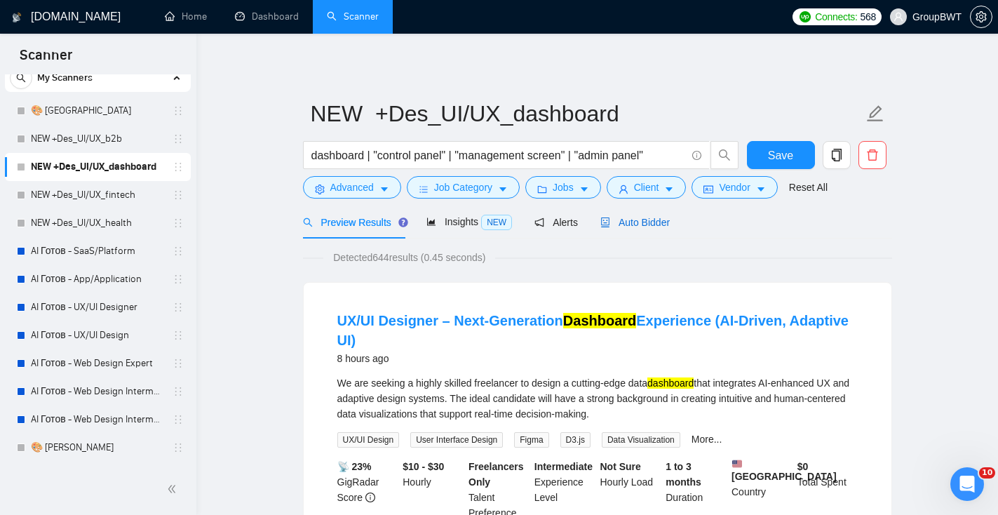
click at [641, 221] on span "Auto Bidder" at bounding box center [634, 222] width 69 height 11
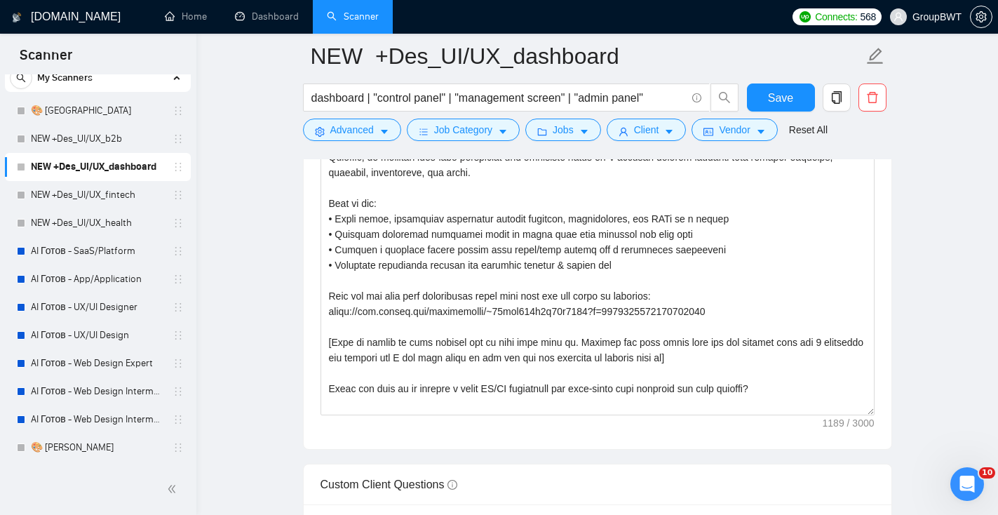
scroll to position [1746, 0]
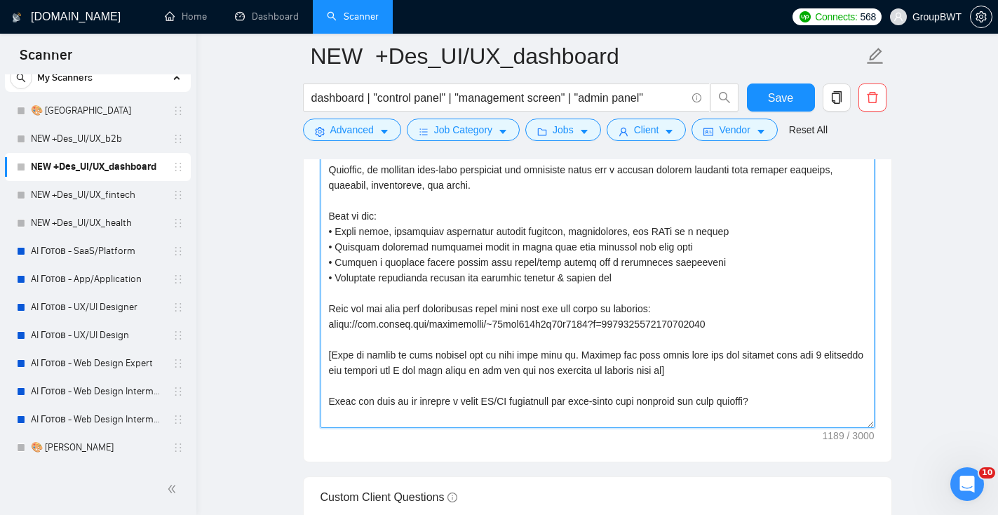
click at [563, 359] on textarea "Cover letter template:" at bounding box center [597, 269] width 554 height 315
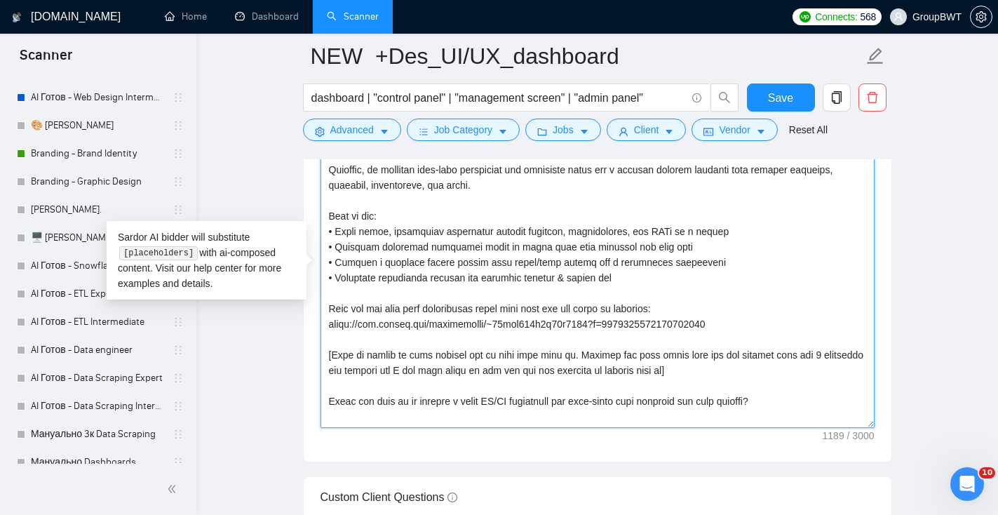
scroll to position [346, 0]
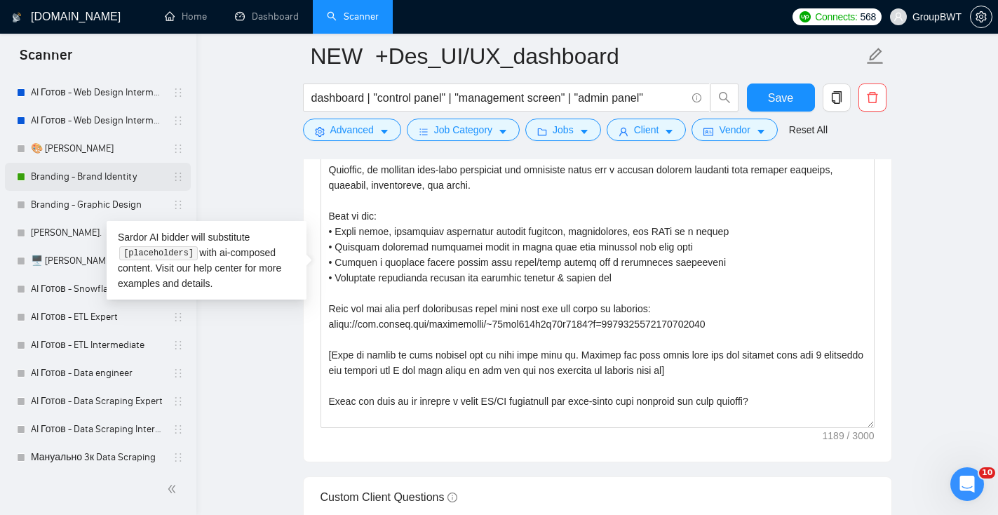
click at [114, 175] on link "Branding - Brand Identity" at bounding box center [97, 177] width 133 height 28
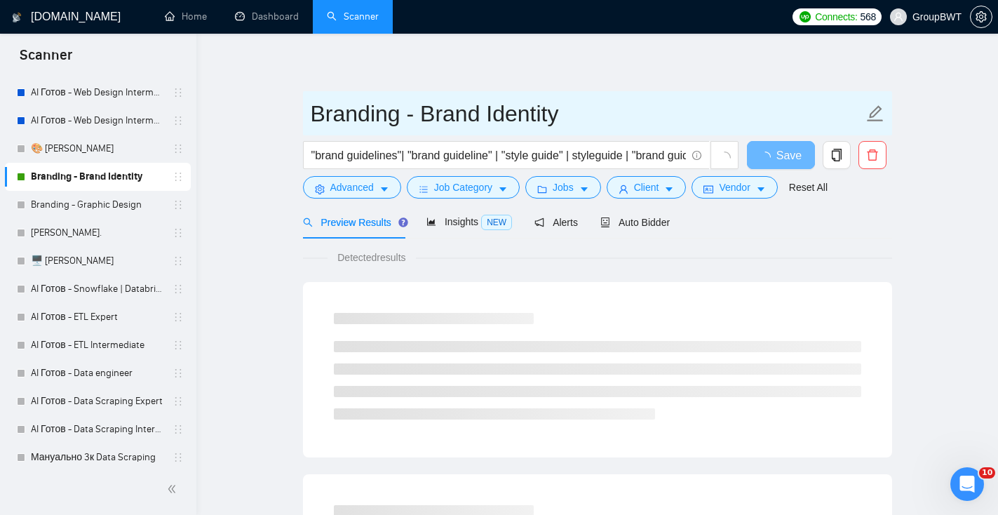
drag, startPoint x: 576, startPoint y: 120, endPoint x: 280, endPoint y: 113, distance: 295.9
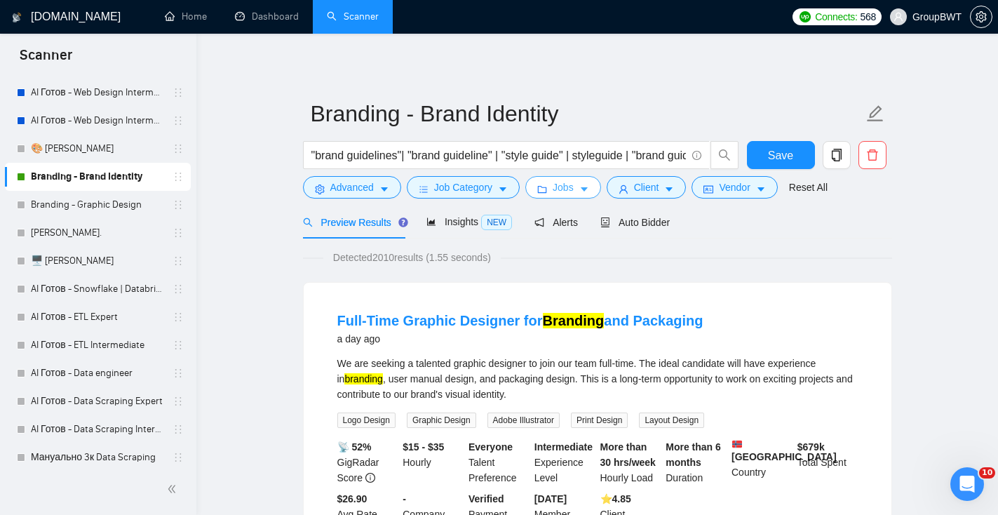
click at [547, 193] on icon "folder" at bounding box center [542, 189] width 10 height 10
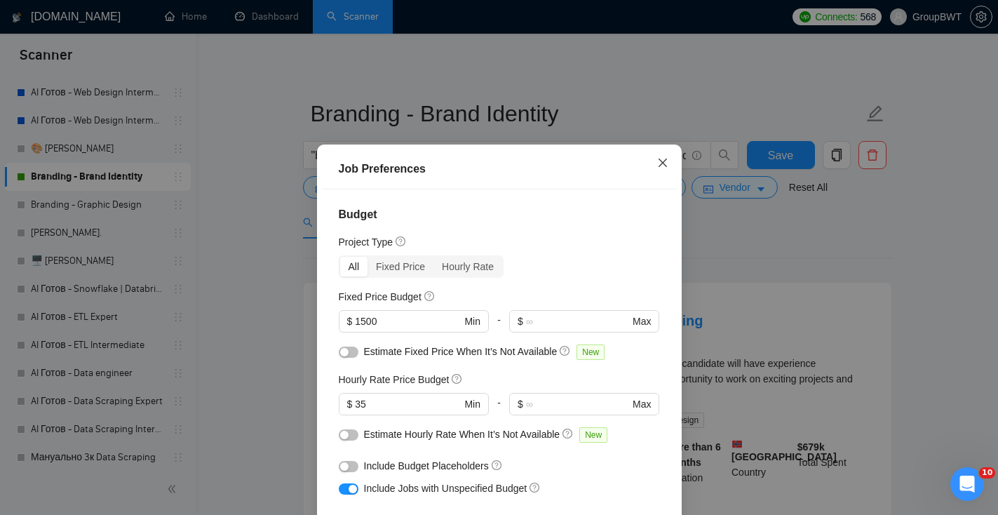
click at [657, 161] on icon "close" at bounding box center [662, 162] width 11 height 11
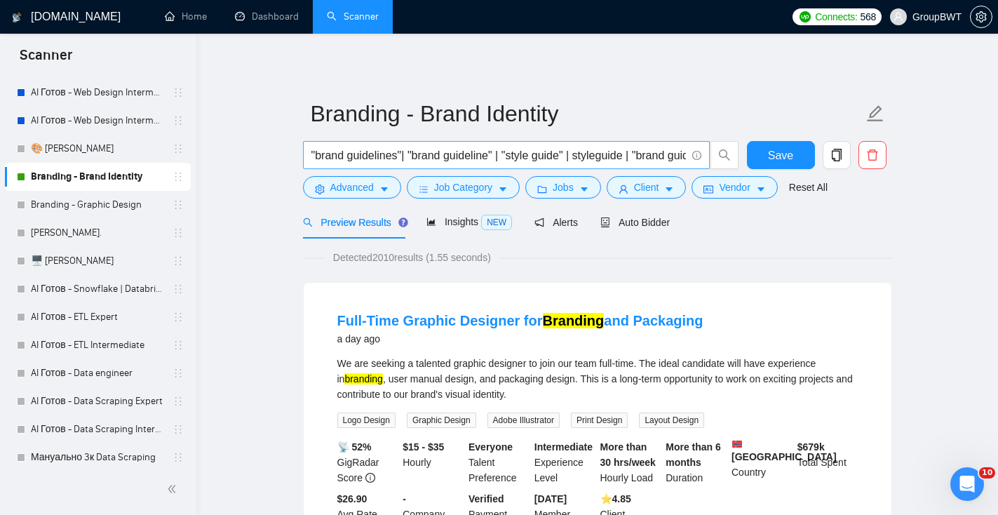
click at [515, 161] on input ""brand guidelines"| "brand guideline" | "style guide" | styleguide | "brand gui…" at bounding box center [498, 156] width 374 height 18
click at [372, 186] on span "Advanced" at bounding box center [351, 186] width 43 height 15
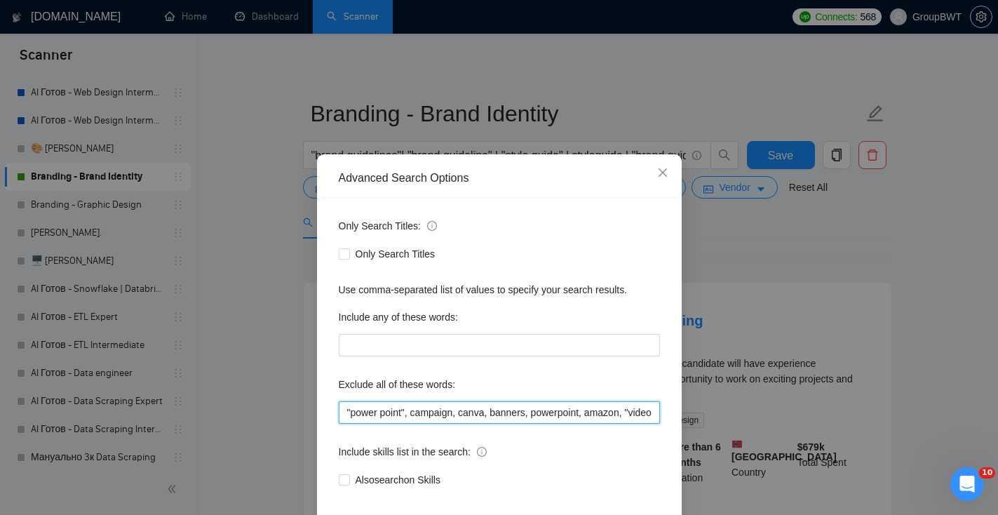
click at [414, 415] on input ""power point", campaign, canva, banners, powerpoint, amazon, "video editor", "p…" at bounding box center [499, 412] width 321 height 22
type input ""power point", campaign, canva, banners, powerpoint, amazon, "video editor", "p…"
click at [662, 178] on icon "close" at bounding box center [662, 172] width 11 height 11
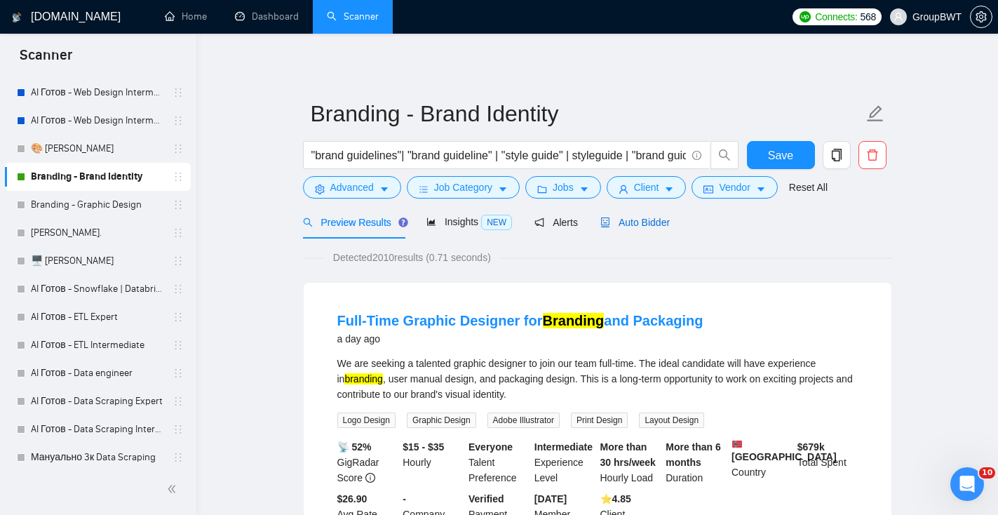
click at [639, 224] on span "Auto Bidder" at bounding box center [634, 222] width 69 height 11
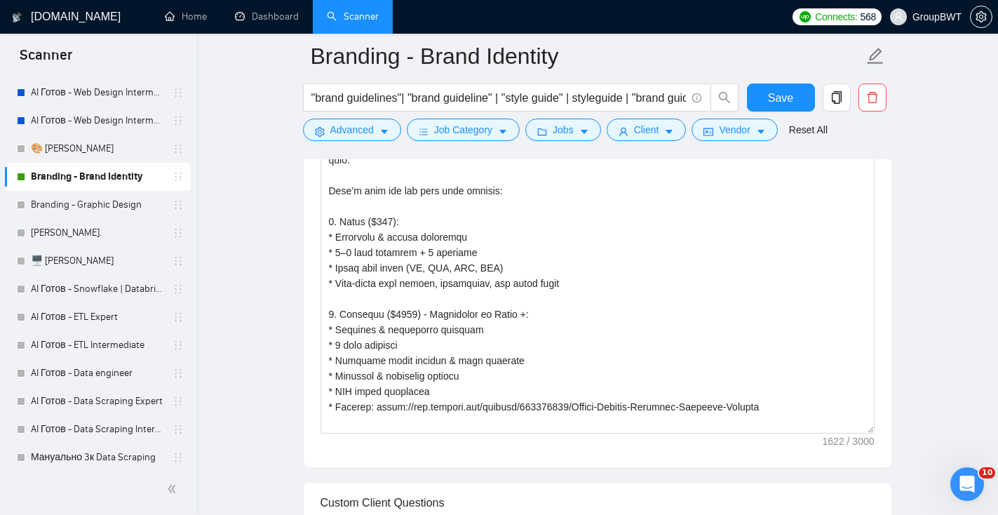
scroll to position [1092, 0]
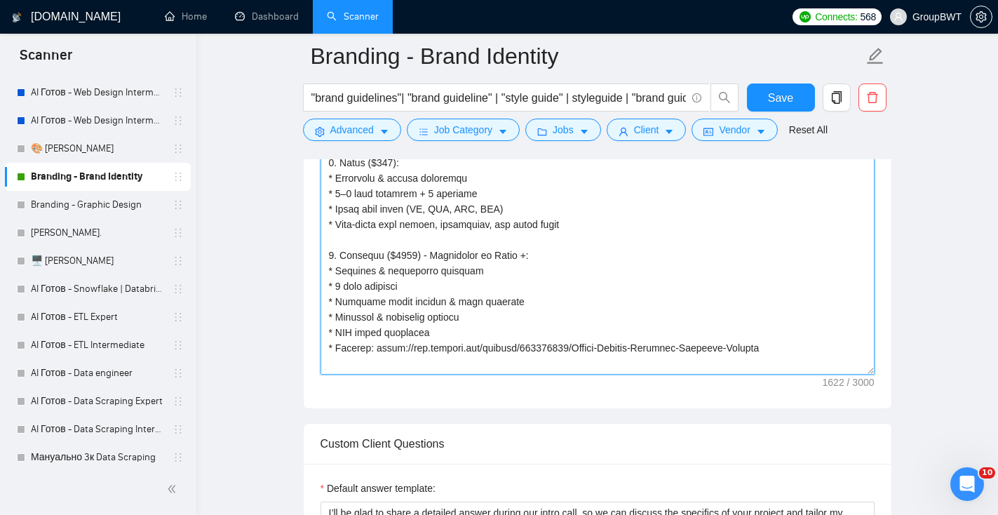
click at [616, 318] on textarea "Cover Letter template:" at bounding box center [597, 216] width 554 height 315
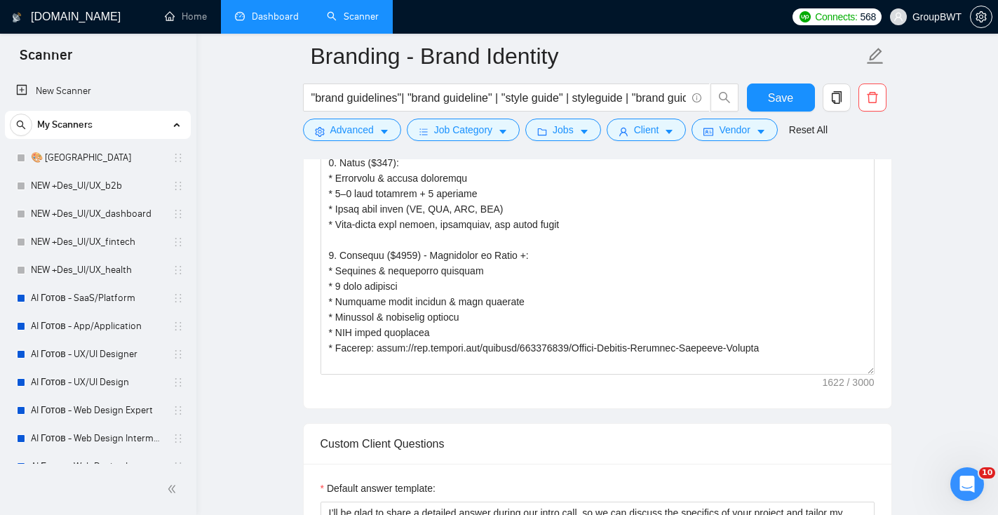
click at [271, 20] on link "Dashboard" at bounding box center [267, 17] width 64 height 12
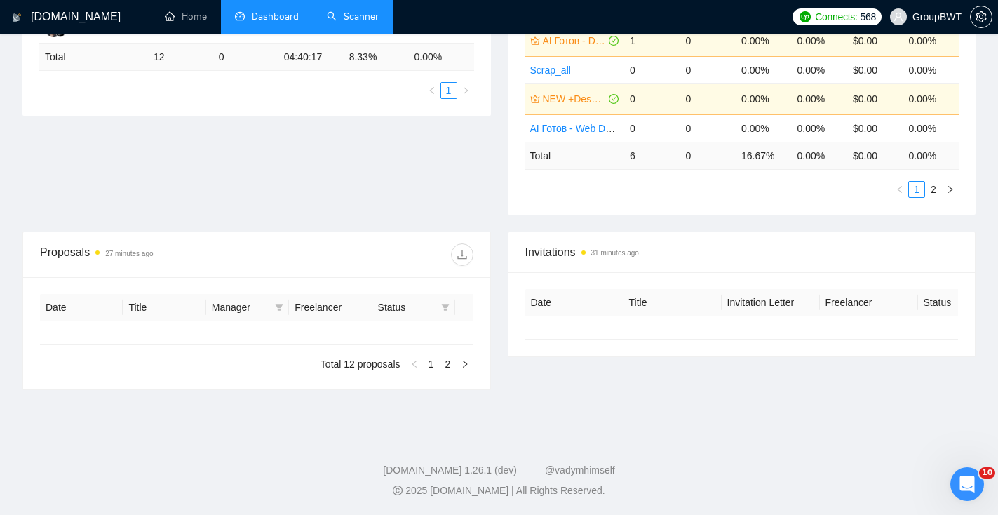
type input "2025-09-13"
type input "2025-10-13"
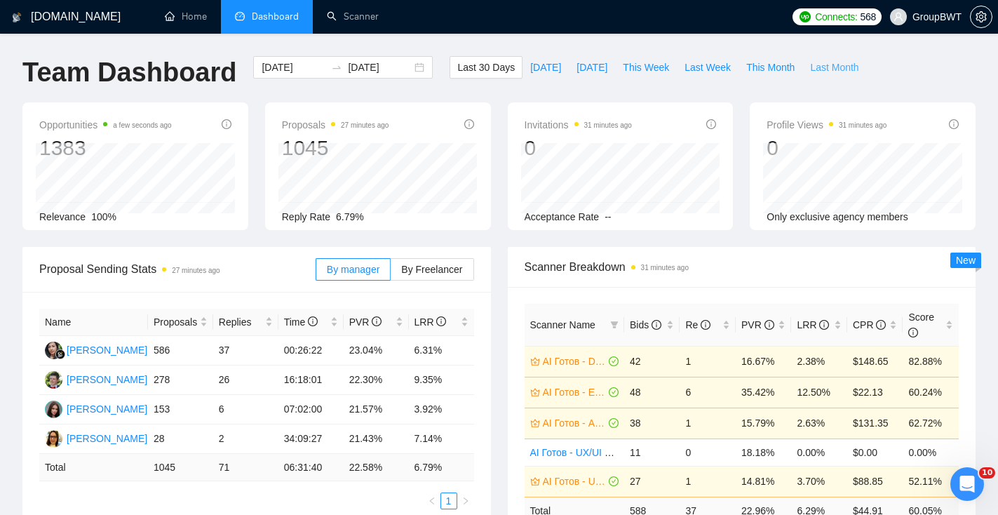
click at [822, 69] on span "Last Month" at bounding box center [834, 67] width 48 height 15
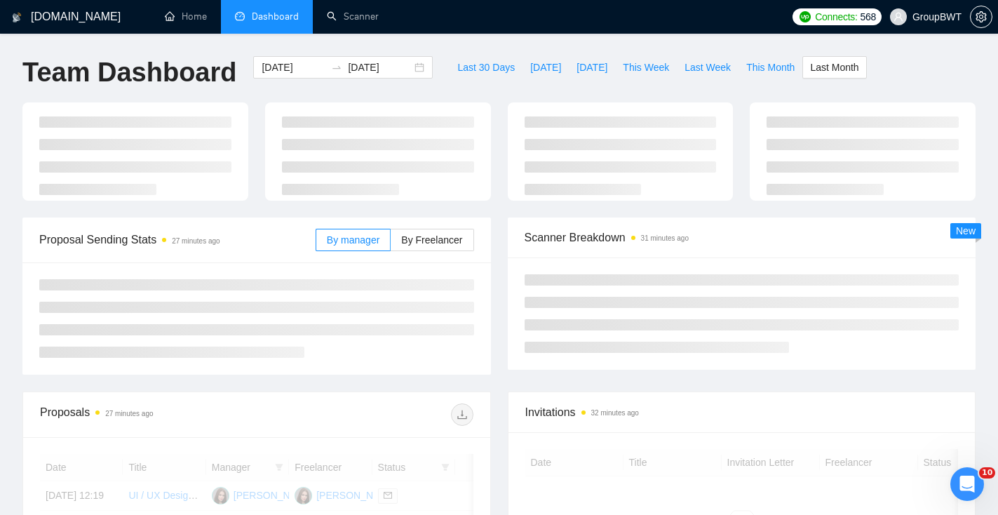
type input "2025-09-01"
type input "2025-09-30"
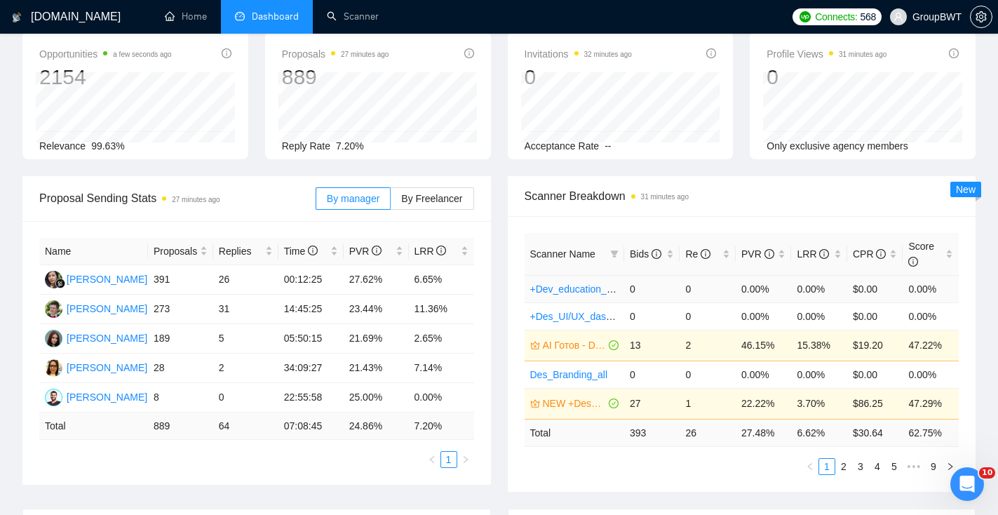
scroll to position [78, 0]
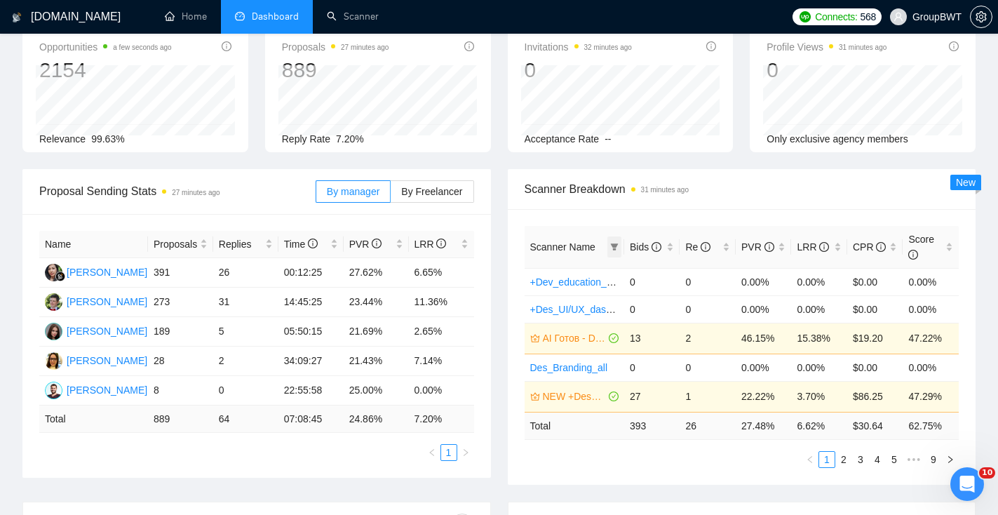
click at [613, 245] on icon "filter" at bounding box center [615, 246] width 8 height 7
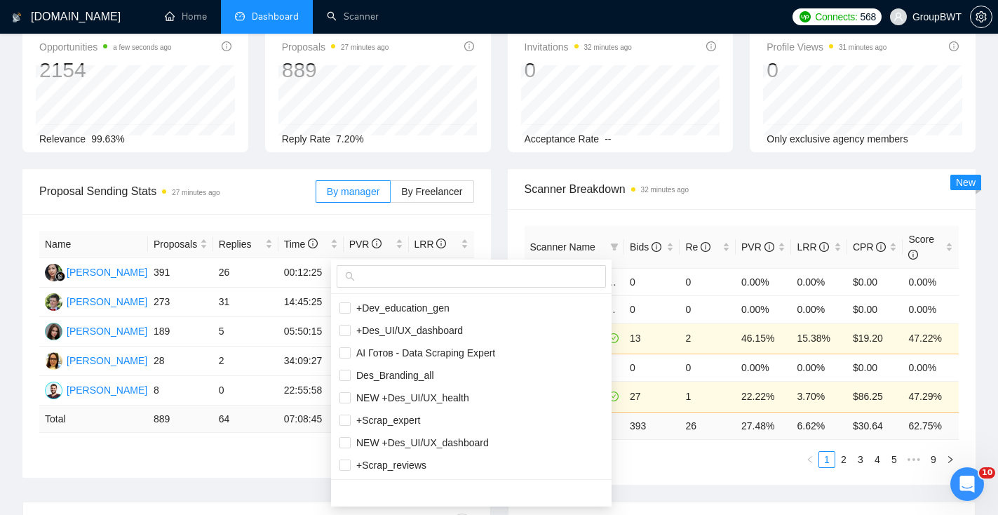
click at [629, 221] on div "Scanner Name Bids Re PVR LRR CPR Score +Dev_education_gen 0 0 0.00% 0.00% $0.00…" at bounding box center [742, 347] width 468 height 276
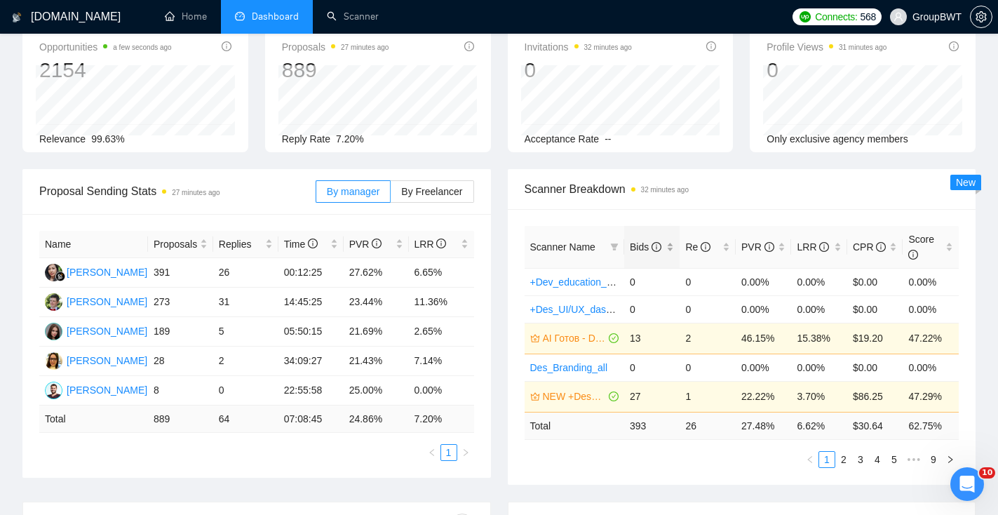
click at [672, 240] on div "Bids" at bounding box center [652, 246] width 45 height 15
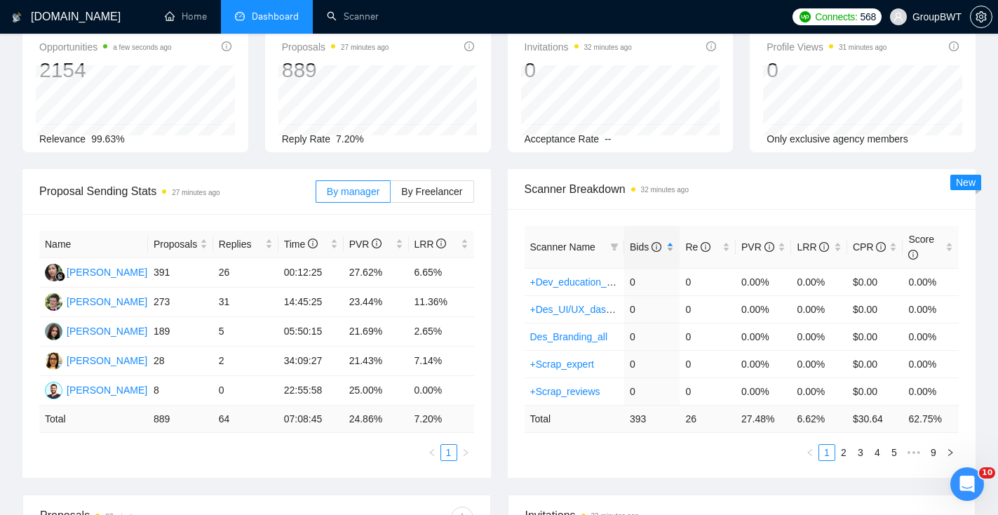
click at [672, 247] on div "Bids" at bounding box center [652, 246] width 45 height 15
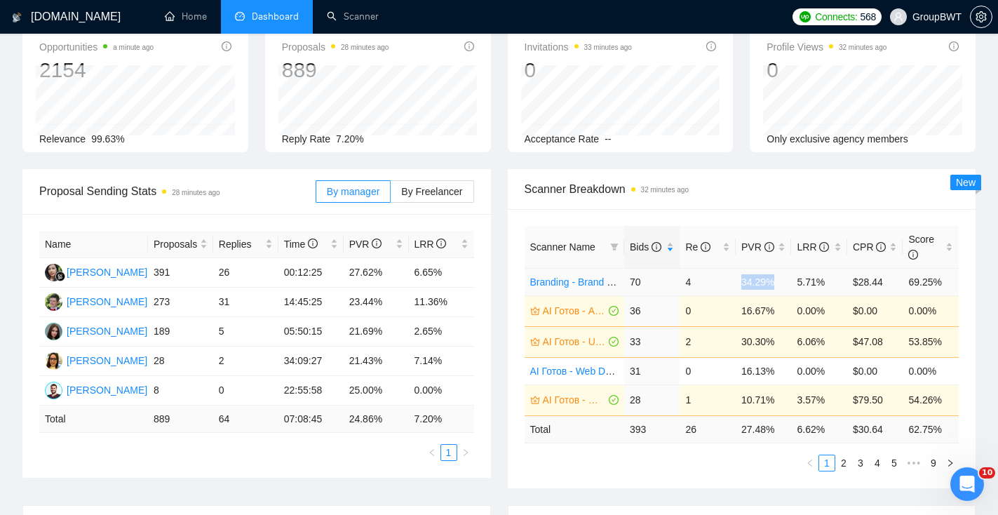
drag, startPoint x: 739, startPoint y: 285, endPoint x: 774, endPoint y: 280, distance: 35.5
click at [774, 283] on td "34.29%" at bounding box center [763, 281] width 56 height 27
copy td "34.29%"
drag, startPoint x: 792, startPoint y: 284, endPoint x: 834, endPoint y: 284, distance: 42.1
click at [834, 284] on td "5.71%" at bounding box center [819, 281] width 56 height 27
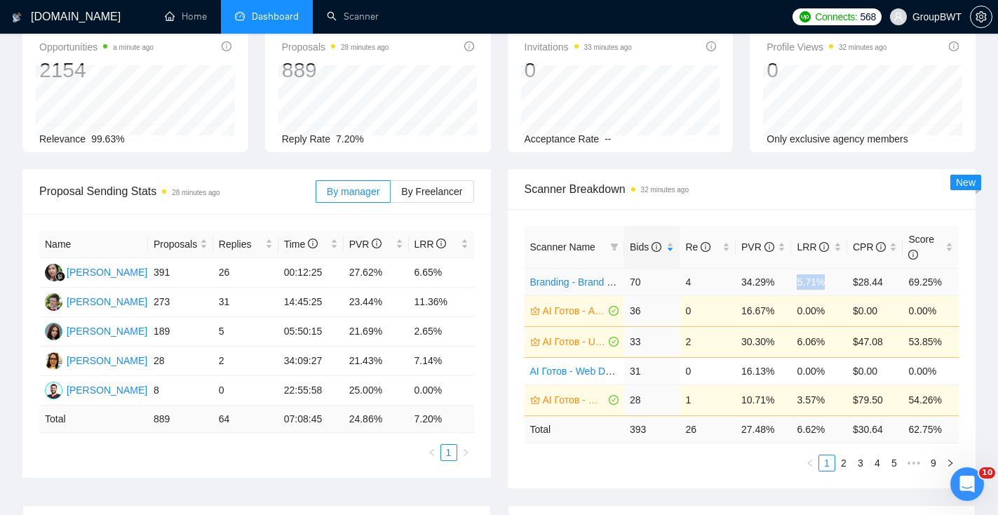
copy td "5.71%"
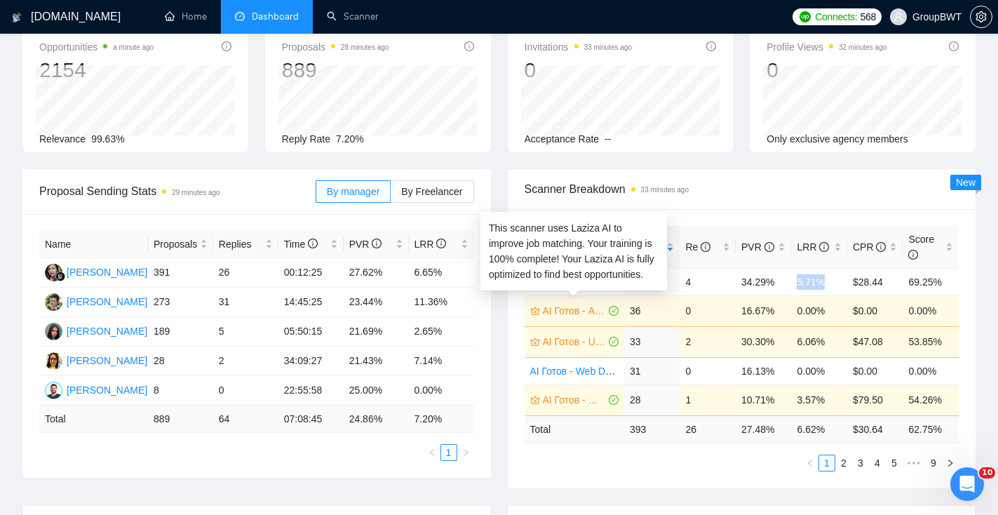
click at [604, 315] on link "AI Готов - App/Application" at bounding box center [574, 310] width 63 height 15
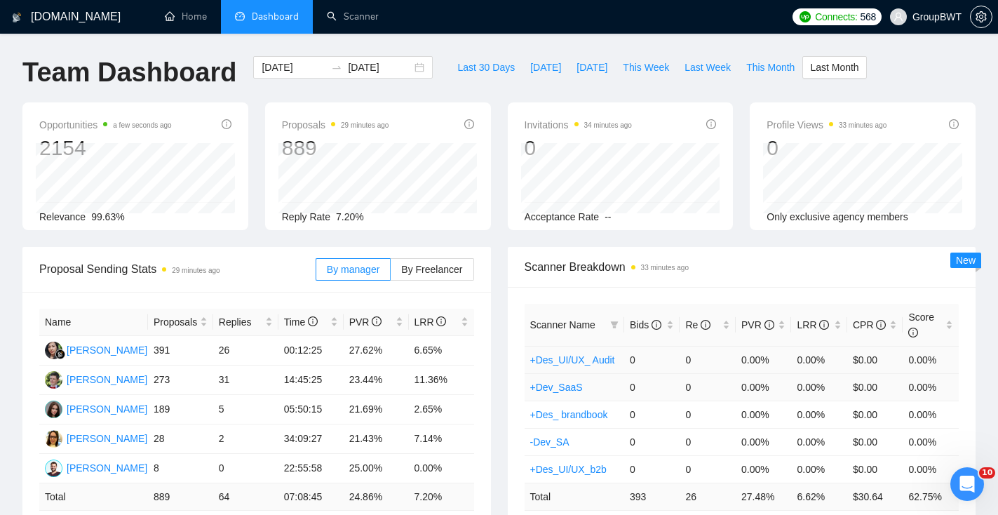
scroll to position [25, 0]
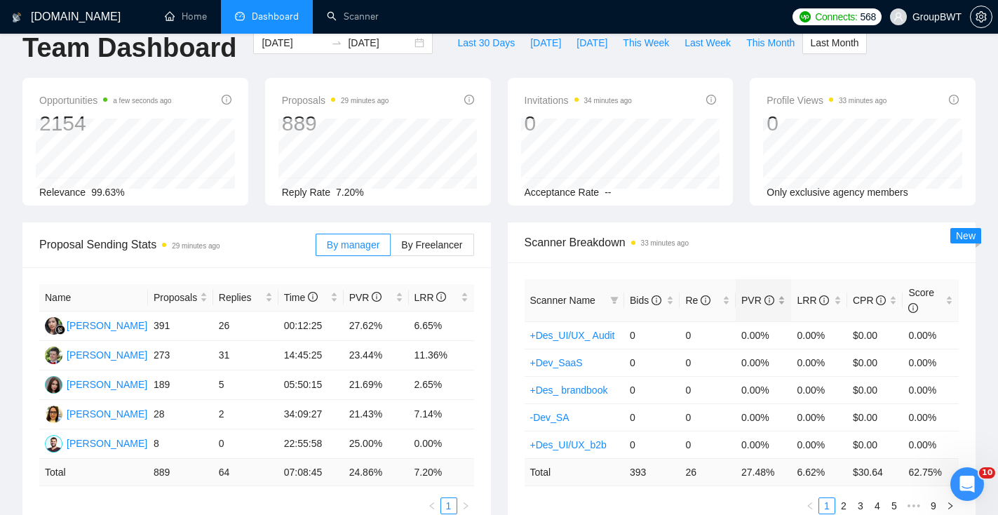
click at [782, 299] on div "PVR" at bounding box center [763, 299] width 45 height 15
click at [785, 304] on div "PVR" at bounding box center [763, 299] width 45 height 15
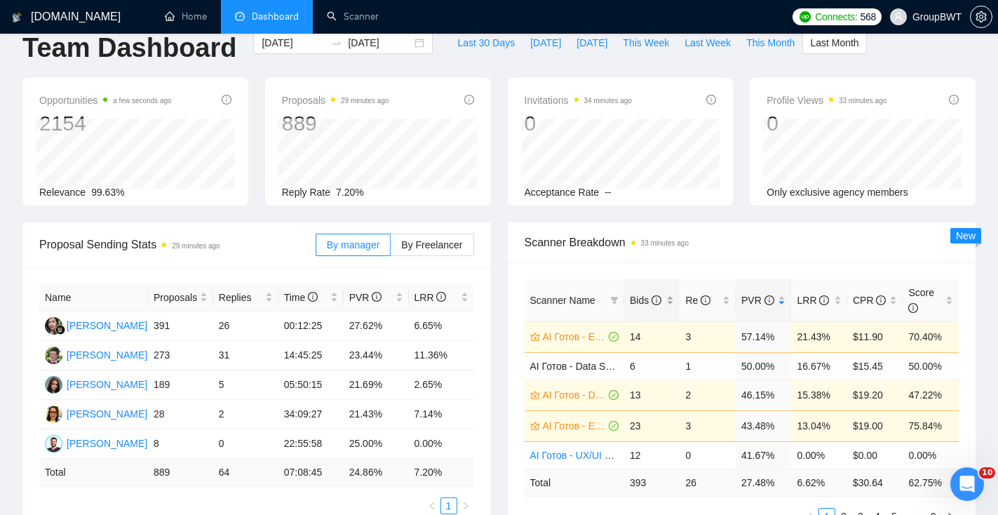
click at [674, 297] on div "Bids" at bounding box center [652, 299] width 45 height 15
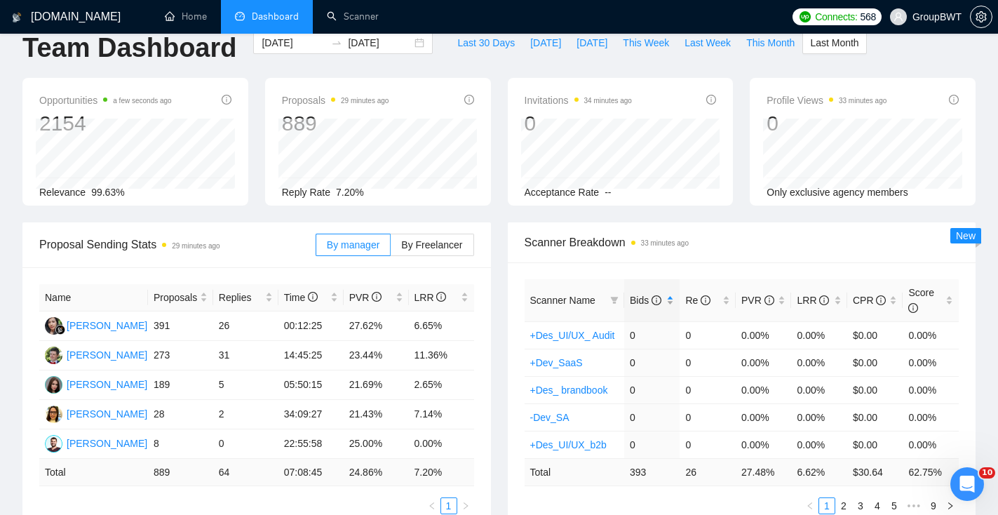
click at [671, 296] on div "Bids" at bounding box center [652, 299] width 45 height 15
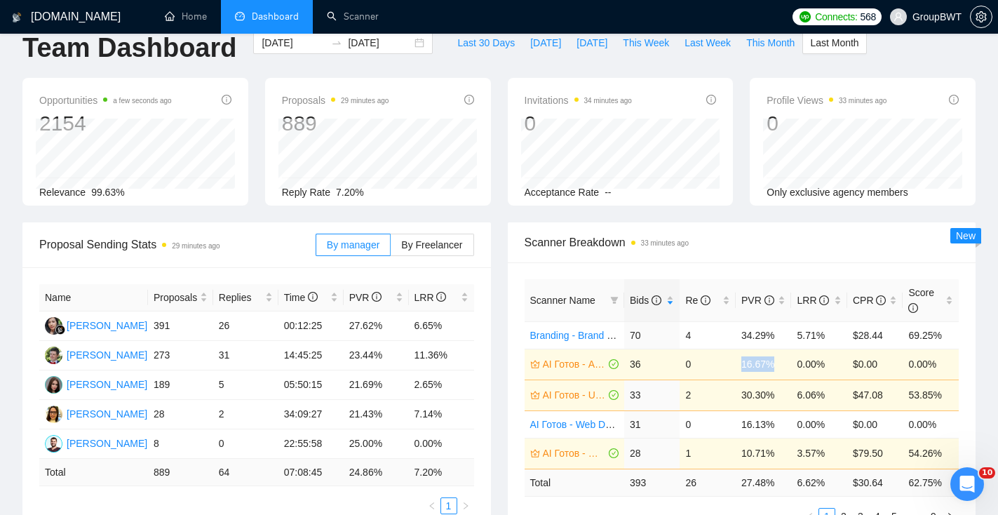
drag, startPoint x: 778, startPoint y: 365, endPoint x: 741, endPoint y: 364, distance: 37.2
click at [741, 364] on td "16.67%" at bounding box center [763, 363] width 56 height 31
copy td "16.67%"
drag, startPoint x: 777, startPoint y: 395, endPoint x: 743, endPoint y: 395, distance: 34.4
click at [743, 395] on td "30.30%" at bounding box center [763, 394] width 56 height 31
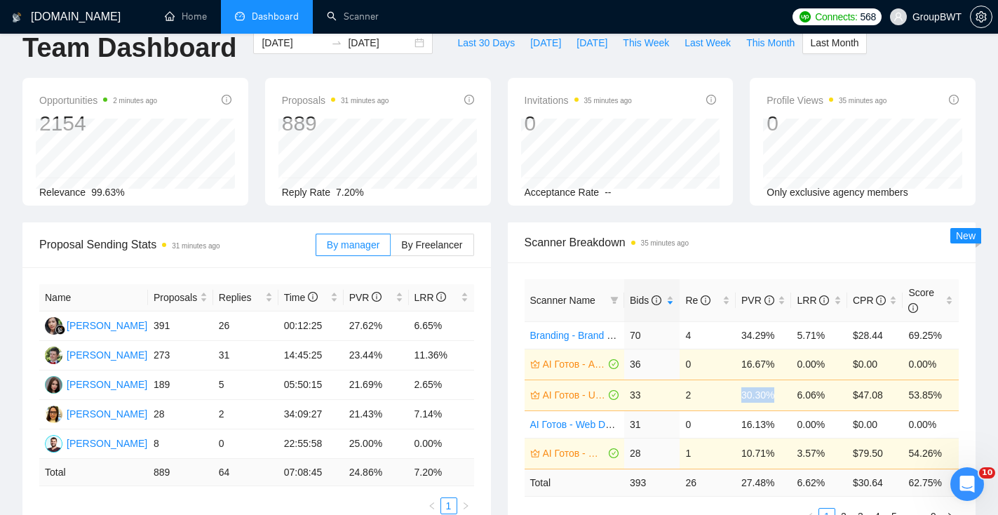
copy td "30.30%"
drag, startPoint x: 826, startPoint y: 393, endPoint x: 796, endPoint y: 393, distance: 29.4
click at [796, 393] on td "6.06%" at bounding box center [819, 394] width 56 height 31
copy td "6.06%"
drag, startPoint x: 645, startPoint y: 424, endPoint x: 626, endPoint y: 423, distance: 19.0
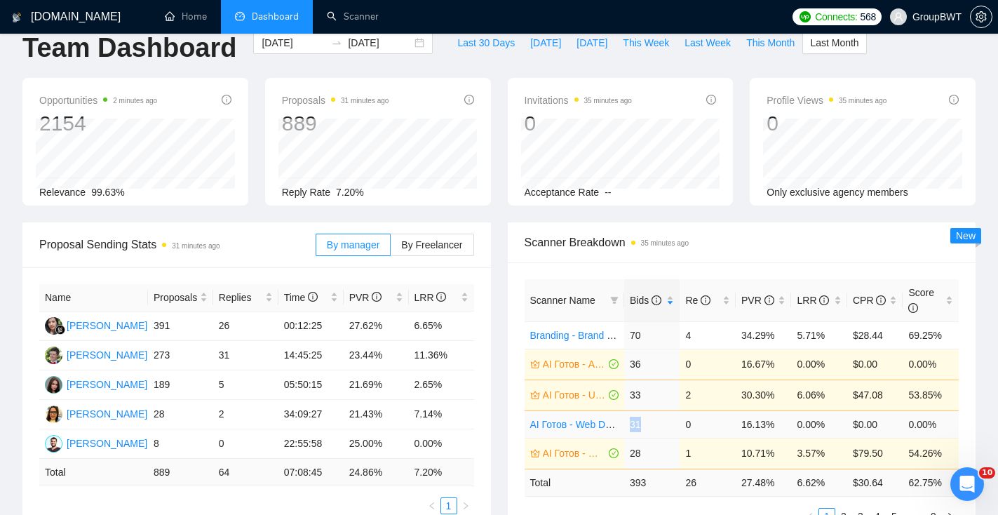
click at [626, 423] on td "31" at bounding box center [652, 423] width 56 height 27
copy td "31"
drag, startPoint x: 777, startPoint y: 423, endPoint x: 727, endPoint y: 423, distance: 50.5
click at [727, 424] on tr "AI Готов - Web Design Intermediate минус Developer 31 0 16.13% 0.00% $0.00 0.00%" at bounding box center [741, 423] width 435 height 27
copy tr "16.13%"
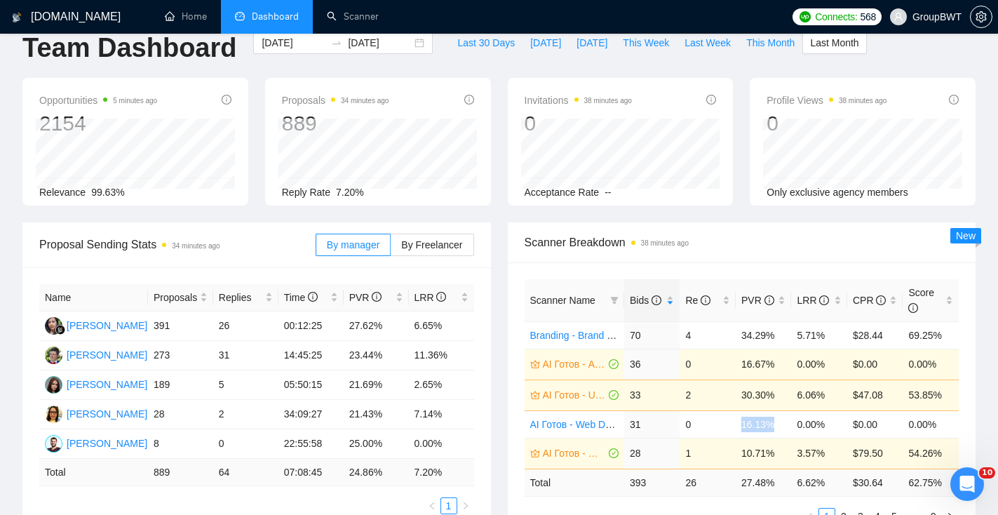
scroll to position [62, 0]
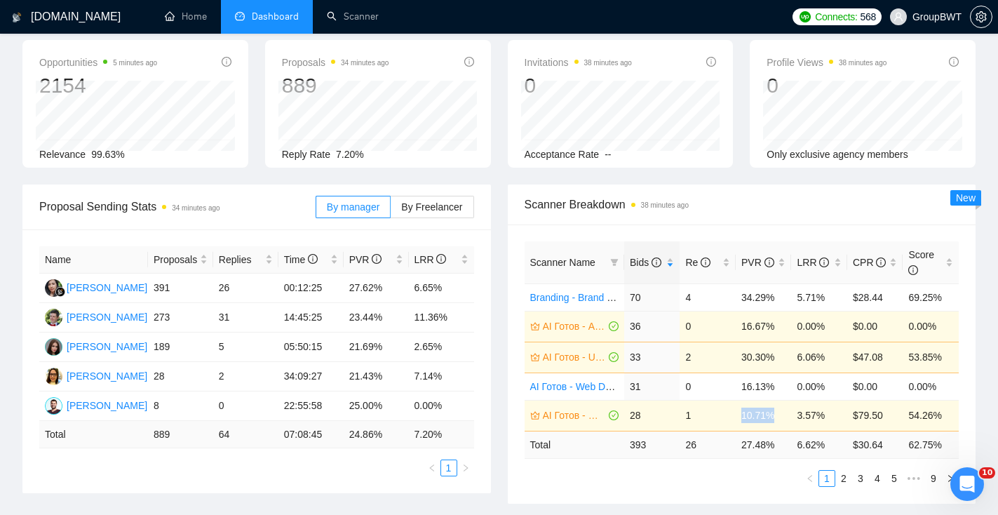
drag, startPoint x: 780, startPoint y: 415, endPoint x: 741, endPoint y: 414, distance: 39.3
click at [741, 414] on td "10.71%" at bounding box center [763, 415] width 56 height 31
copy td "10.71%"
drag, startPoint x: 823, startPoint y: 419, endPoint x: 796, endPoint y: 419, distance: 26.6
click at [797, 419] on td "3.57%" at bounding box center [819, 415] width 56 height 31
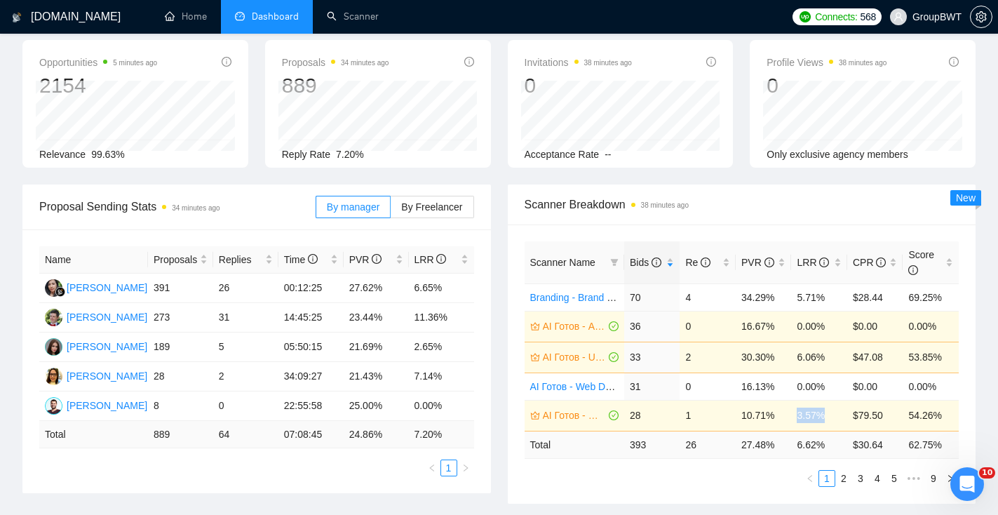
copy td "3.57%"
click at [848, 483] on link "2" at bounding box center [843, 477] width 15 height 15
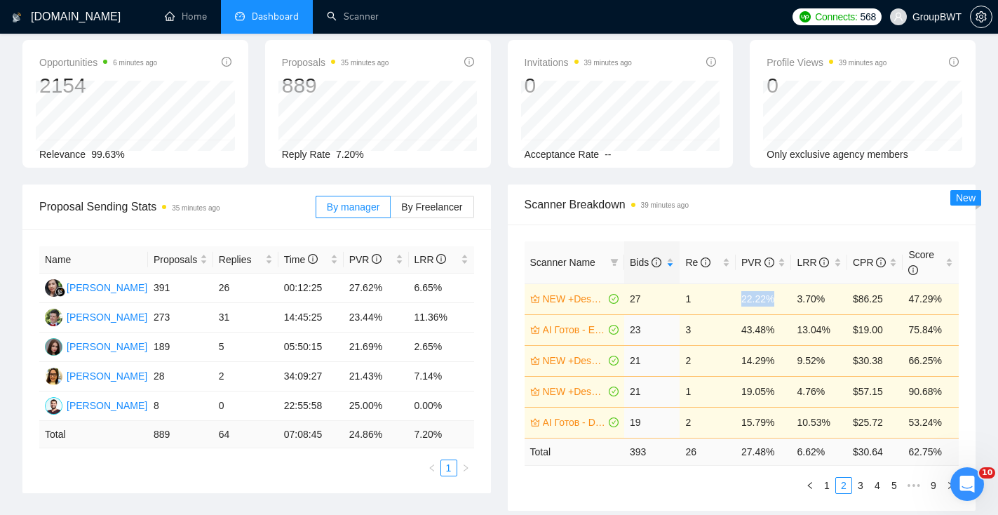
drag, startPoint x: 774, startPoint y: 300, endPoint x: 728, endPoint y: 300, distance: 46.3
click at [728, 300] on tr "NEW +Des_UI/UX_health 27 1 22.22% 3.70% $86.25 47.29%" at bounding box center [741, 298] width 435 height 31
copy tr "22.22%"
drag, startPoint x: 830, startPoint y: 300, endPoint x: 798, endPoint y: 300, distance: 32.2
click at [798, 300] on td "3.70%" at bounding box center [819, 298] width 56 height 31
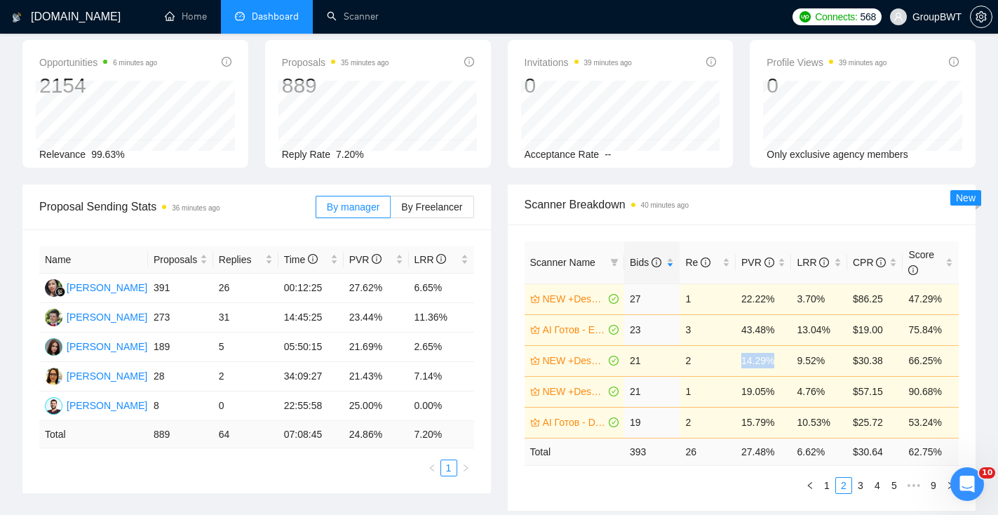
drag, startPoint x: 777, startPoint y: 362, endPoint x: 740, endPoint y: 361, distance: 37.2
click at [740, 361] on td "14.29%" at bounding box center [763, 360] width 56 height 31
drag, startPoint x: 827, startPoint y: 365, endPoint x: 796, endPoint y: 365, distance: 31.5
click at [796, 365] on td "9.52%" at bounding box center [819, 360] width 56 height 31
drag, startPoint x: 780, startPoint y: 395, endPoint x: 733, endPoint y: 393, distance: 47.0
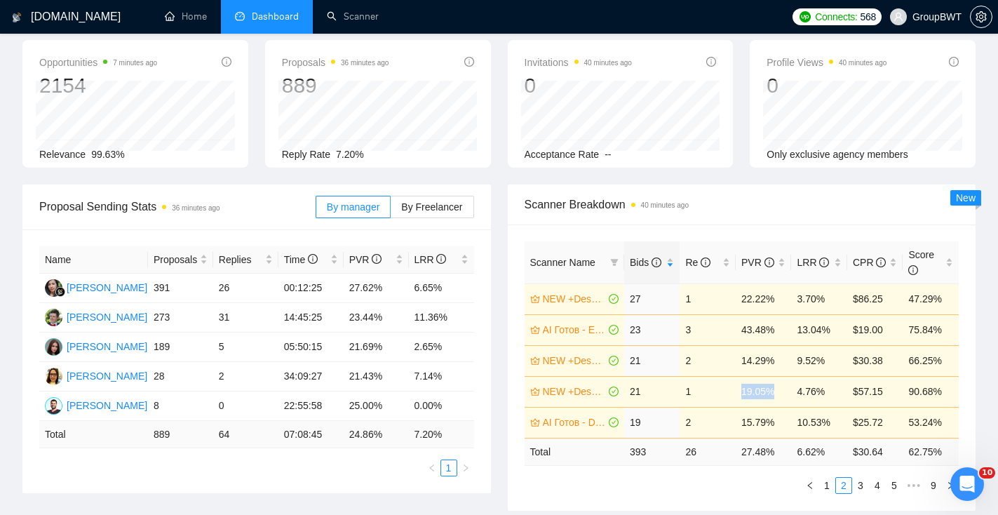
click at [733, 393] on tr "NEW +Des_UI/UX_dashboard 21 1 19.05% 4.76% $57.15 90.68%" at bounding box center [741, 391] width 435 height 31
drag, startPoint x: 827, startPoint y: 389, endPoint x: 789, endPoint y: 388, distance: 37.9
click at [793, 389] on td "4.76%" at bounding box center [819, 391] width 56 height 31
click at [860, 486] on link "3" at bounding box center [859, 484] width 15 height 15
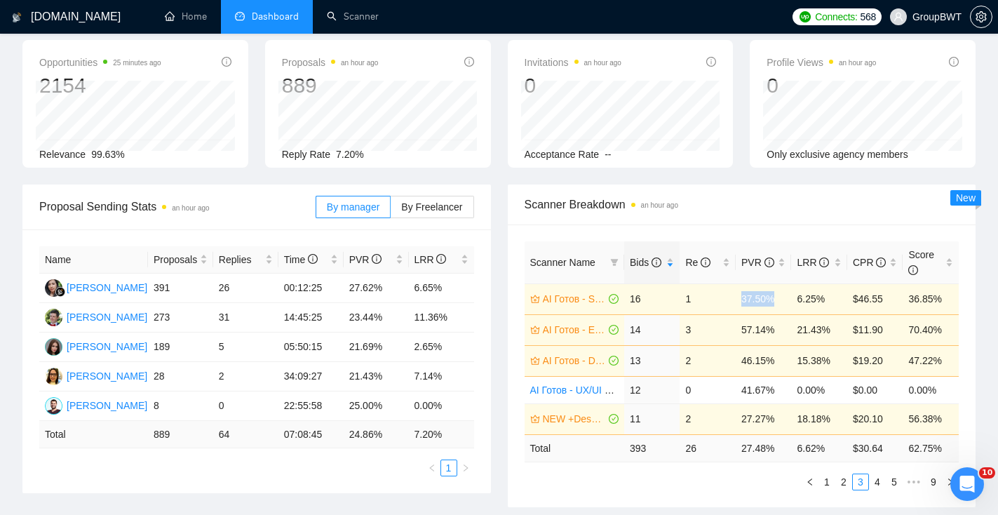
drag, startPoint x: 779, startPoint y: 297, endPoint x: 740, endPoint y: 292, distance: 39.6
click at [740, 294] on td "37.50%" at bounding box center [763, 298] width 56 height 31
drag, startPoint x: 826, startPoint y: 296, endPoint x: 796, endPoint y: 296, distance: 29.4
click at [796, 296] on td "6.25%" at bounding box center [819, 298] width 56 height 31
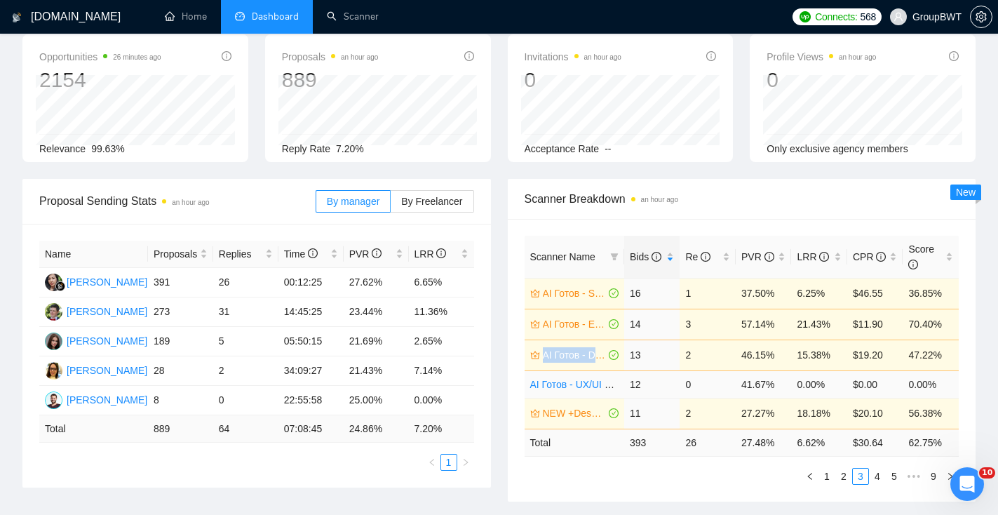
scroll to position [83, 0]
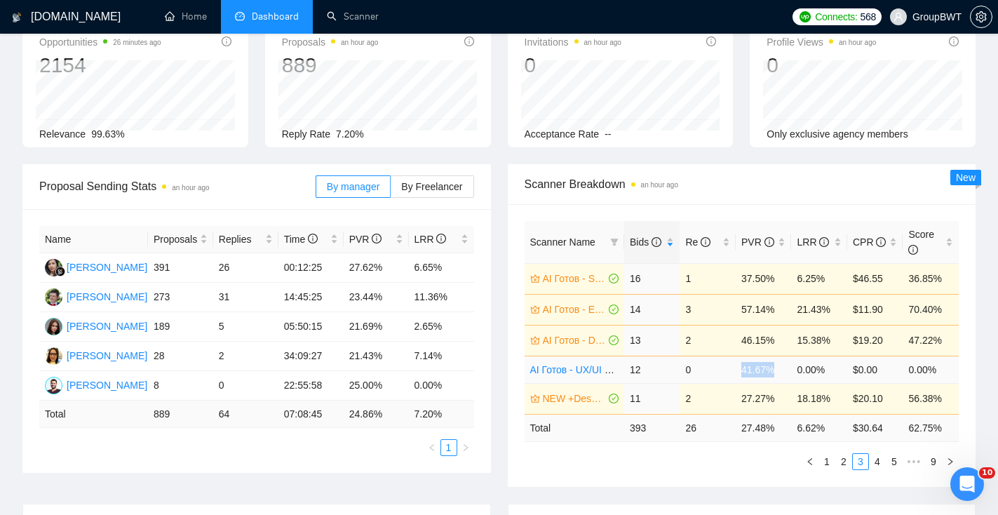
drag, startPoint x: 778, startPoint y: 368, endPoint x: 737, endPoint y: 368, distance: 40.7
click at [737, 368] on td "41.67%" at bounding box center [763, 368] width 56 height 27
drag, startPoint x: 776, startPoint y: 400, endPoint x: 740, endPoint y: 398, distance: 35.8
click at [741, 400] on td "27.27%" at bounding box center [763, 398] width 56 height 31
drag, startPoint x: 830, startPoint y: 396, endPoint x: 796, endPoint y: 396, distance: 33.6
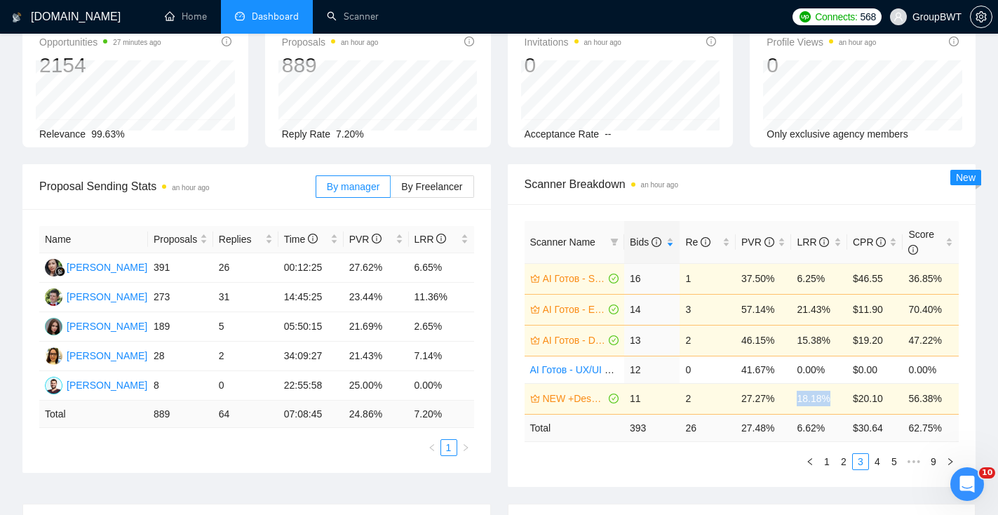
click at [796, 396] on td "18.18%" at bounding box center [819, 398] width 56 height 31
click at [877, 460] on link "4" at bounding box center [876, 461] width 15 height 15
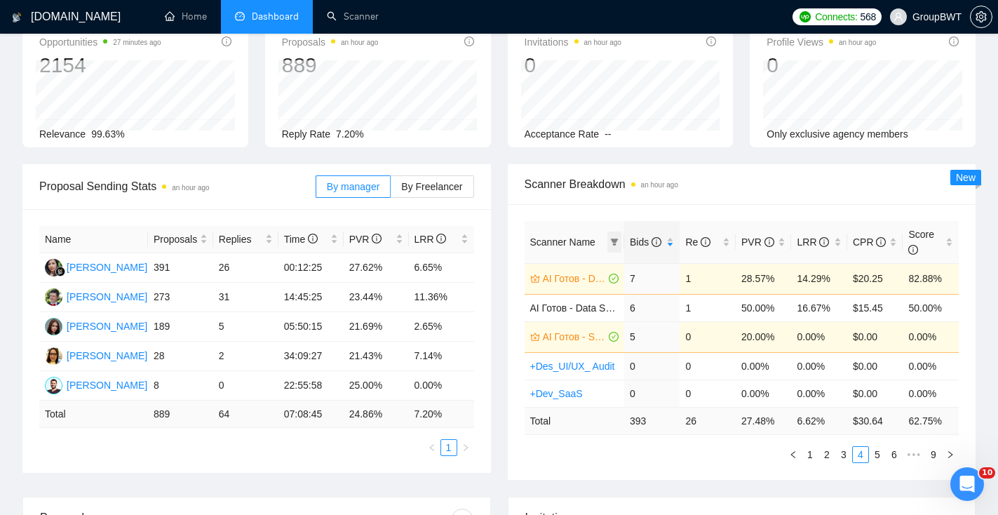
click at [620, 241] on span at bounding box center [614, 241] width 14 height 21
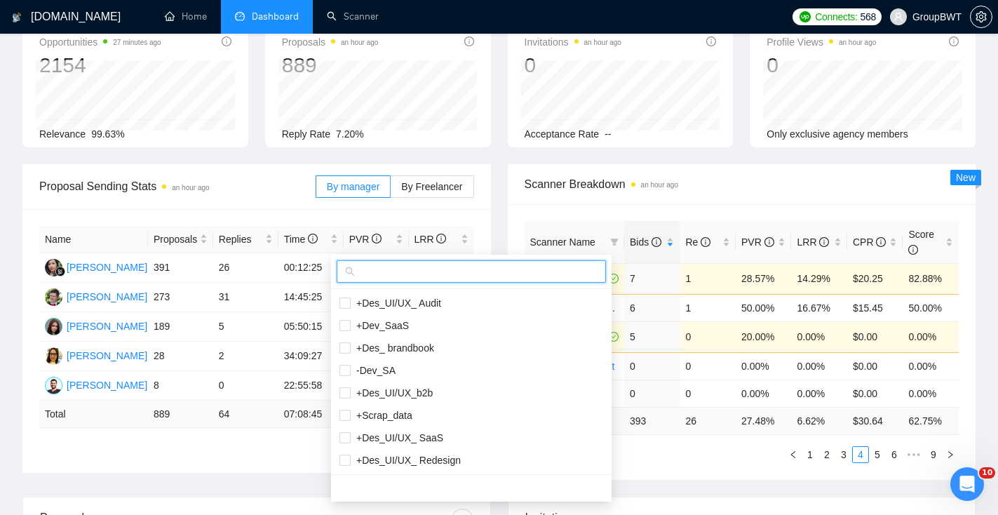
click at [535, 273] on input "text" at bounding box center [478, 271] width 240 height 15
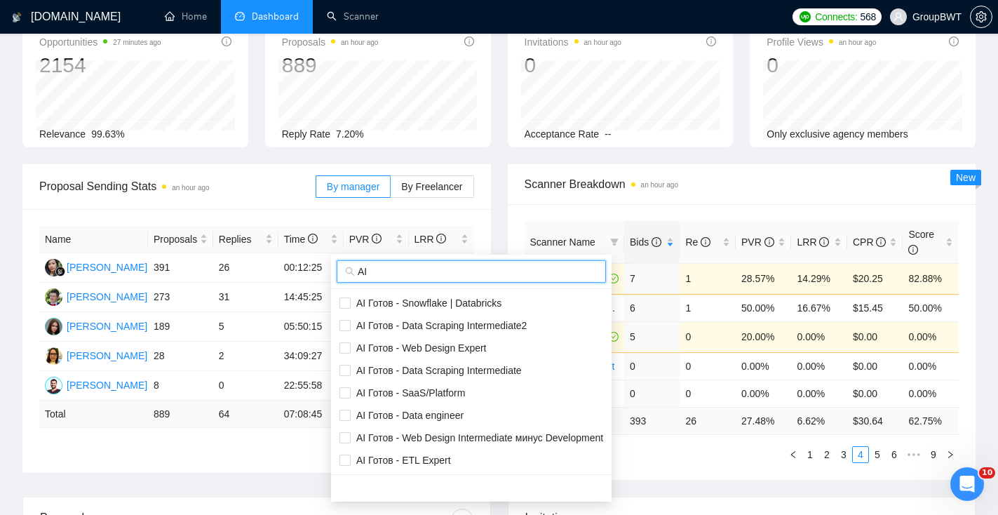
type input "AI"
click at [533, 437] on span "AI Готов - Web Design Intermediate минус Development" at bounding box center [477, 437] width 252 height 11
checkbox input "true"
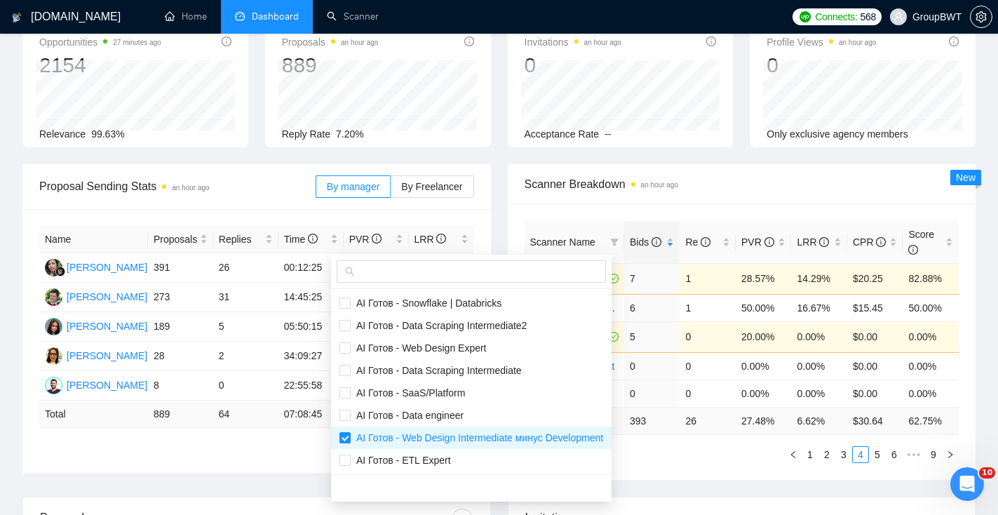
click at [834, 190] on span "Scanner Breakdown an hour ago" at bounding box center [741, 184] width 435 height 18
